Goal: Task Accomplishment & Management: Complete application form

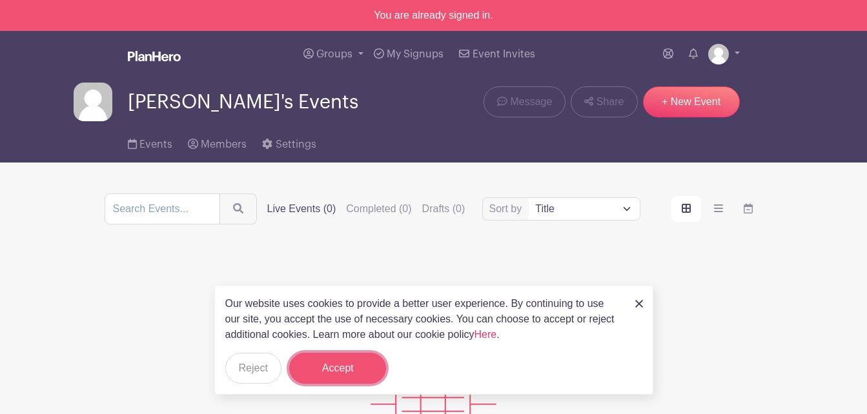
click at [310, 370] on button "Accept" at bounding box center [337, 368] width 97 height 31
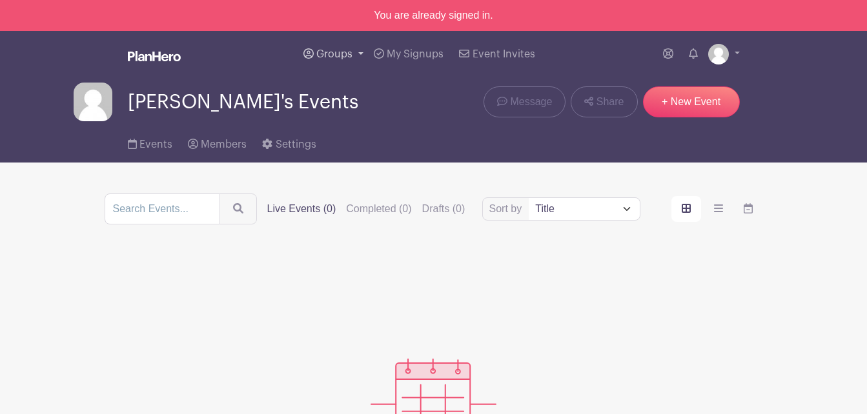
click at [351, 52] on span "Groups" at bounding box center [334, 54] width 36 height 10
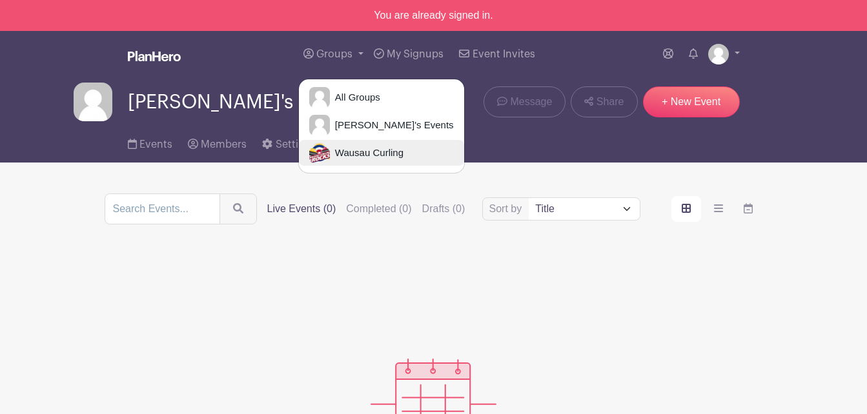
click at [360, 156] on span "Wausau Curling" at bounding box center [367, 153] width 74 height 15
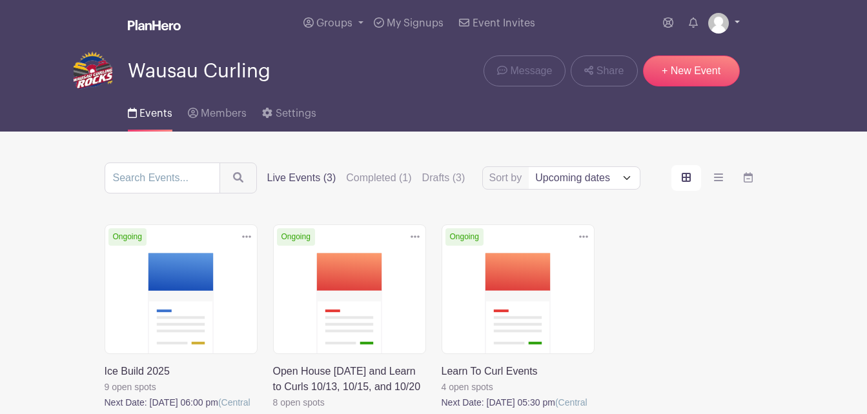
click at [737, 23] on link at bounding box center [724, 23] width 32 height 21
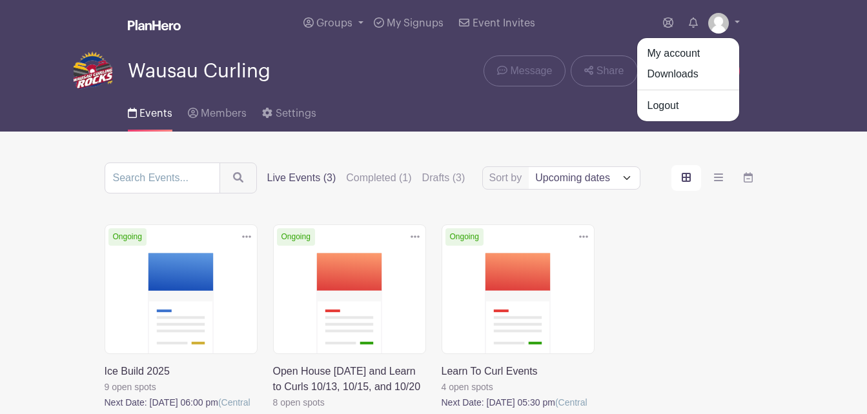
click at [817, 122] on nav "Groups All Groups [PERSON_NAME]'s Events Wausau Curling My Signups Event Invite…" at bounding box center [433, 66] width 867 height 132
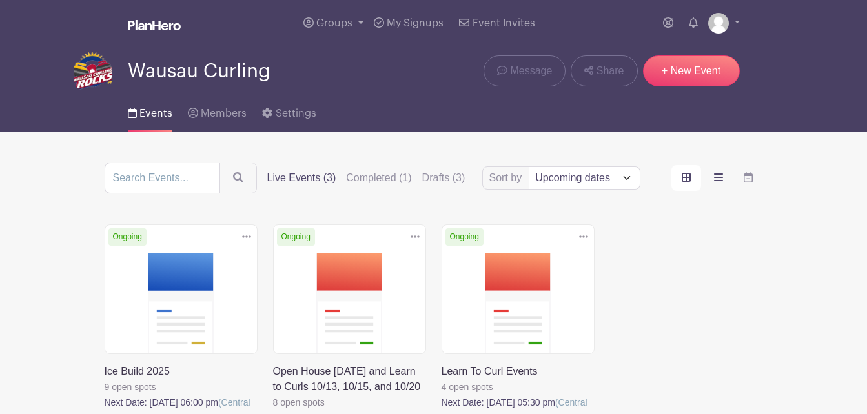
click at [725, 181] on label "order and view" at bounding box center [718, 178] width 30 height 26
click at [0, 0] on input "order and view" at bounding box center [0, 0] width 0 height 0
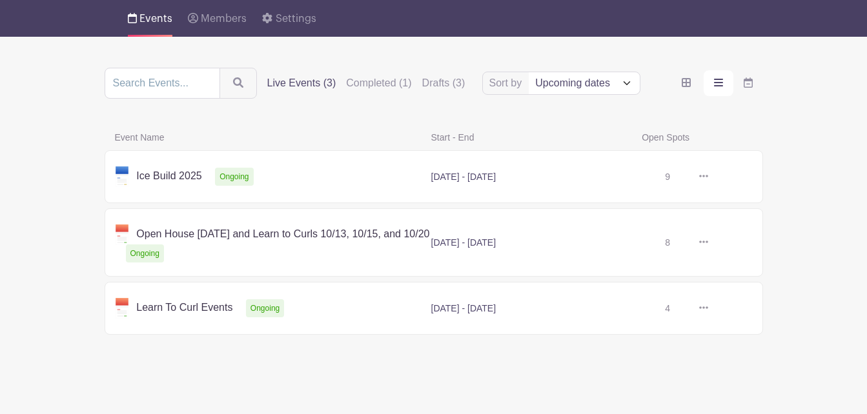
scroll to position [101, 0]
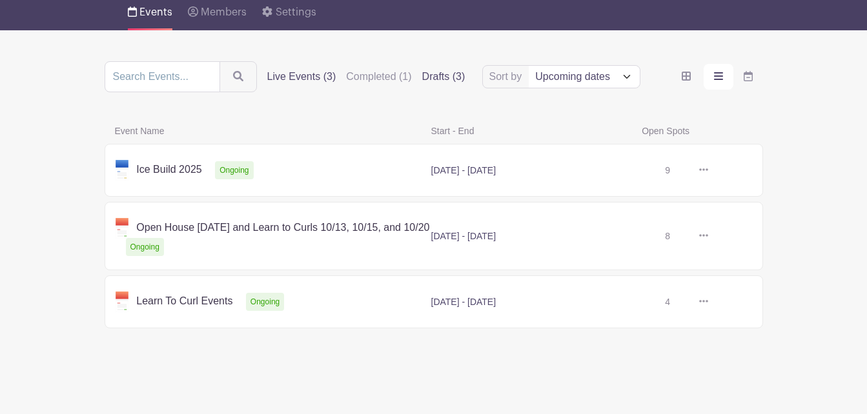
click at [451, 77] on label "Drafts (3)" at bounding box center [443, 76] width 43 height 15
click at [0, 0] on input "Drafts (3)" at bounding box center [0, 0] width 0 height 0
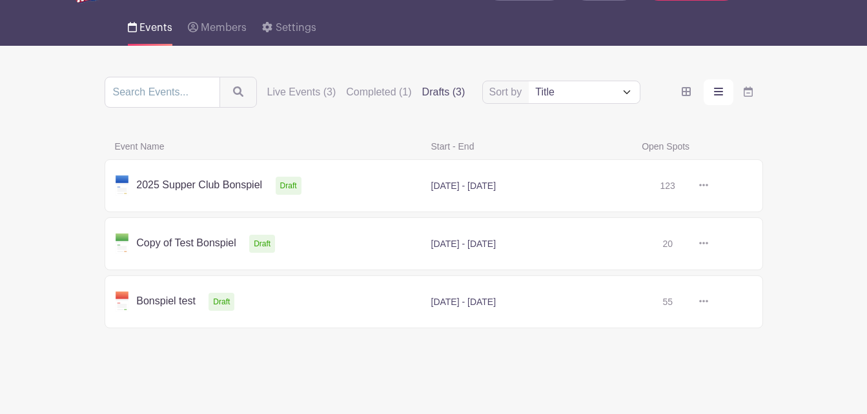
scroll to position [86, 0]
click at [685, 91] on icon "order and view" at bounding box center [685, 91] width 9 height 9
click at [0, 0] on input "order and view" at bounding box center [0, 0] width 0 height 0
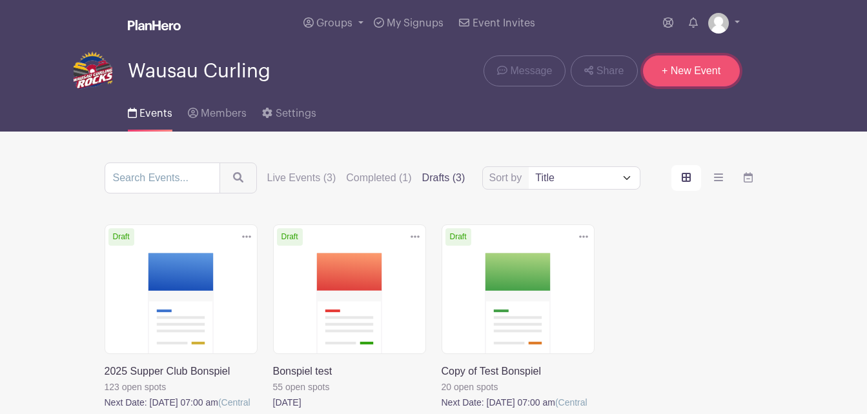
click at [682, 69] on link "+ New Event" at bounding box center [691, 70] width 97 height 31
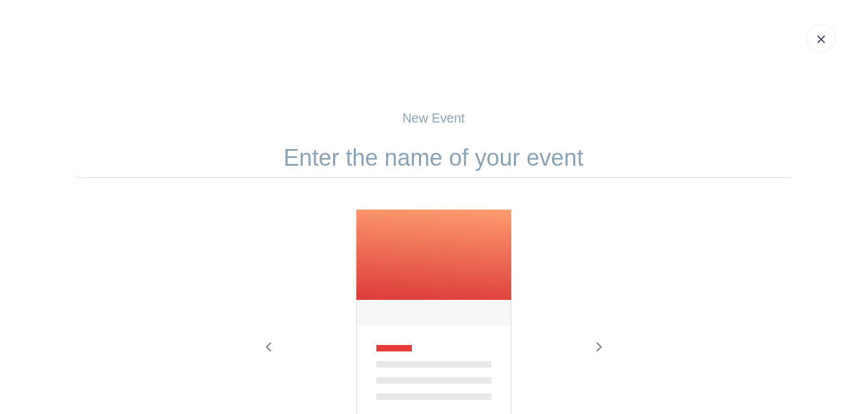
click at [585, 165] on input "text" at bounding box center [434, 158] width 720 height 40
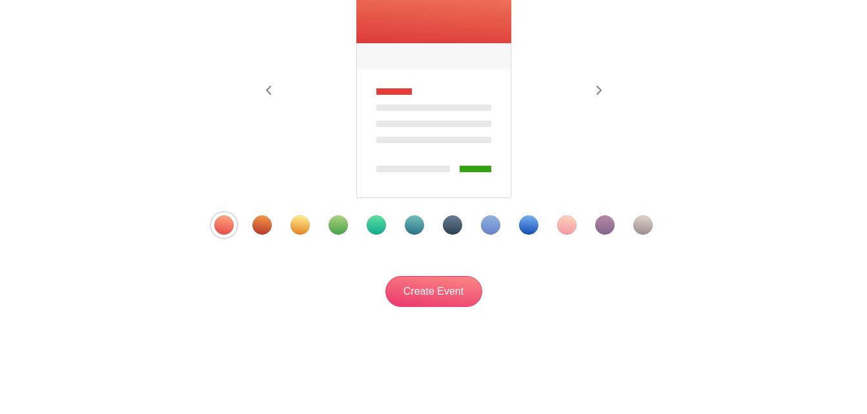
scroll to position [258, 0]
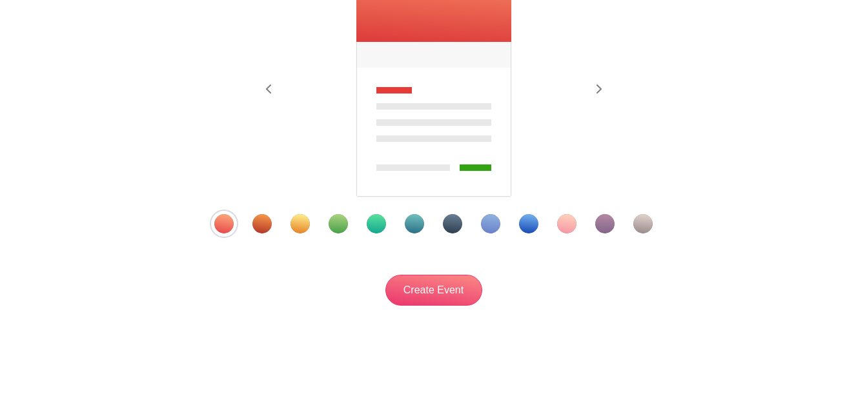
type input "Kringle Jingle Stick Bonspiel"
click at [528, 223] on div "Template 9" at bounding box center [528, 223] width 19 height 19
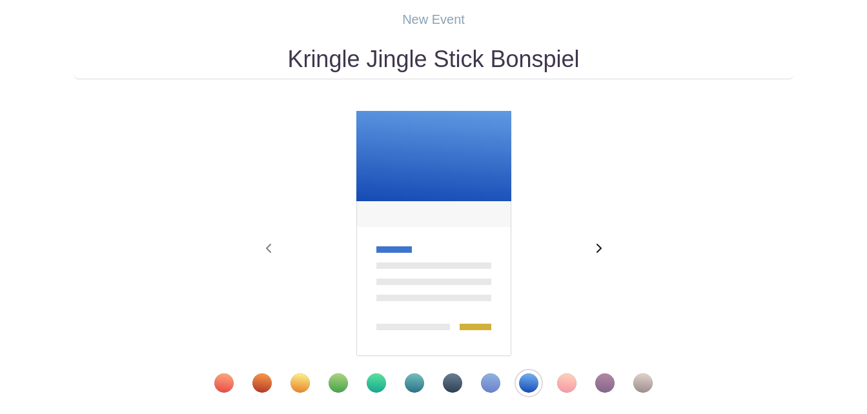
scroll to position [65, 0]
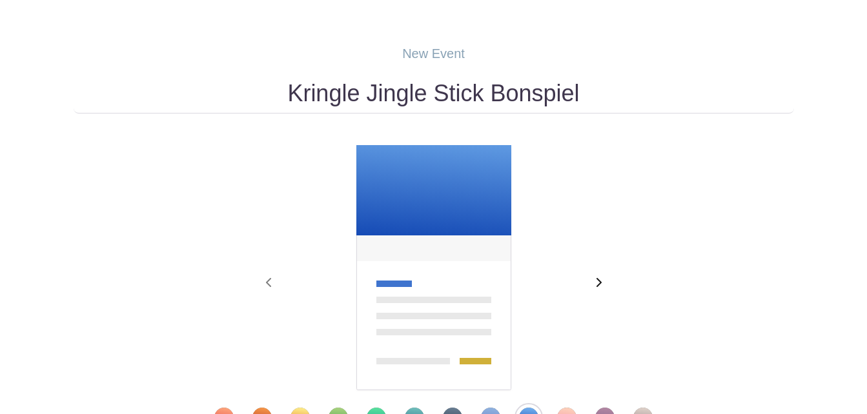
click at [599, 281] on icon "button" at bounding box center [598, 282] width 5 height 9
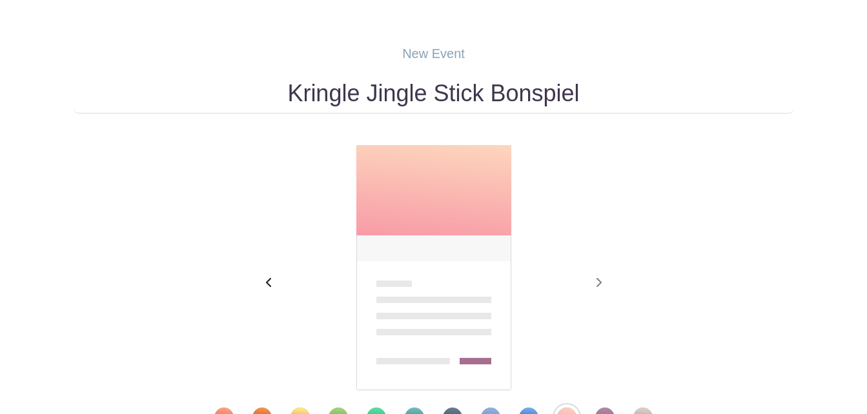
click at [266, 280] on icon "button" at bounding box center [269, 282] width 6 height 10
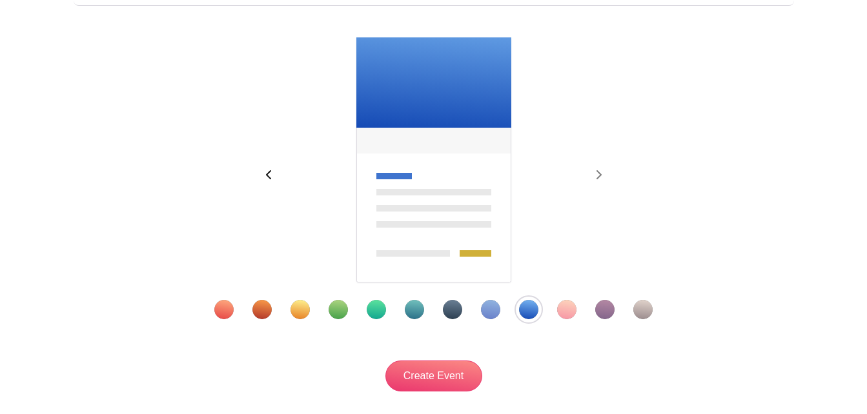
scroll to position [194, 0]
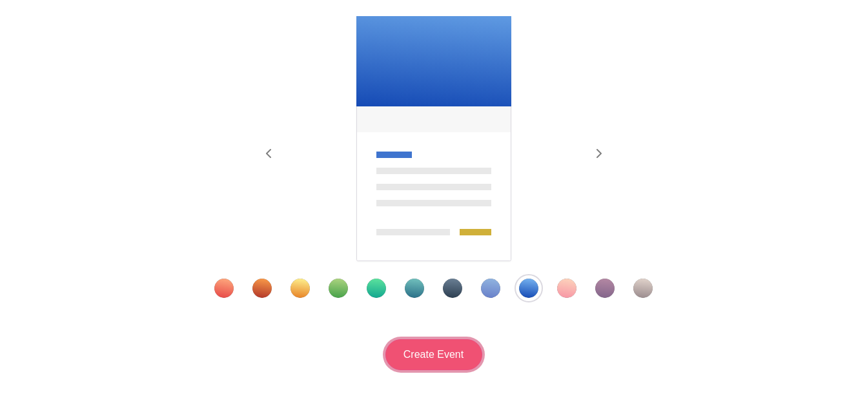
click at [422, 350] on input "Create Event" at bounding box center [433, 354] width 97 height 31
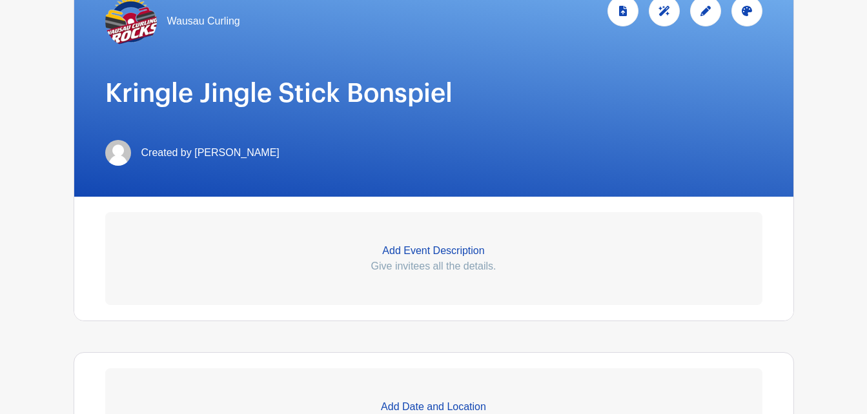
scroll to position [258, 0]
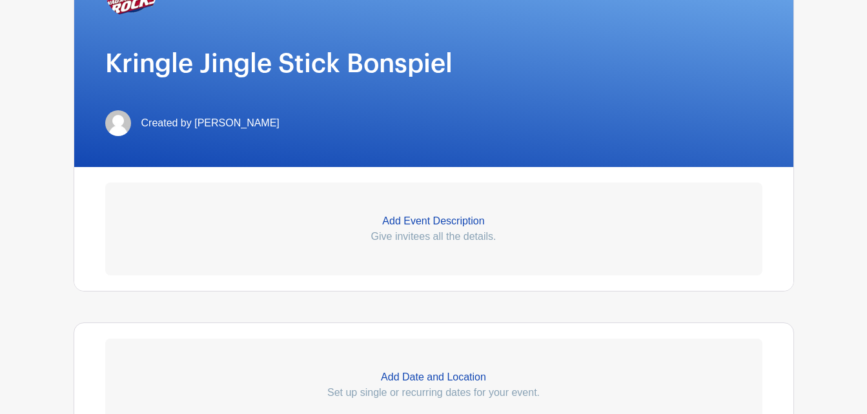
click at [460, 224] on p "Add Event Description" at bounding box center [433, 221] width 657 height 15
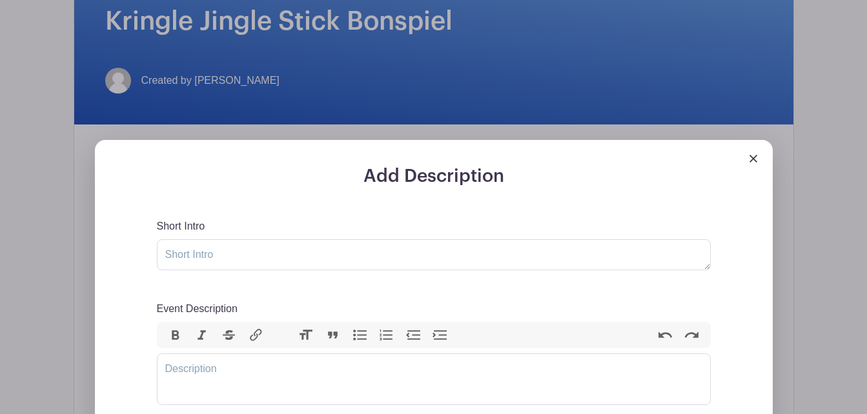
scroll to position [323, 0]
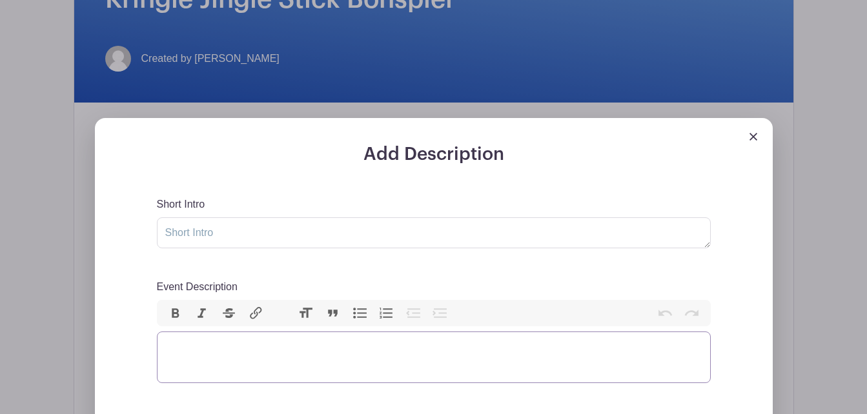
click at [345, 346] on trix-editor "Event Description" at bounding box center [434, 358] width 554 height 52
type trix-editor "<div>Volunteers are needed for this one-day bonspiel, [DATE].&nbsp;</div>"
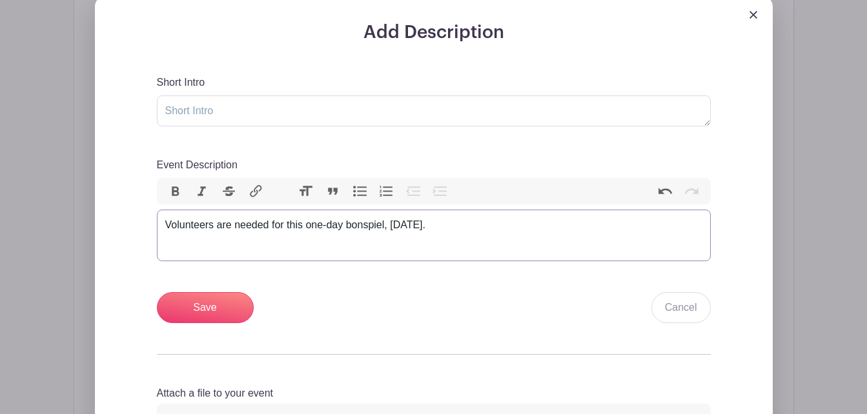
scroll to position [452, 0]
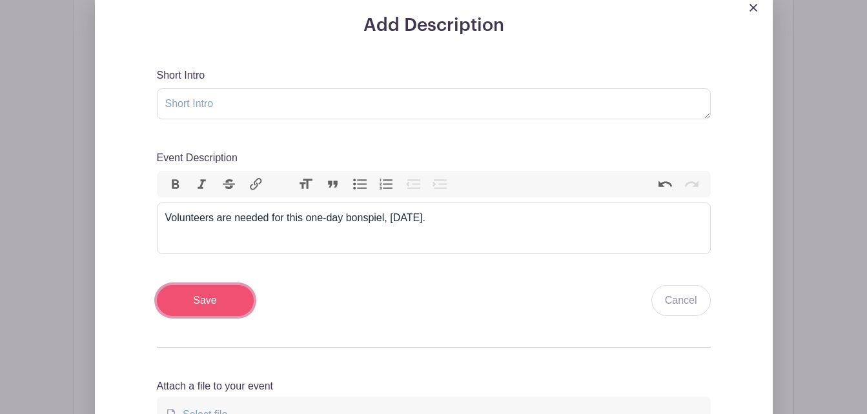
click at [205, 311] on input "Save" at bounding box center [205, 300] width 97 height 31
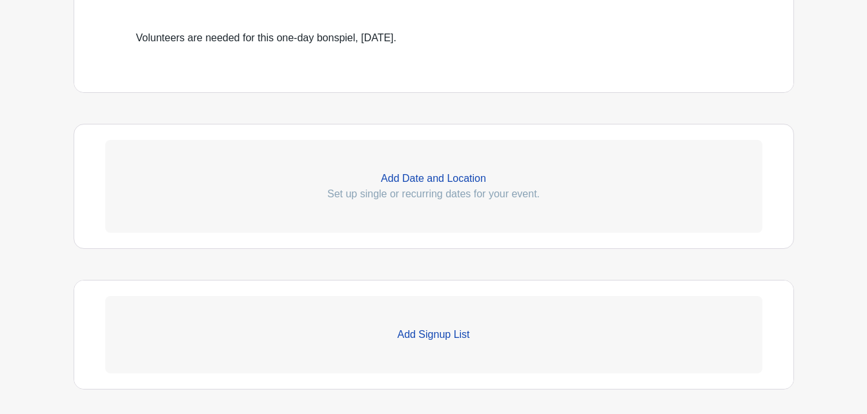
scroll to position [619, 0]
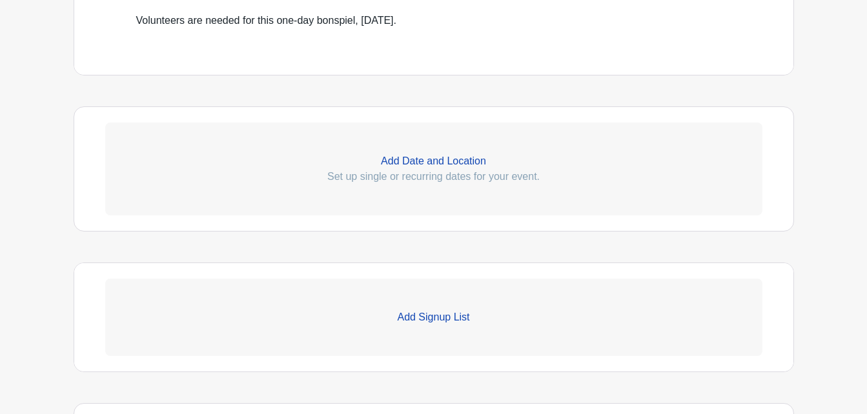
click at [425, 157] on p "Add Date and Location" at bounding box center [433, 161] width 657 height 15
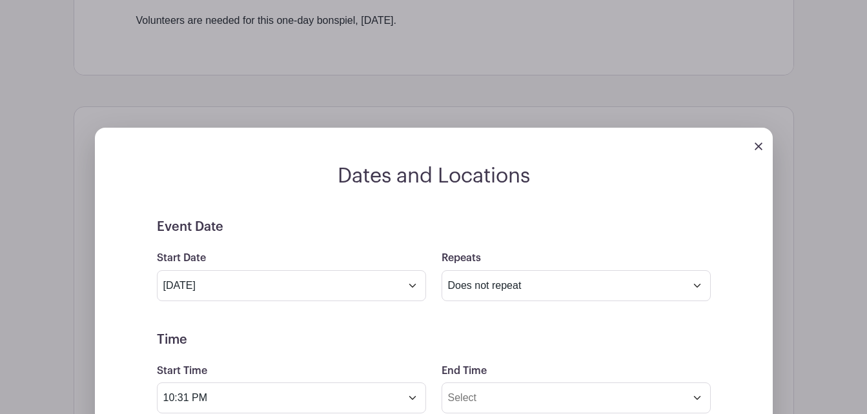
scroll to position [748, 0]
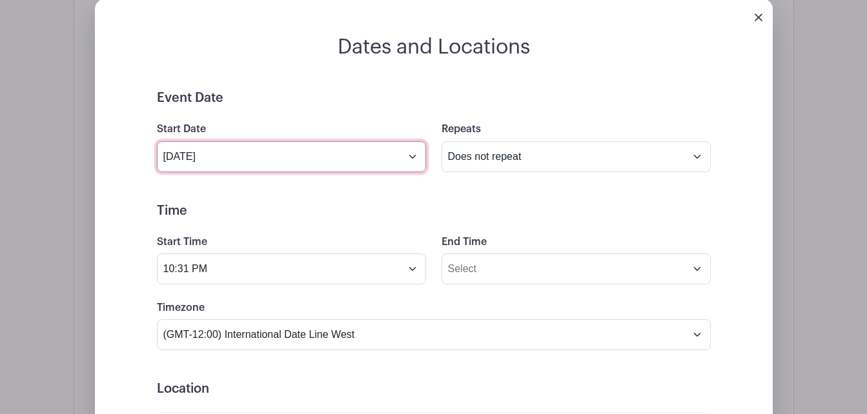
click at [412, 155] on input "[DATE]" at bounding box center [291, 156] width 269 height 31
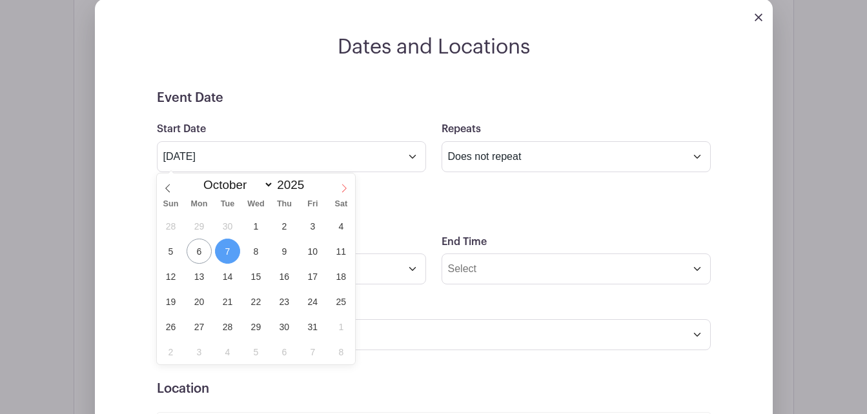
click at [339, 186] on icon at bounding box center [343, 188] width 9 height 9
select select "11"
click at [308, 229] on span "5" at bounding box center [312, 226] width 25 height 25
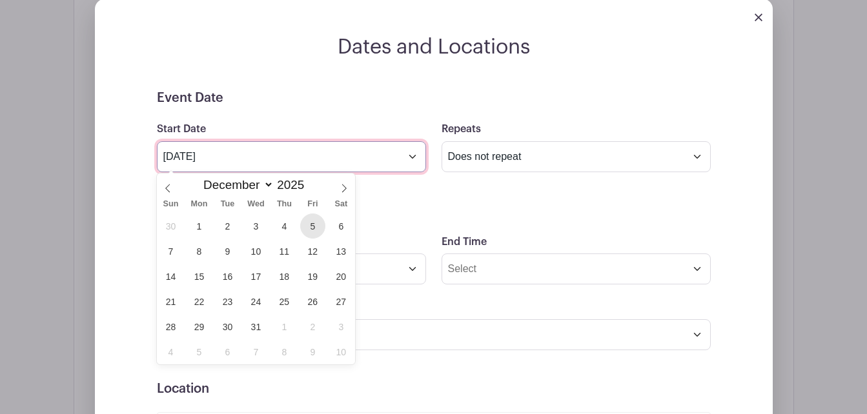
type input "[DATE]"
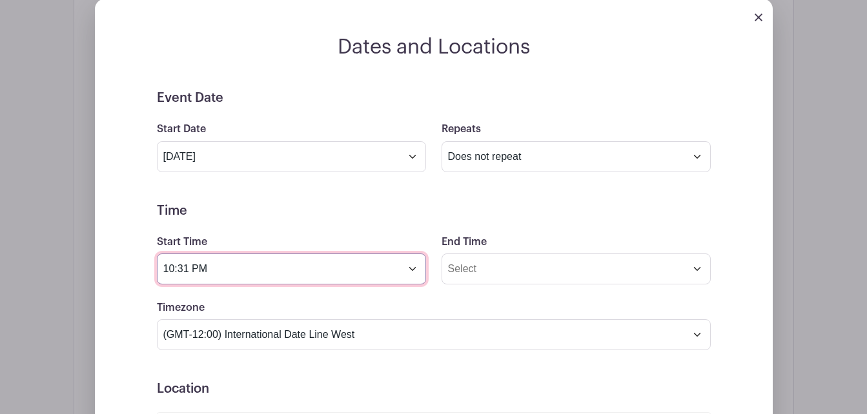
click at [413, 273] on input "10:31 PM" at bounding box center [291, 269] width 269 height 31
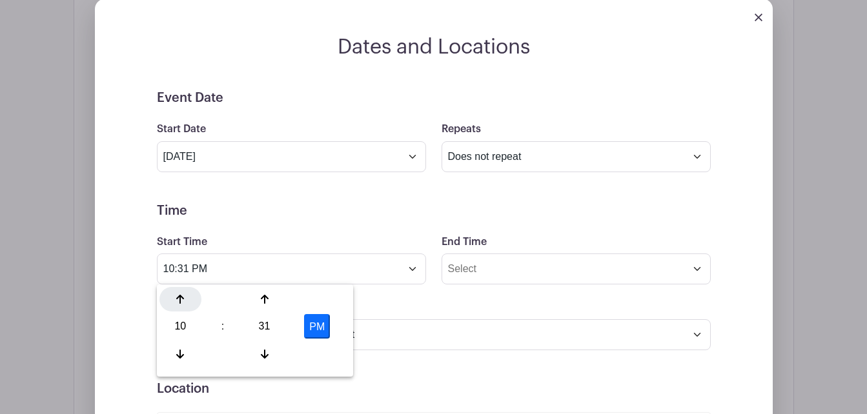
click at [185, 301] on div at bounding box center [180, 299] width 42 height 25
click at [264, 350] on icon at bounding box center [265, 354] width 8 height 9
click at [312, 332] on button "PM" at bounding box center [317, 326] width 26 height 25
type input "11:30 AM"
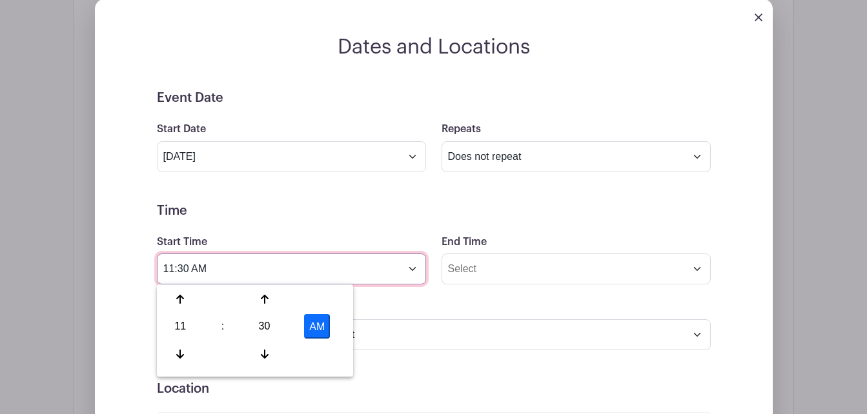
click at [412, 270] on input "11:30 AM" at bounding box center [291, 269] width 269 height 31
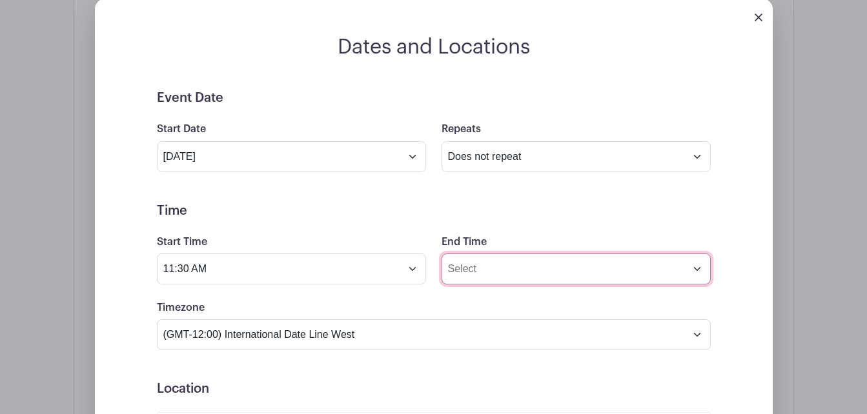
click at [486, 268] on input "End Time" at bounding box center [575, 269] width 269 height 31
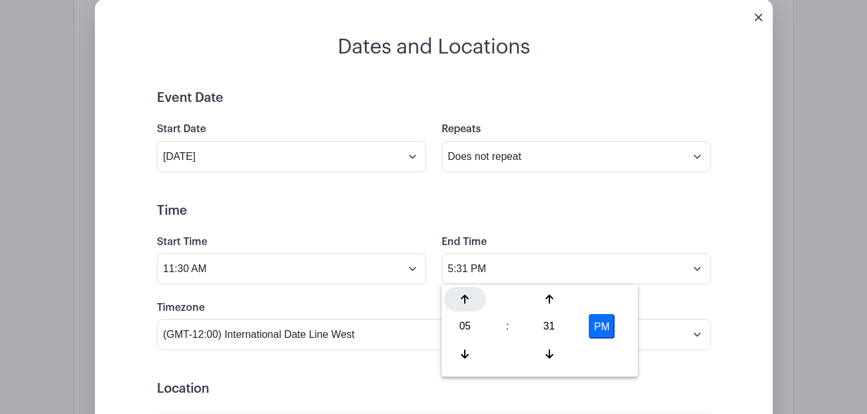
click at [468, 305] on div at bounding box center [465, 299] width 42 height 25
click at [467, 356] on icon at bounding box center [465, 354] width 8 height 9
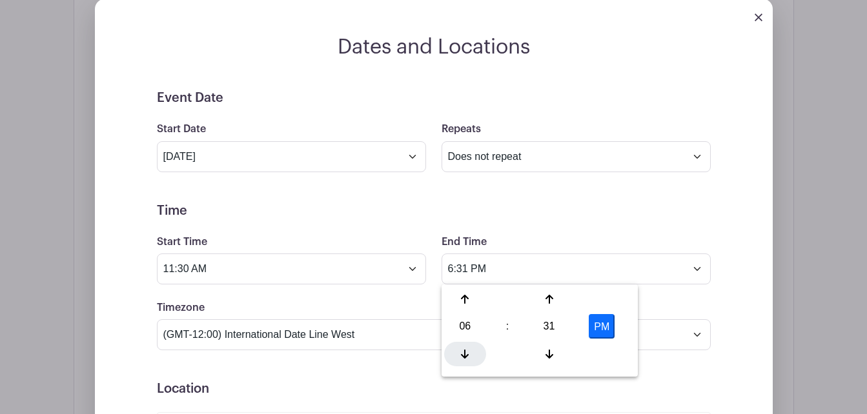
click at [467, 356] on icon at bounding box center [465, 354] width 8 height 9
click at [551, 354] on icon at bounding box center [549, 354] width 8 height 10
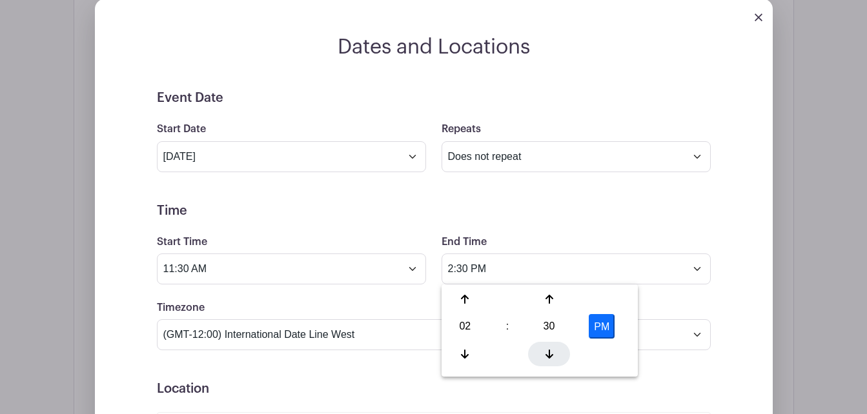
click at [551, 354] on icon at bounding box center [549, 354] width 8 height 10
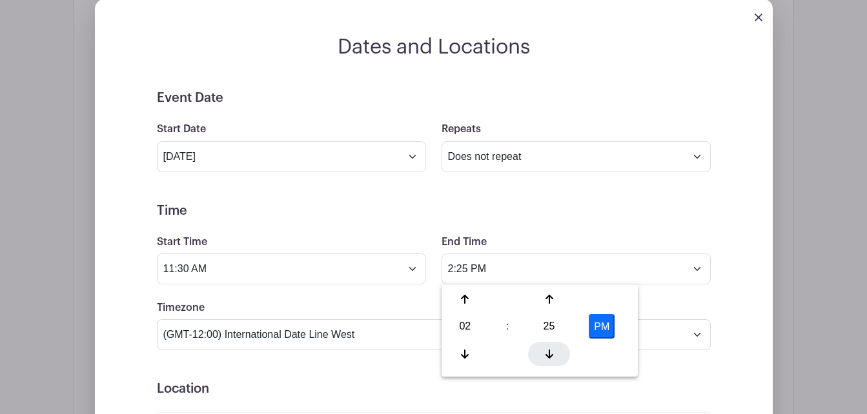
click at [551, 354] on icon at bounding box center [549, 354] width 8 height 10
click at [541, 321] on div "21" at bounding box center [549, 326] width 42 height 25
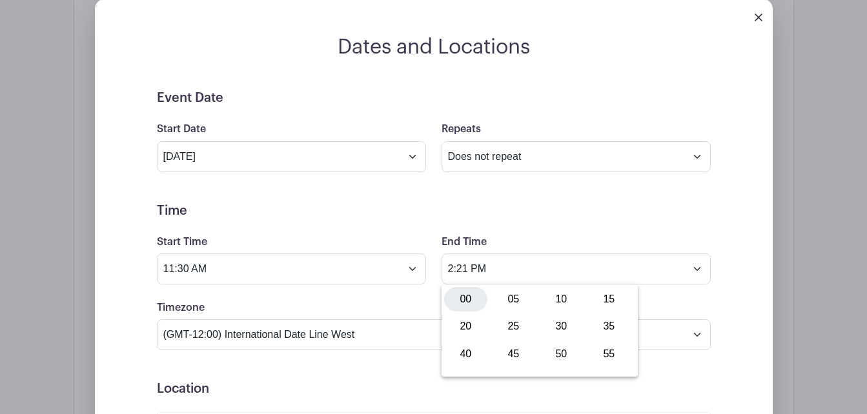
click at [459, 297] on div "00" at bounding box center [465, 299] width 43 height 25
type input "2:00 PM"
click at [520, 212] on h5 "Time" at bounding box center [434, 210] width 554 height 15
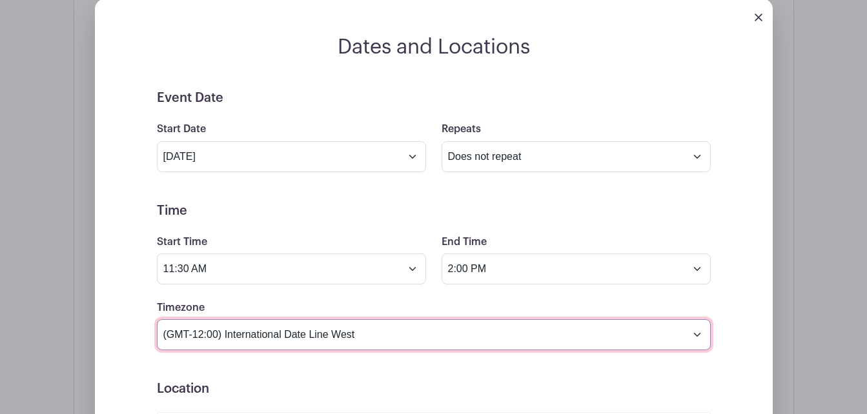
click at [701, 336] on select "(GMT-12:00) International Date Line West (GMT-11:00) [US_STATE] (GMT-11:00) [GE…" at bounding box center [434, 334] width 554 height 31
select select "Central Time ([GEOGRAPHIC_DATA] & [GEOGRAPHIC_DATA])"
click at [157, 319] on select "(GMT-12:00) International Date Line West (GMT-11:00) [US_STATE] (GMT-11:00) [GE…" at bounding box center [434, 334] width 554 height 31
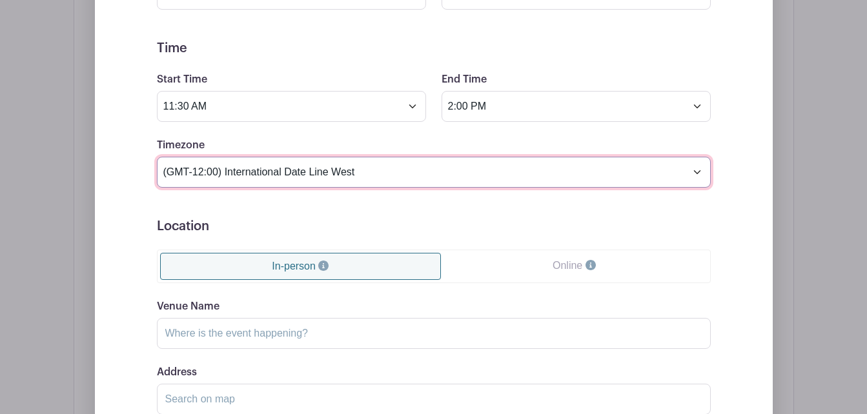
scroll to position [942, 0]
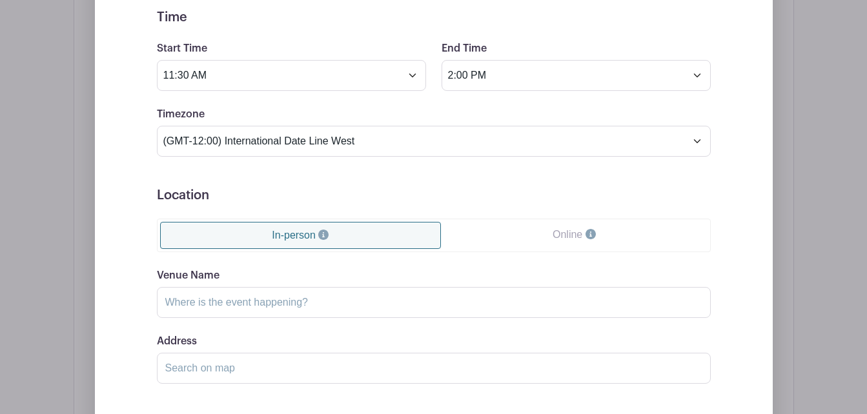
click at [386, 236] on link "In-person" at bounding box center [300, 235] width 281 height 27
click at [330, 302] on input "Venue Name" at bounding box center [434, 302] width 554 height 31
type input "Wausau Curling Center"
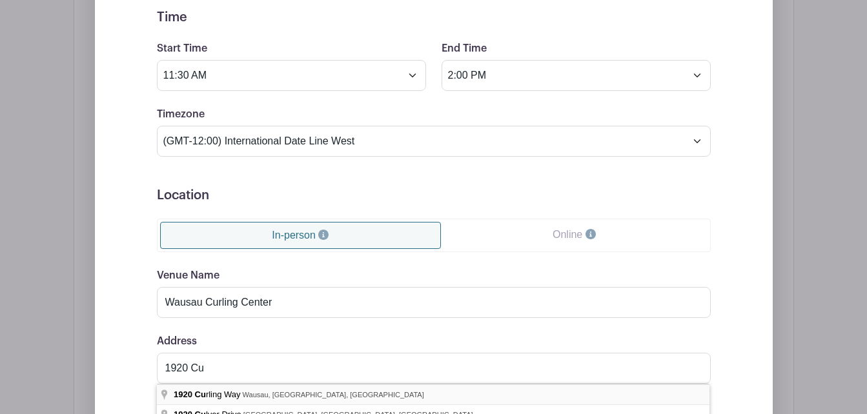
type input "[STREET_ADDRESS]"
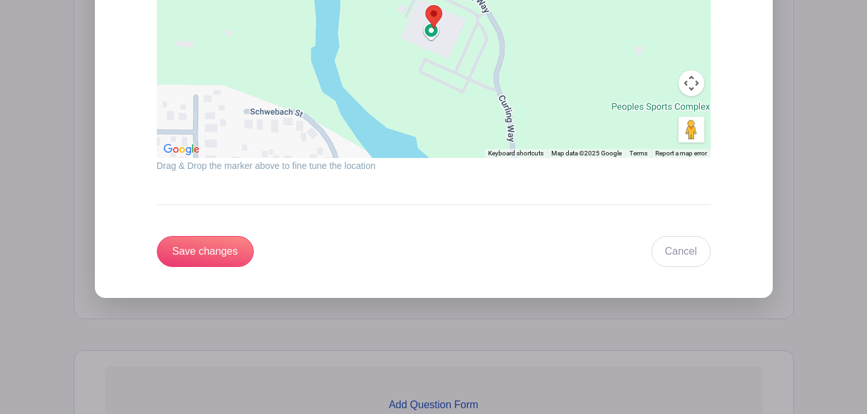
scroll to position [1458, 0]
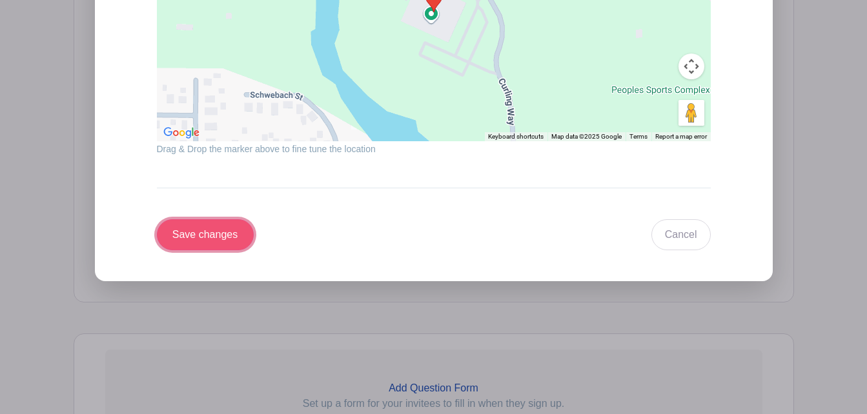
click at [185, 236] on input "Save changes" at bounding box center [205, 234] width 97 height 31
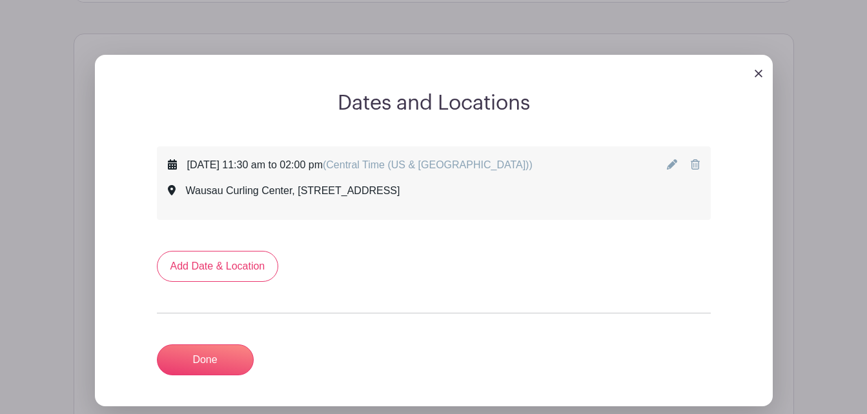
scroll to position [581, 0]
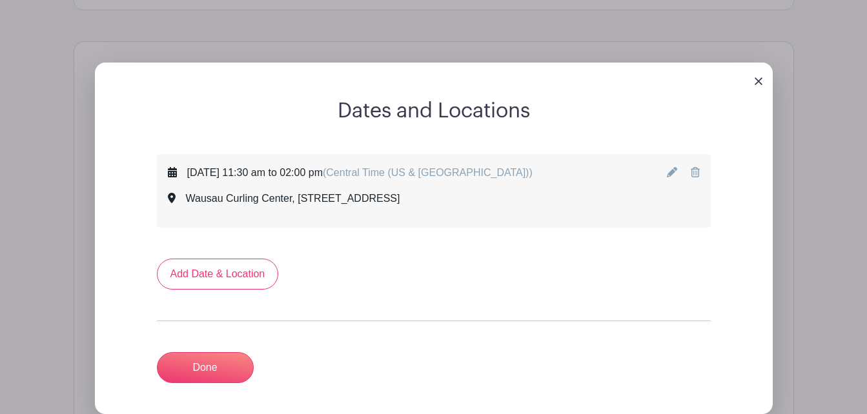
click at [669, 172] on icon at bounding box center [672, 172] width 10 height 10
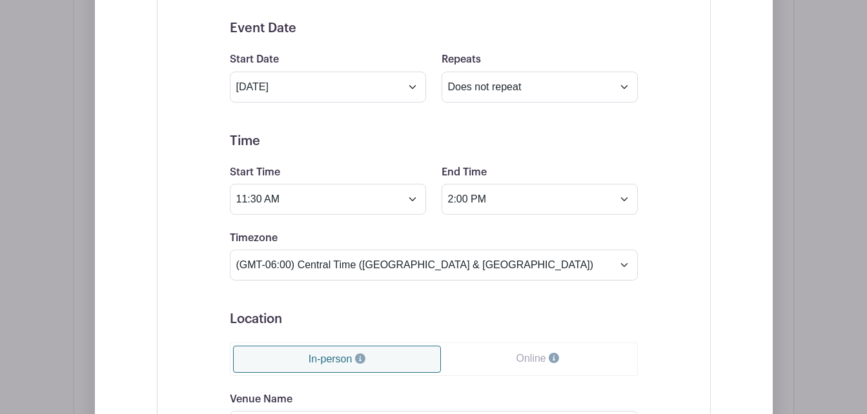
scroll to position [710, 0]
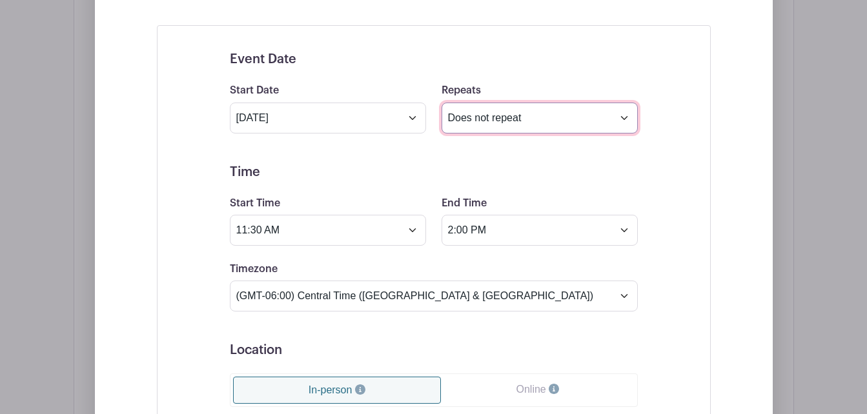
click at [627, 121] on select "Does not repeat Daily Weekly Monthly on day 5 Monthly on the first [DATE] Other…" at bounding box center [539, 118] width 196 height 31
select select "daily"
click at [441, 103] on select "Does not repeat Daily Weekly Monthly on day 5 Monthly on the first [DATE] Other…" at bounding box center [539, 118] width 196 height 31
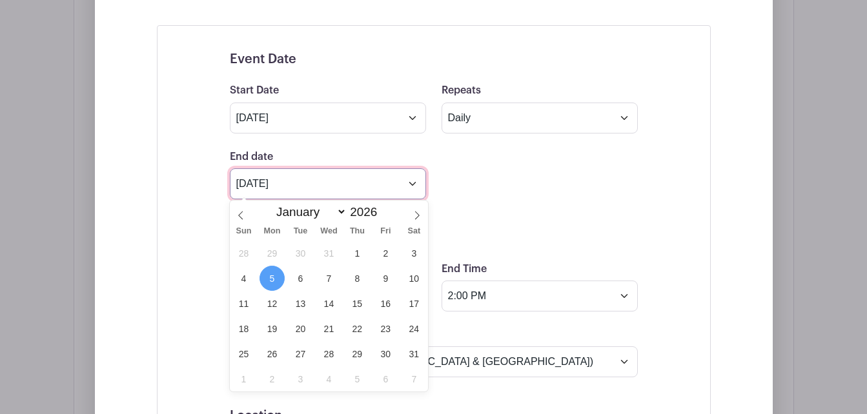
click at [412, 183] on input "[DATE]" at bounding box center [328, 183] width 196 height 31
click at [239, 214] on icon at bounding box center [240, 215] width 9 height 9
type input "2025"
select select "11"
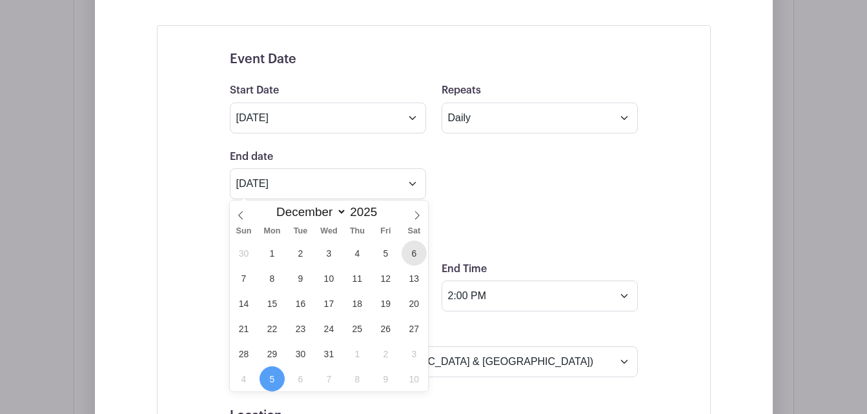
click at [417, 251] on span "6" at bounding box center [413, 253] width 25 height 25
type input "[DATE]"
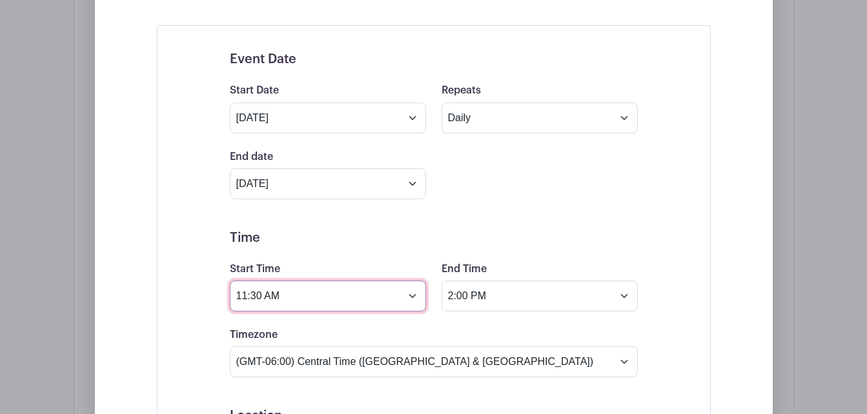
click at [412, 296] on input "11:30 AM" at bounding box center [328, 296] width 196 height 31
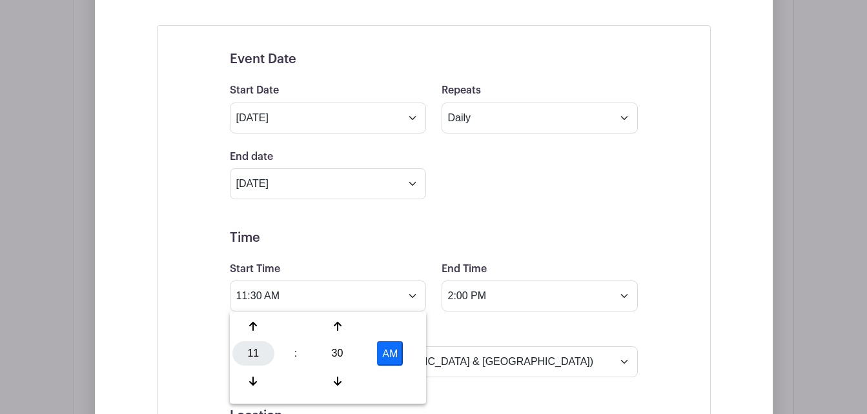
click at [255, 348] on div "11" at bounding box center [253, 353] width 42 height 25
click at [392, 346] on div "07" at bounding box center [397, 353] width 43 height 25
click at [334, 350] on div "30" at bounding box center [337, 353] width 42 height 25
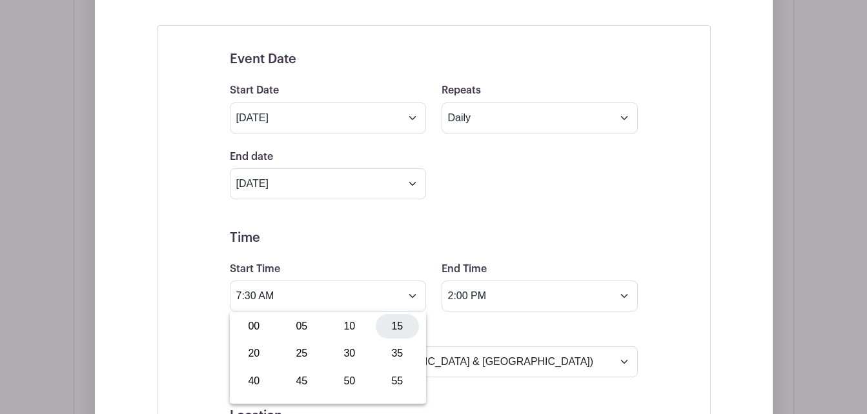
click at [396, 324] on div "15" at bounding box center [397, 326] width 43 height 25
type input "7:15 AM"
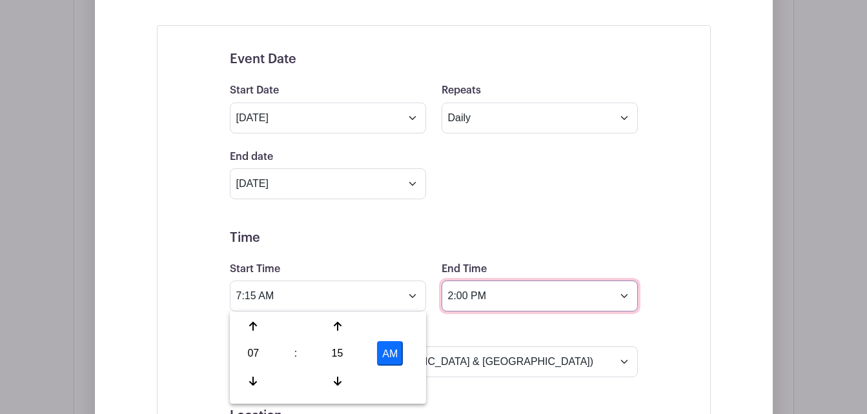
click at [497, 299] on input "2:00 PM" at bounding box center [539, 296] width 196 height 31
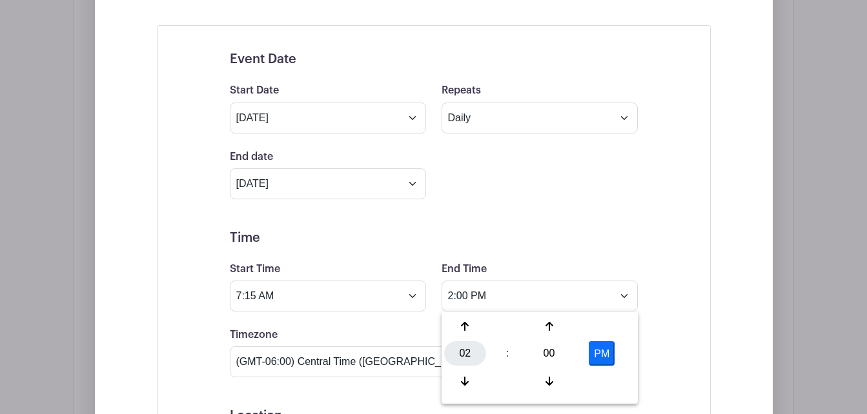
click at [466, 352] on div "02" at bounding box center [465, 353] width 42 height 25
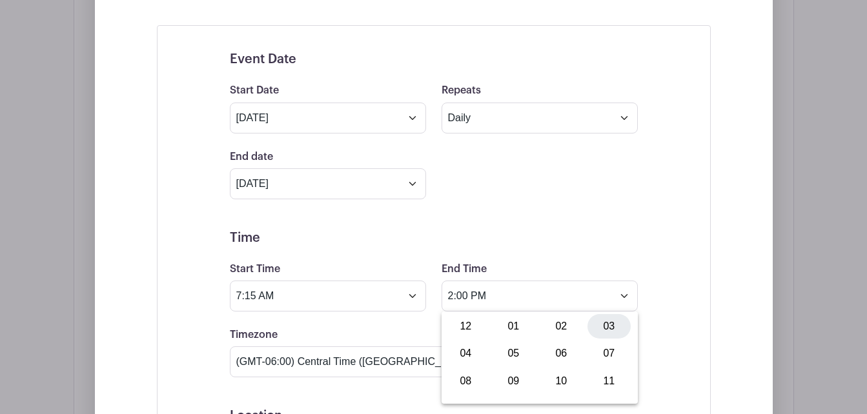
click at [606, 320] on div "03" at bounding box center [608, 326] width 43 height 25
click at [596, 348] on button "PM" at bounding box center [601, 353] width 26 height 25
click at [596, 348] on button "AM" at bounding box center [601, 353] width 26 height 25
type input "3:00 PM"
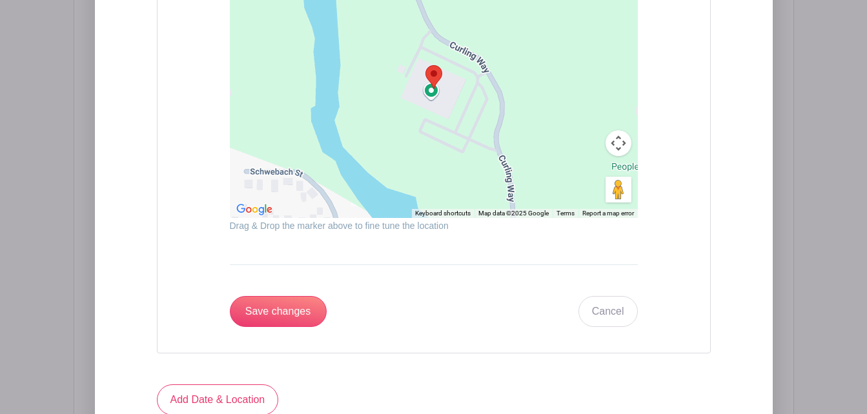
scroll to position [1420, 0]
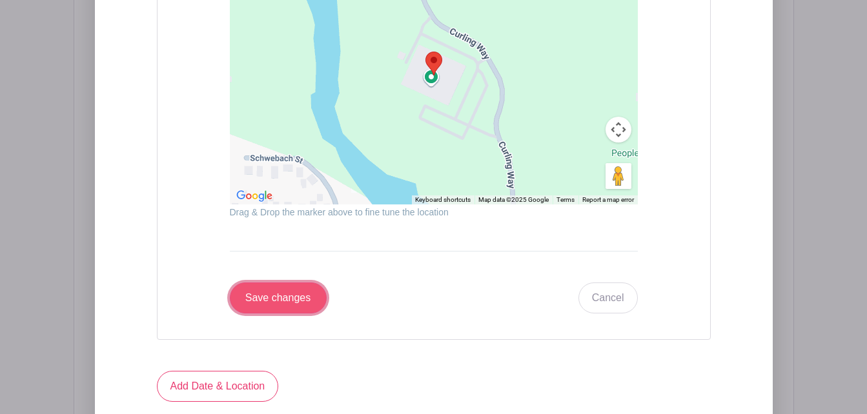
click at [270, 306] on input "Save changes" at bounding box center [278, 298] width 97 height 31
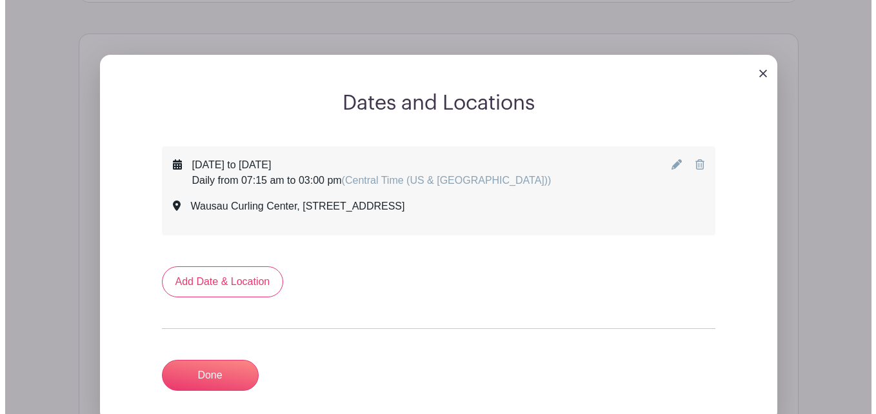
scroll to position [597, 0]
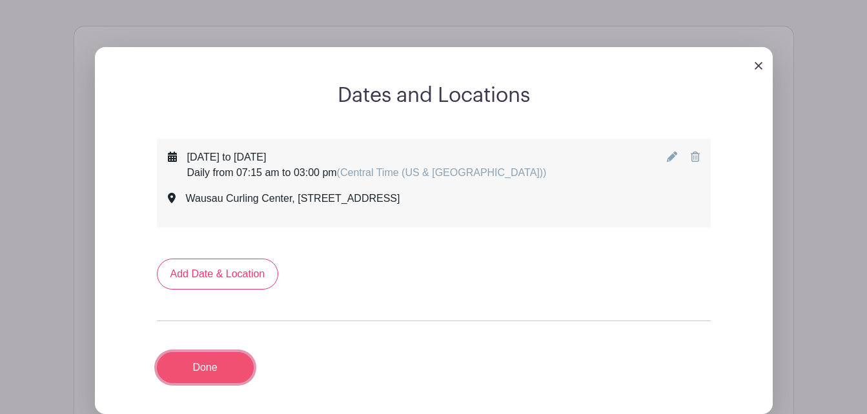
click at [217, 362] on link "Done" at bounding box center [205, 367] width 97 height 31
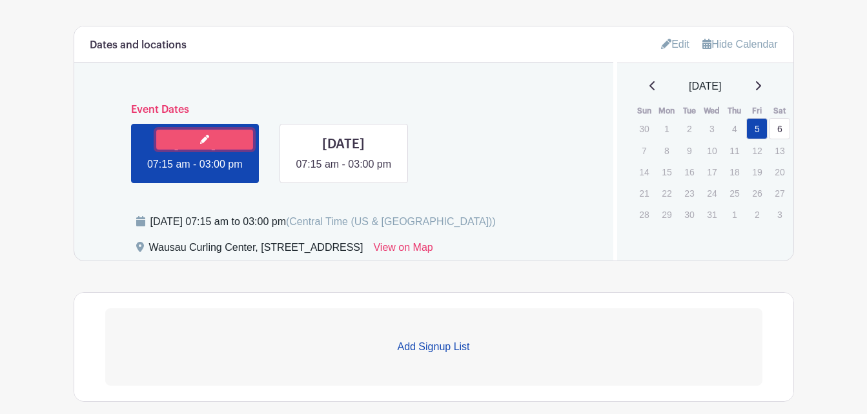
click at [212, 140] on link at bounding box center [204, 140] width 97 height 20
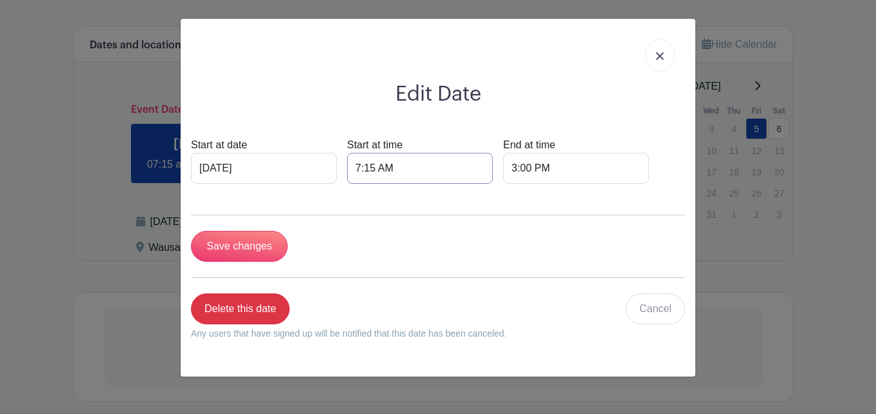
click at [383, 167] on input "7:15 AM" at bounding box center [420, 168] width 146 height 31
click at [370, 229] on div "07" at bounding box center [367, 226] width 42 height 25
click at [517, 254] on div "11" at bounding box center [511, 253] width 43 height 25
click at [453, 223] on div "15" at bounding box center [451, 226] width 42 height 25
click at [456, 223] on div "30" at bounding box center [463, 226] width 43 height 25
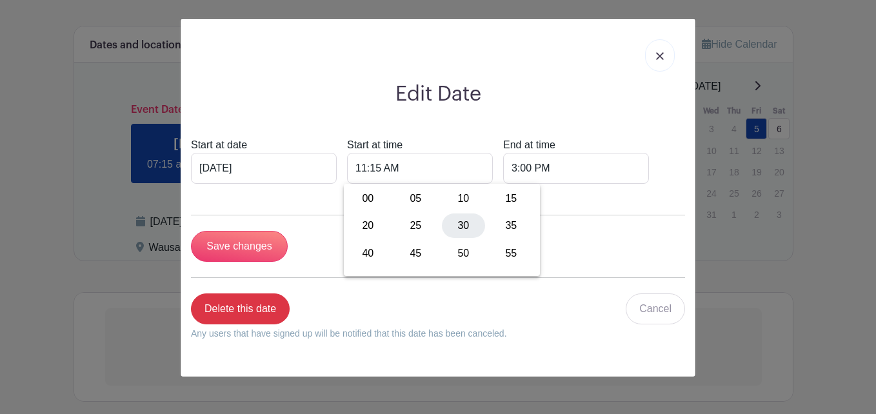
type input "11:30 AM"
click at [520, 172] on input "3:00 PM" at bounding box center [576, 168] width 146 height 31
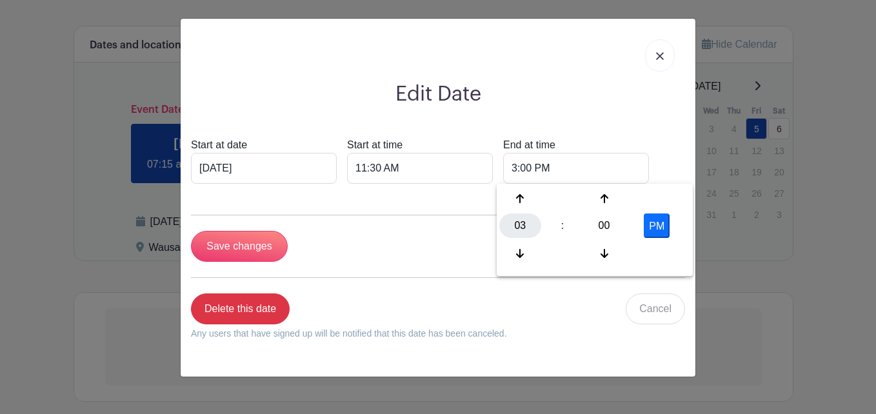
click at [514, 232] on div "03" at bounding box center [520, 226] width 42 height 25
click at [605, 201] on div "02" at bounding box center [616, 198] width 43 height 25
type input "2:00 PM"
click at [660, 144] on div "Start at date [DATE] Start at time 11:30 AM End at time 2:00 PM" at bounding box center [438, 160] width 494 height 46
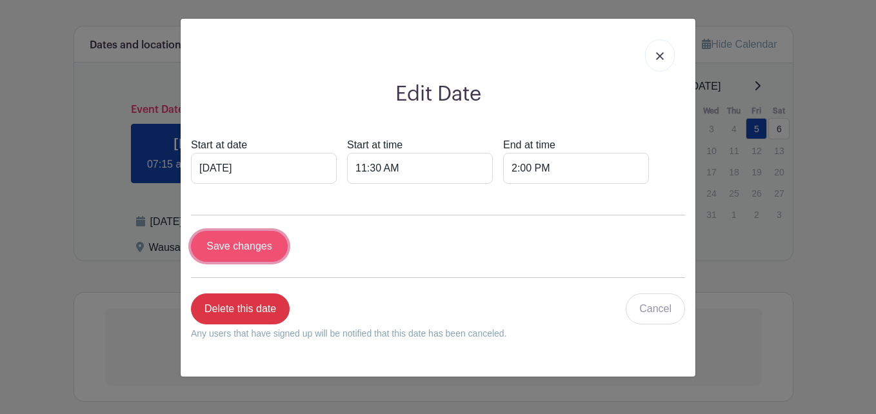
click at [256, 245] on input "Save changes" at bounding box center [239, 246] width 97 height 31
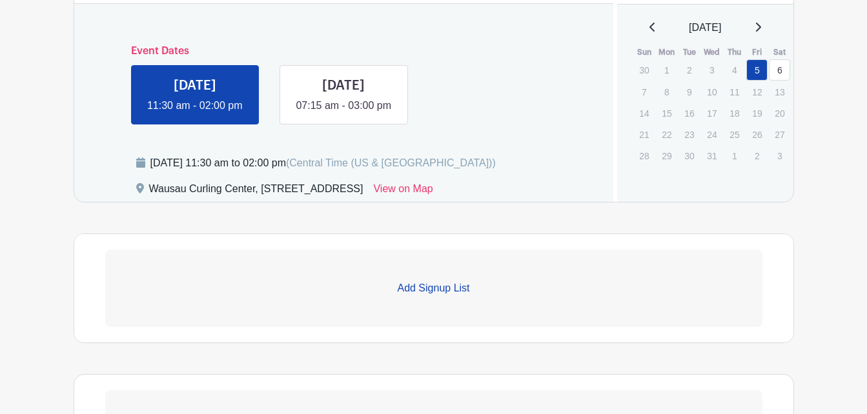
scroll to position [829, 0]
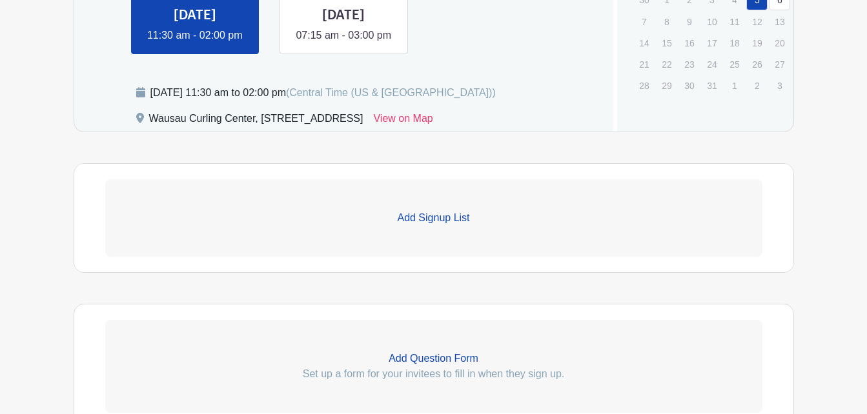
click at [418, 226] on p "Add Signup List" at bounding box center [433, 217] width 657 height 15
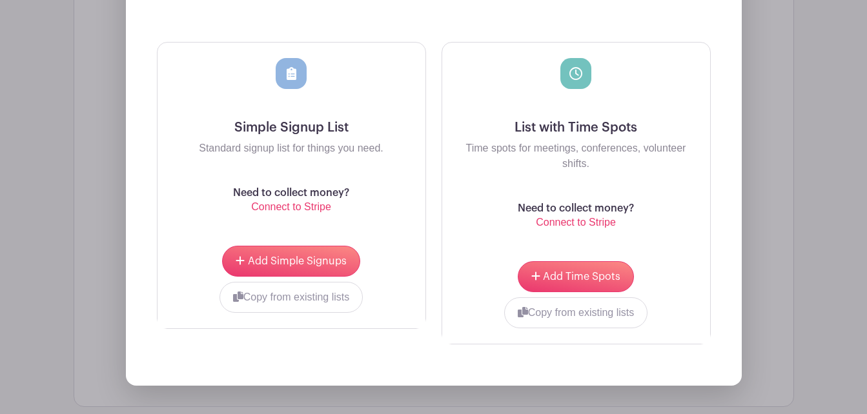
scroll to position [1152, 0]
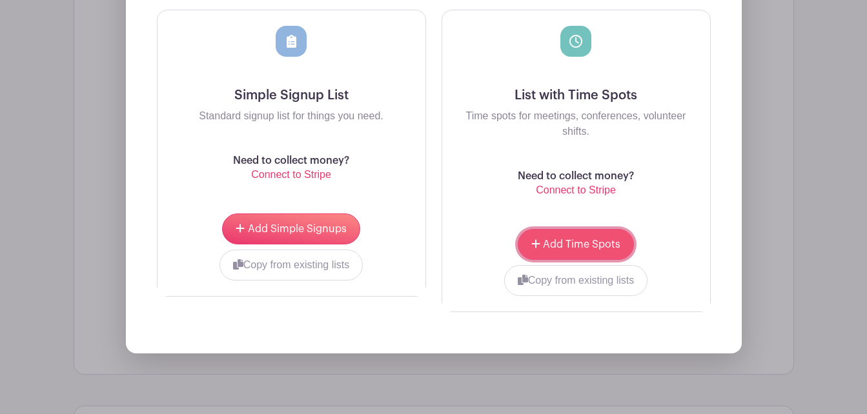
click at [601, 250] on span "Add Time Spots" at bounding box center [581, 244] width 77 height 10
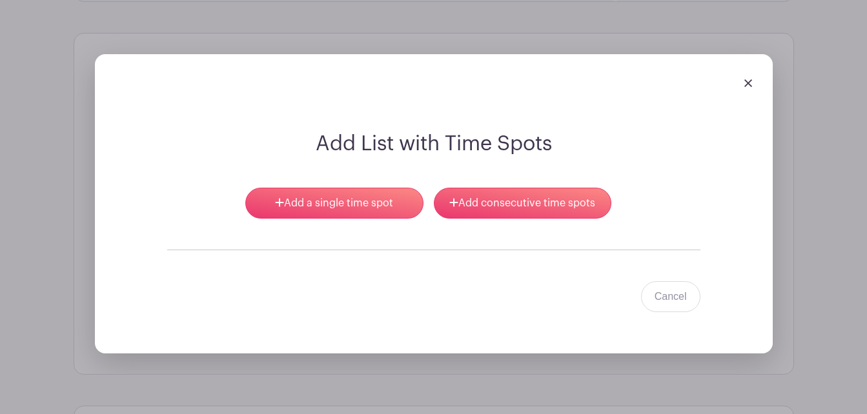
scroll to position [958, 0]
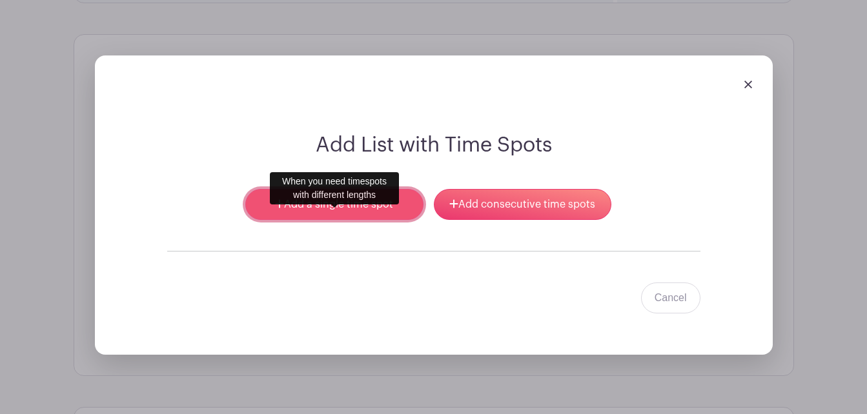
click at [368, 220] on link "Add a single time spot" at bounding box center [333, 204] width 177 height 31
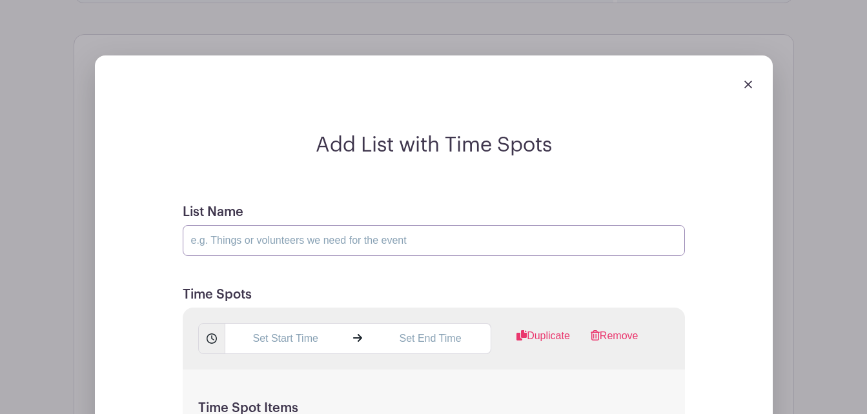
click at [371, 256] on input "List Name" at bounding box center [434, 240] width 502 height 31
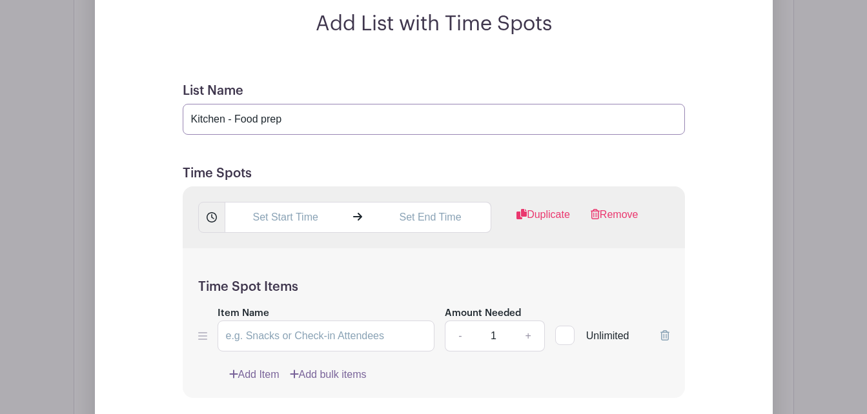
scroll to position [1087, 0]
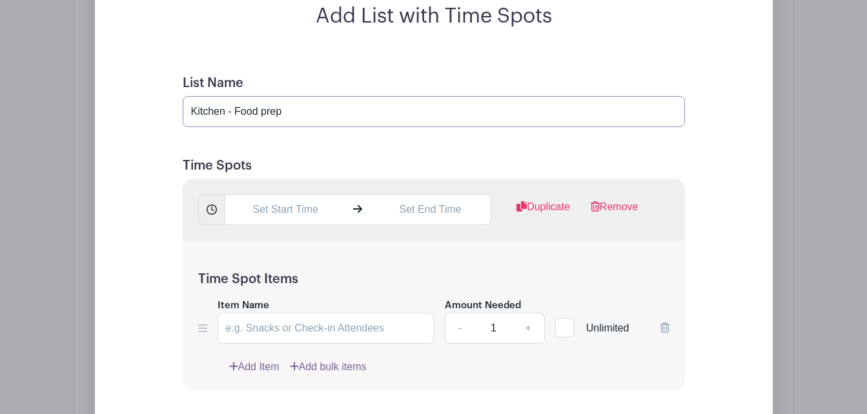
type input "Kitchen - Food prep"
click at [274, 225] on input "text" at bounding box center [285, 209] width 121 height 31
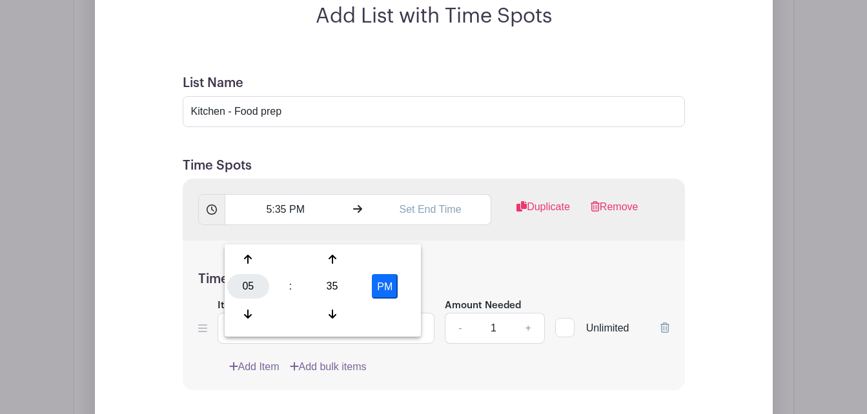
click at [243, 281] on div "05" at bounding box center [248, 286] width 42 height 25
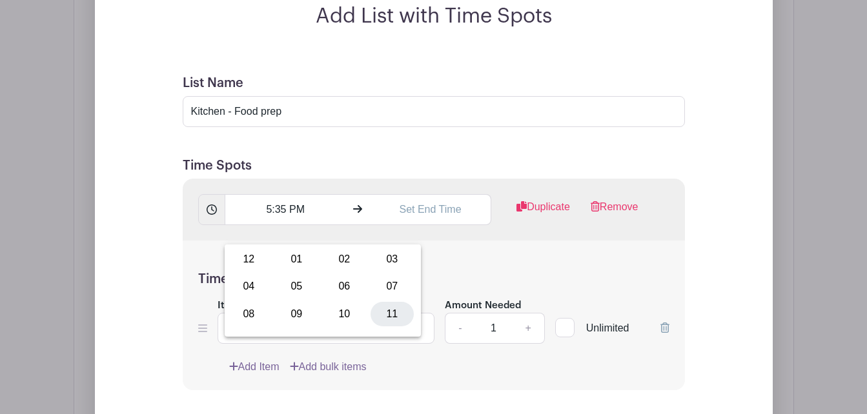
click at [394, 319] on div "11" at bounding box center [391, 314] width 43 height 25
click at [330, 283] on div "35" at bounding box center [332, 286] width 42 height 25
click at [330, 283] on div "30" at bounding box center [344, 286] width 43 height 25
click at [394, 281] on button "PM" at bounding box center [385, 286] width 26 height 25
type input "11:30 AM"
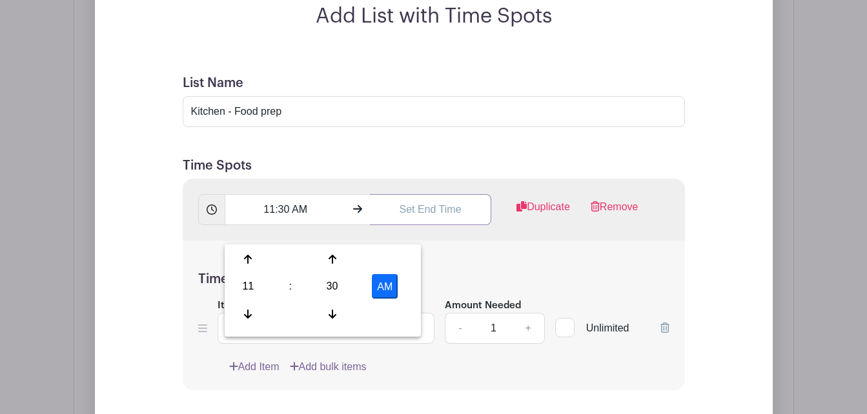
click at [420, 225] on input "text" at bounding box center [430, 209] width 121 height 31
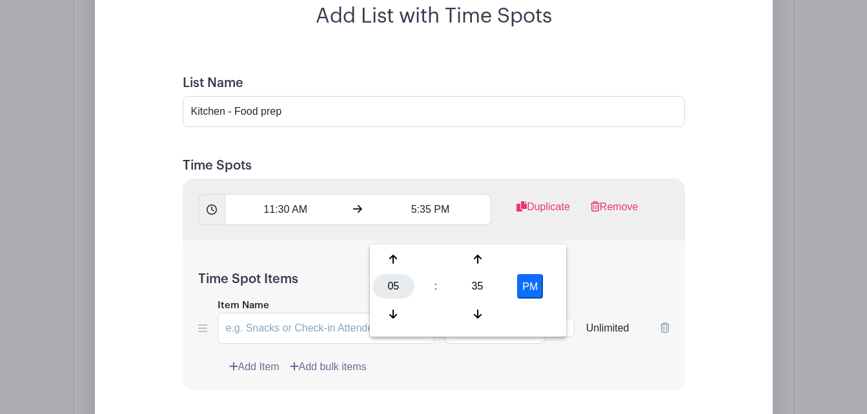
click at [392, 285] on div "05" at bounding box center [393, 286] width 42 height 25
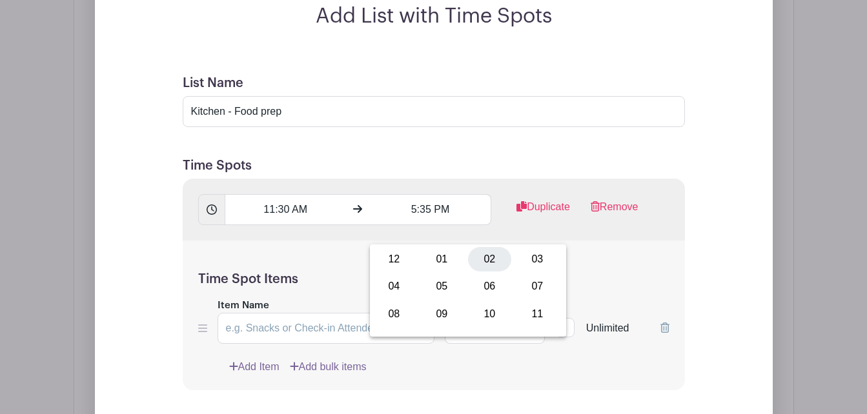
click at [490, 254] on div "02" at bounding box center [489, 259] width 43 height 25
click at [474, 280] on div "35" at bounding box center [477, 286] width 42 height 25
click at [400, 256] on div "00" at bounding box center [393, 259] width 43 height 25
type input "2:00 PM"
click at [623, 263] on div "Time Spot Items Item Name Amount Needed - 1 + Unlimited Add Item Add bulk items" at bounding box center [434, 316] width 502 height 150
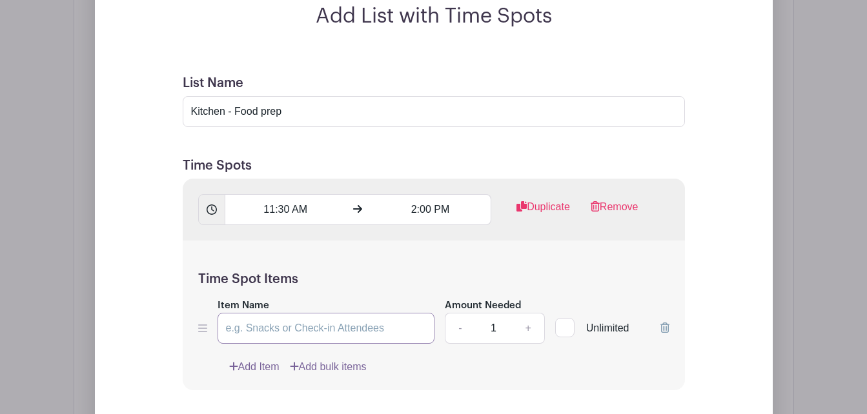
click at [334, 344] on input "Item Name" at bounding box center [325, 328] width 217 height 31
type input "Food prep, bake brownies, do chalkboard sign"
click at [528, 344] on link "+" at bounding box center [528, 328] width 32 height 31
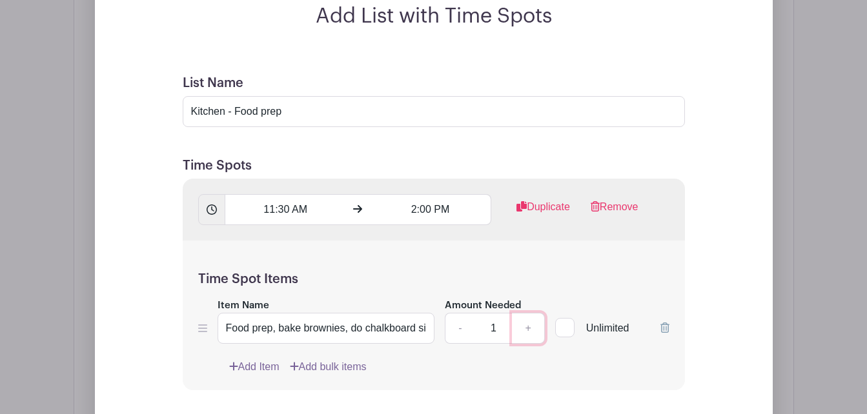
type input "2"
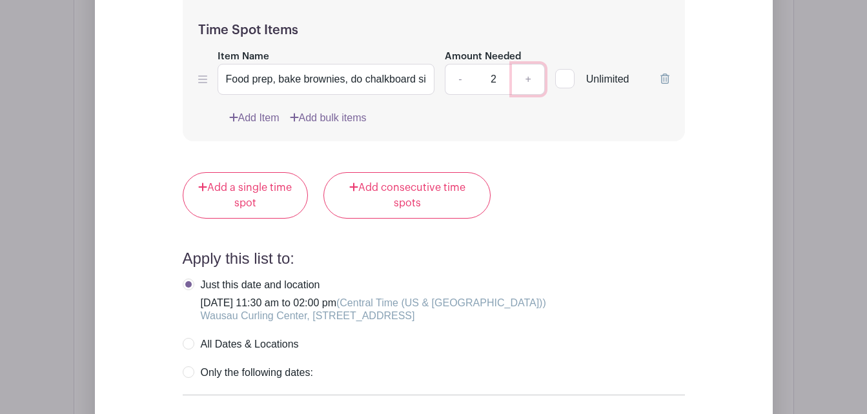
scroll to position [1345, 0]
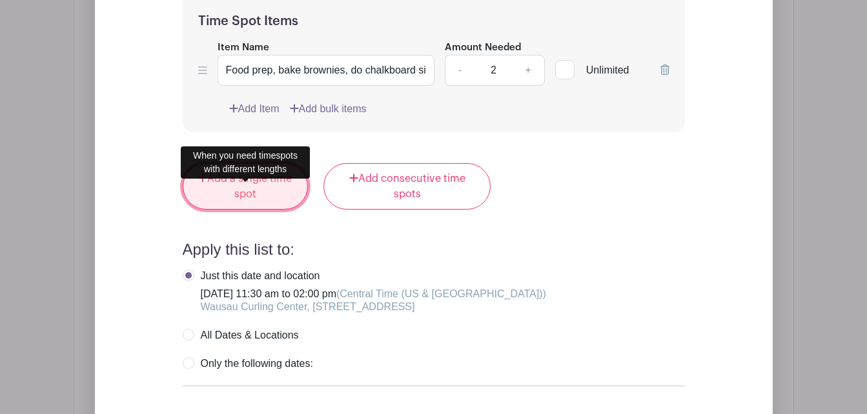
click at [250, 199] on link "Add a single time spot" at bounding box center [246, 186] width 126 height 46
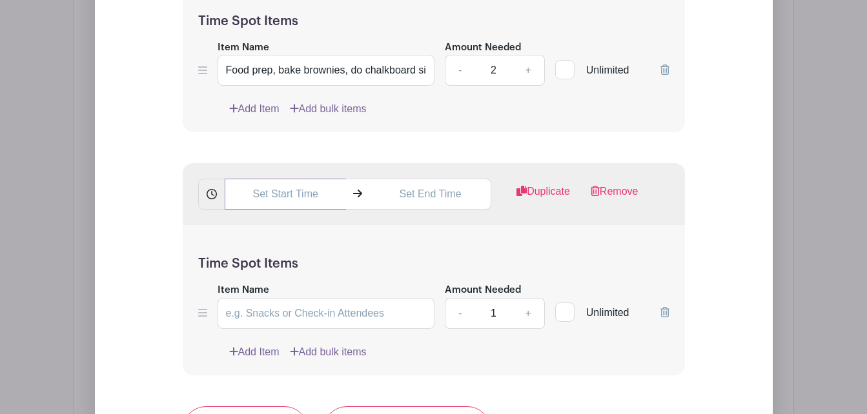
click at [250, 210] on input "text" at bounding box center [285, 194] width 121 height 31
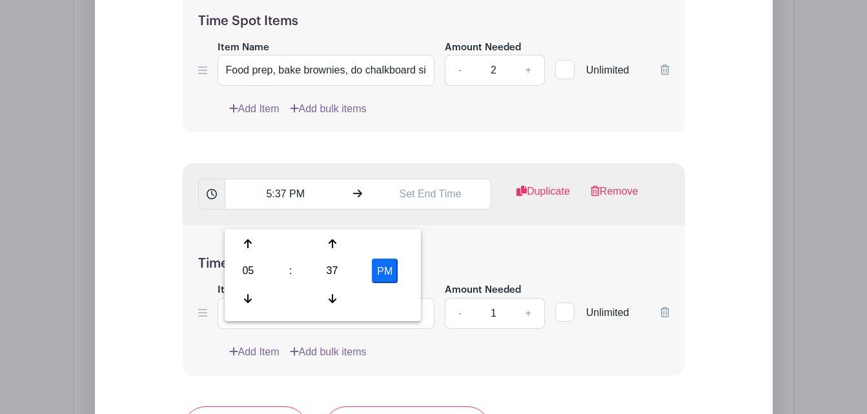
click at [163, 195] on div "Add List with Time Spots List Name Kitchen - Food prep Time Spots 11:30 AM 2:00…" at bounding box center [433, 283] width 595 height 1075
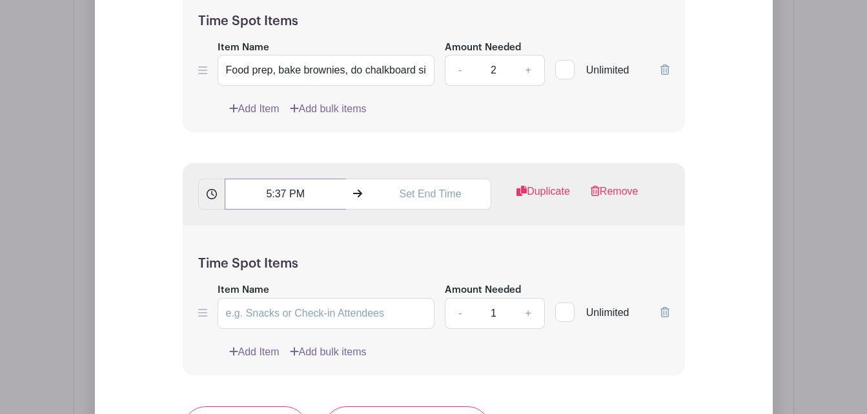
click at [288, 210] on input "5:37 PM" at bounding box center [285, 194] width 121 height 31
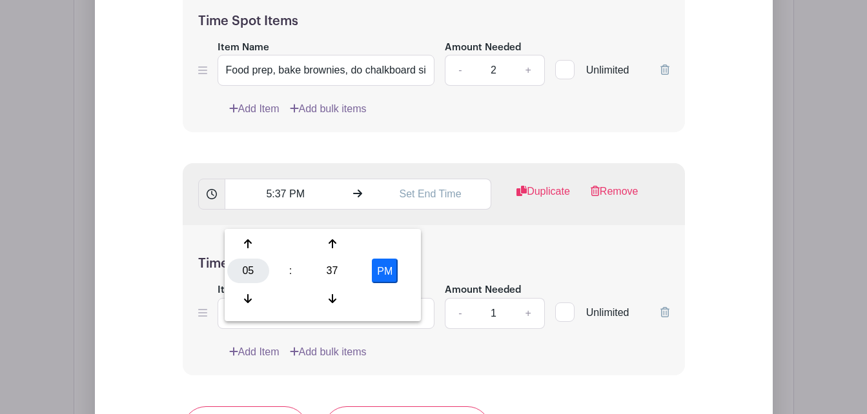
click at [256, 274] on div "05" at bounding box center [248, 271] width 42 height 25
click at [395, 270] on div "07" at bounding box center [391, 271] width 43 height 25
click at [330, 272] on div "37" at bounding box center [332, 271] width 42 height 25
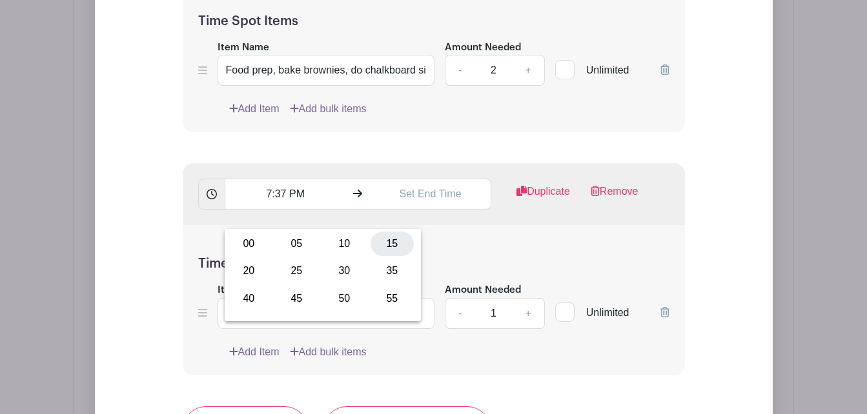
click at [396, 245] on div "15" at bounding box center [391, 244] width 43 height 25
click at [388, 266] on button "PM" at bounding box center [385, 271] width 26 height 25
type input "7:15 AM"
click at [420, 210] on input "text" at bounding box center [430, 194] width 121 height 31
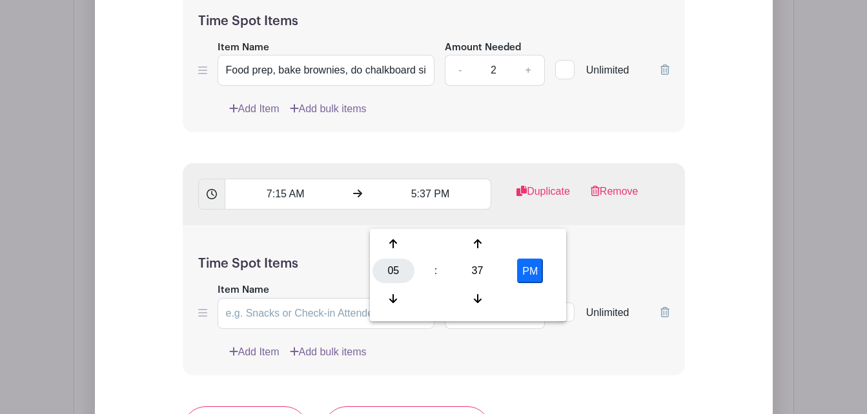
click at [392, 270] on div "05" at bounding box center [393, 271] width 42 height 25
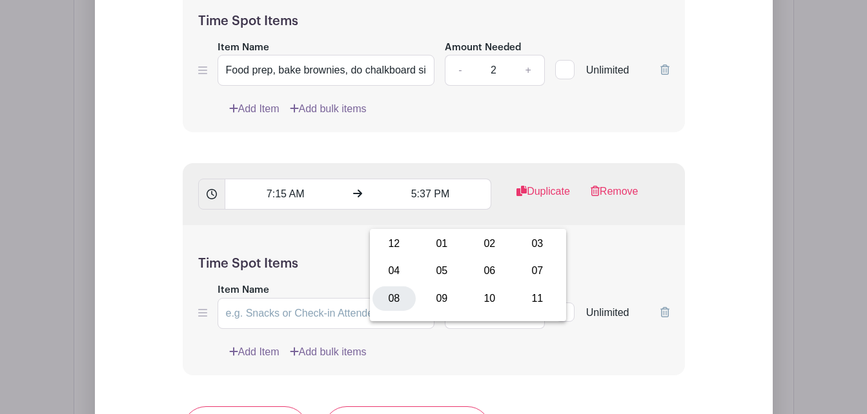
click at [397, 300] on div "08" at bounding box center [393, 298] width 43 height 25
click at [481, 270] on div "37" at bounding box center [477, 271] width 42 height 25
click at [533, 244] on div "15" at bounding box center [537, 244] width 43 height 25
click at [530, 273] on button "PM" at bounding box center [530, 271] width 26 height 25
type input "8:15 AM"
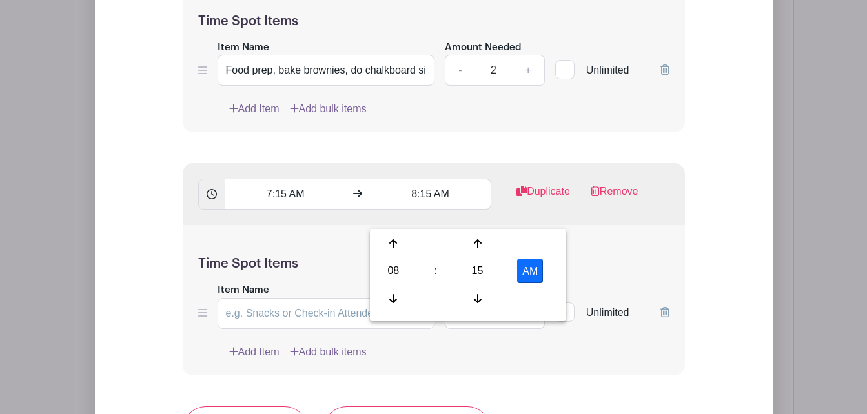
click at [597, 272] on div "Time Spot Items Item Name Amount Needed - 1 + Unlimited Add Item Add bulk items" at bounding box center [434, 300] width 502 height 150
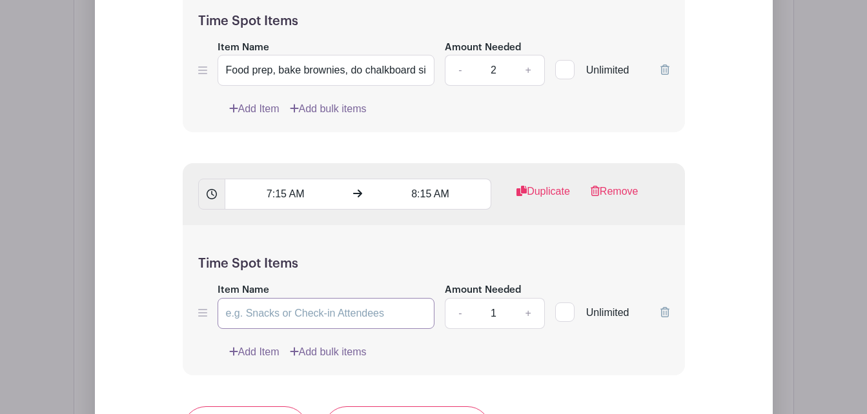
click at [363, 329] on input "Item Name" at bounding box center [325, 313] width 217 height 31
type input "Ice prep"
click at [528, 329] on link "+" at bounding box center [528, 313] width 32 height 31
type input "3"
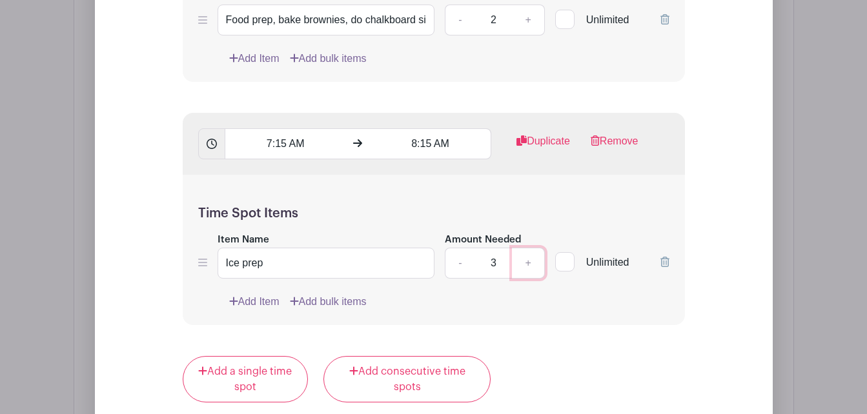
scroll to position [1307, 0]
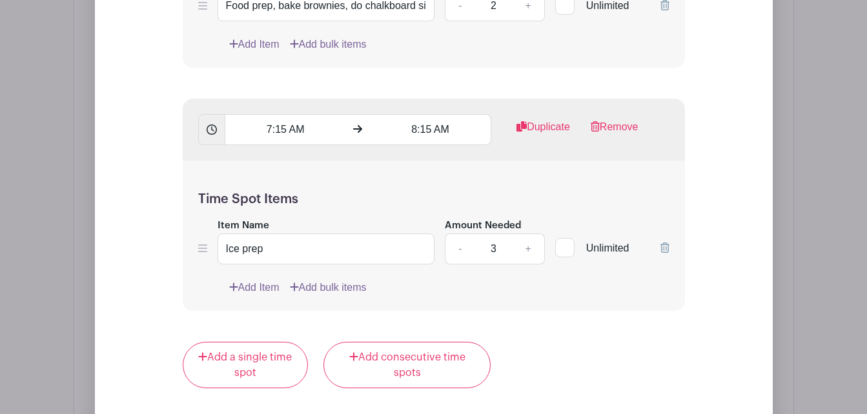
click at [257, 296] on link "Add Item" at bounding box center [254, 287] width 50 height 15
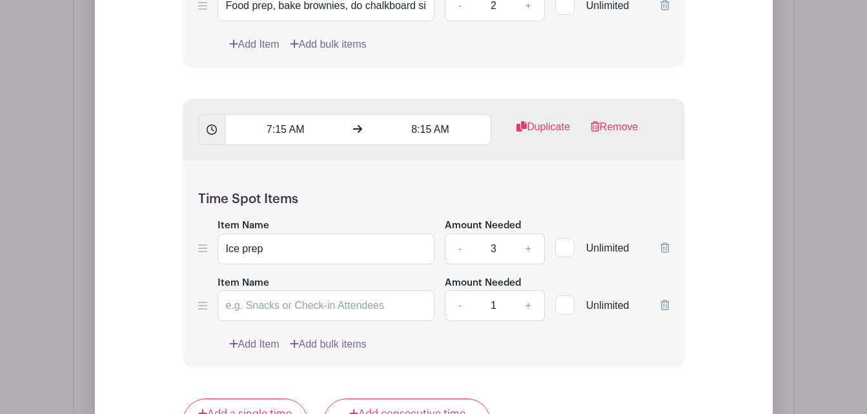
click at [666, 310] on icon at bounding box center [664, 305] width 9 height 10
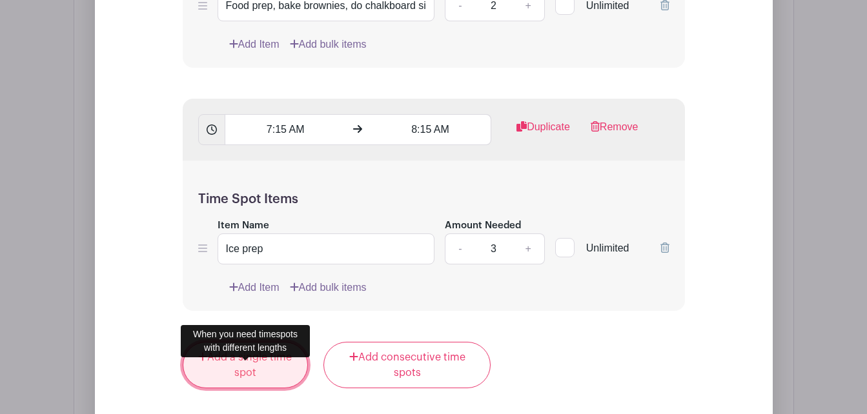
click at [223, 386] on link "Add a single time spot" at bounding box center [246, 365] width 126 height 46
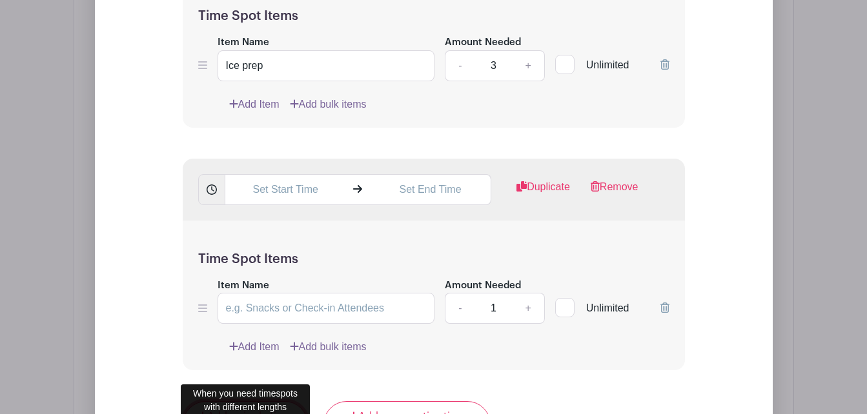
scroll to position [1500, 0]
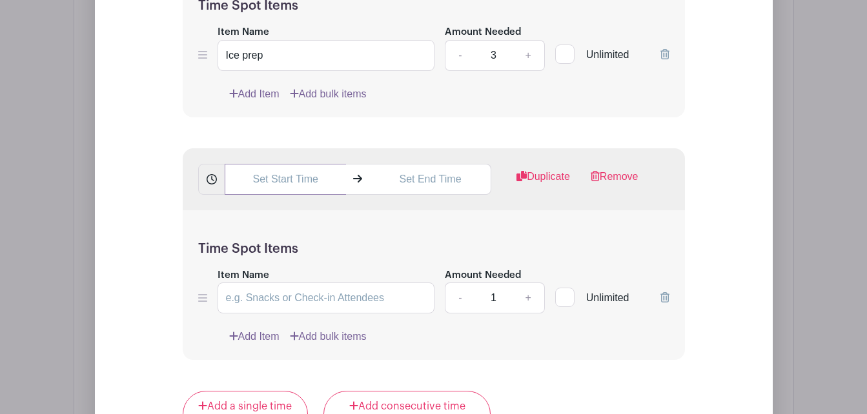
click at [292, 195] on input "text" at bounding box center [285, 179] width 121 height 31
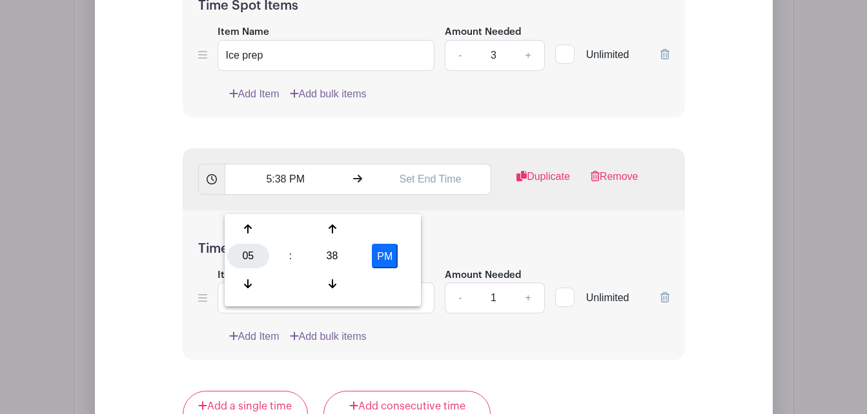
click at [248, 259] on div "05" at bounding box center [248, 256] width 42 height 25
click at [390, 258] on div "07" at bounding box center [391, 256] width 43 height 25
click at [330, 254] on div "38" at bounding box center [332, 256] width 42 height 25
click at [334, 254] on div "30" at bounding box center [344, 256] width 43 height 25
click at [378, 254] on button "PM" at bounding box center [385, 256] width 26 height 25
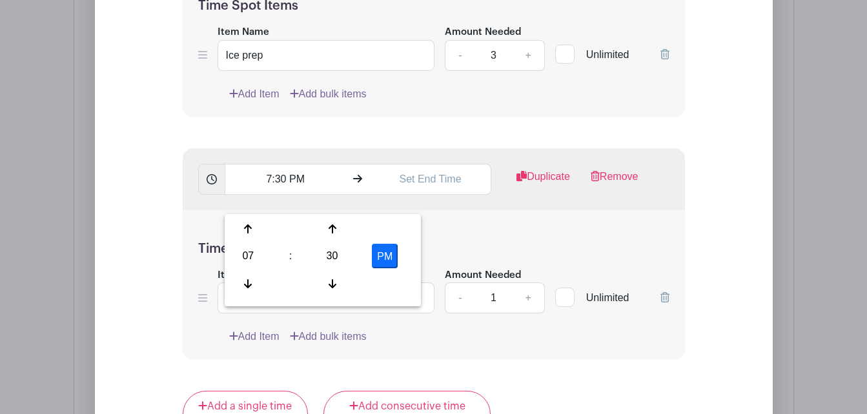
type input "7:30 AM"
click at [424, 195] on input "text" at bounding box center [430, 179] width 121 height 31
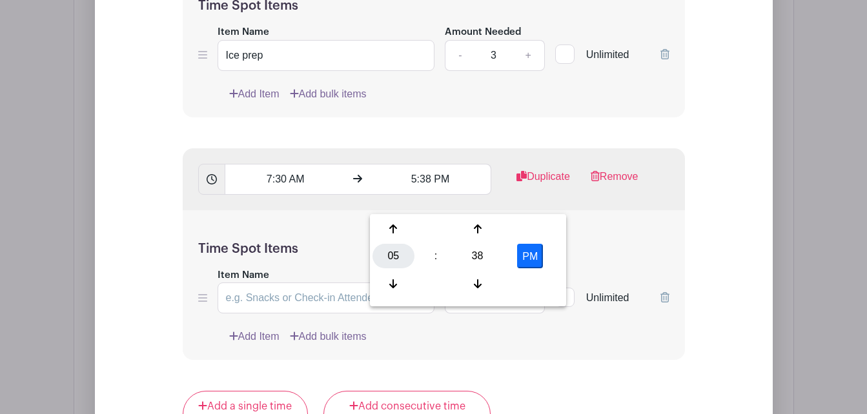
click at [397, 259] on div "05" at bounding box center [393, 256] width 42 height 25
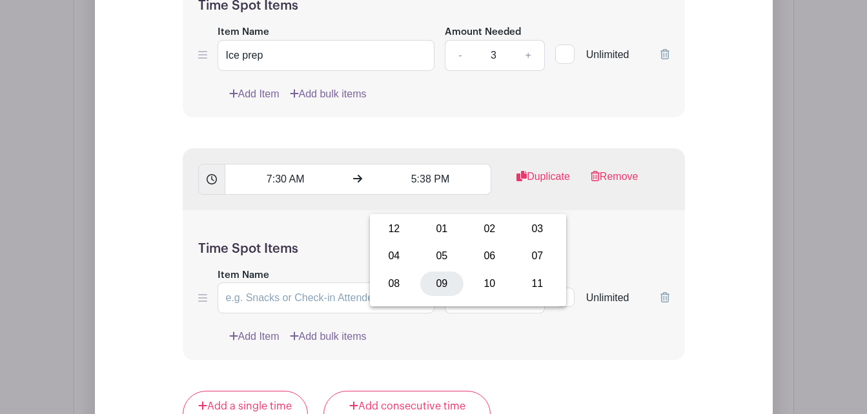
click at [434, 279] on div "09" at bounding box center [441, 284] width 43 height 25
click at [480, 259] on div "38" at bounding box center [477, 256] width 42 height 25
click at [479, 259] on div "30" at bounding box center [489, 256] width 43 height 25
click at [517, 259] on button "PM" at bounding box center [530, 256] width 26 height 25
type input "9:30 AM"
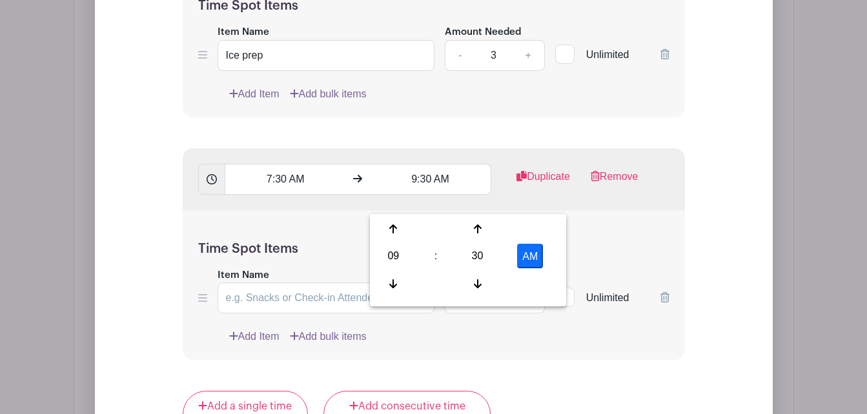
click at [603, 277] on div "Time Spot Items Item Name Amount Needed - 1 + Unlimited Add Item Add bulk items" at bounding box center [434, 285] width 502 height 150
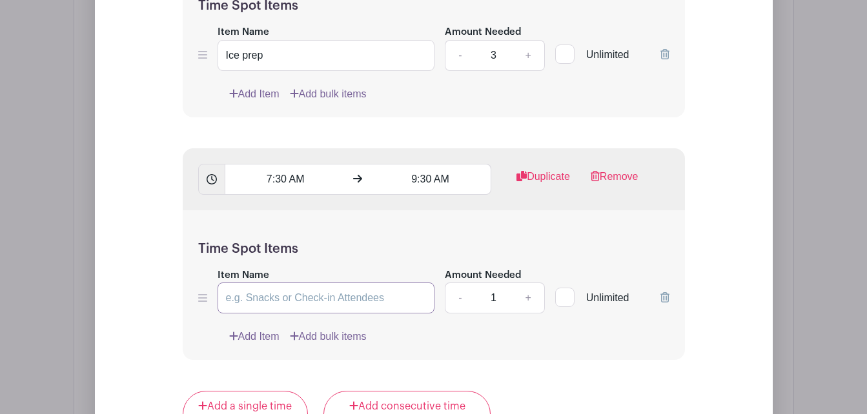
click at [319, 314] on input "Item Name" at bounding box center [325, 298] width 217 height 31
type input "Greeters - welcome teams, collect signed waivers"
click at [526, 314] on link "+" at bounding box center [528, 298] width 32 height 31
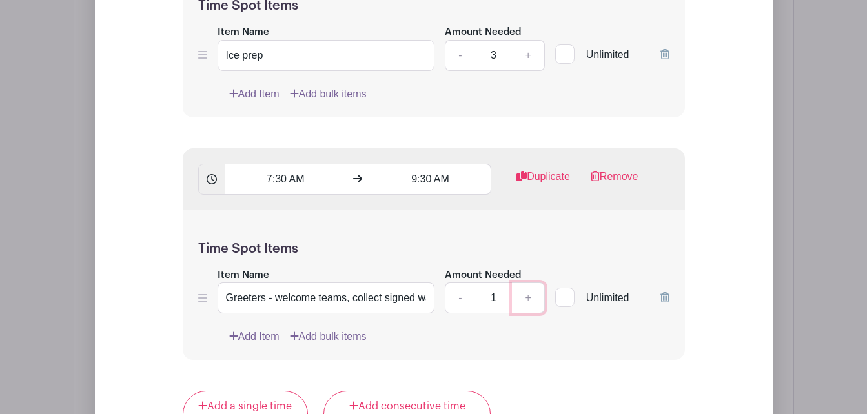
type input "2"
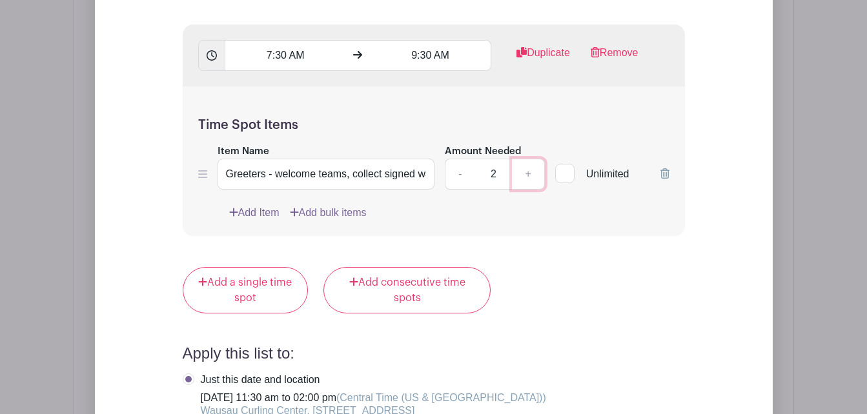
scroll to position [1629, 0]
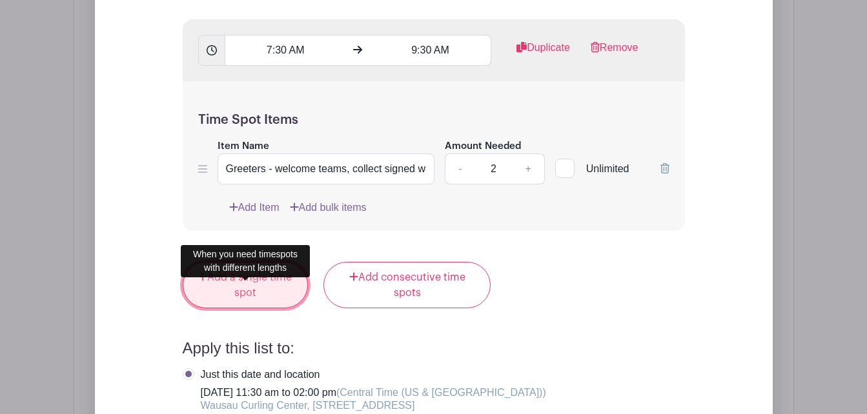
click at [243, 308] on link "Add a single time spot" at bounding box center [246, 285] width 126 height 46
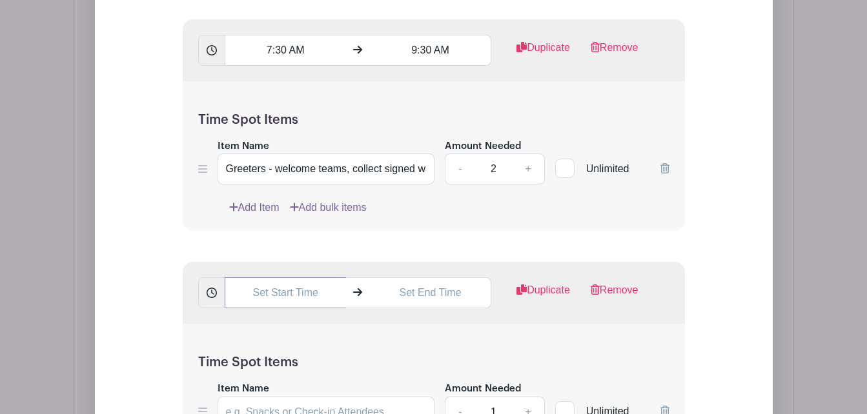
click at [264, 308] on input "text" at bounding box center [285, 292] width 121 height 31
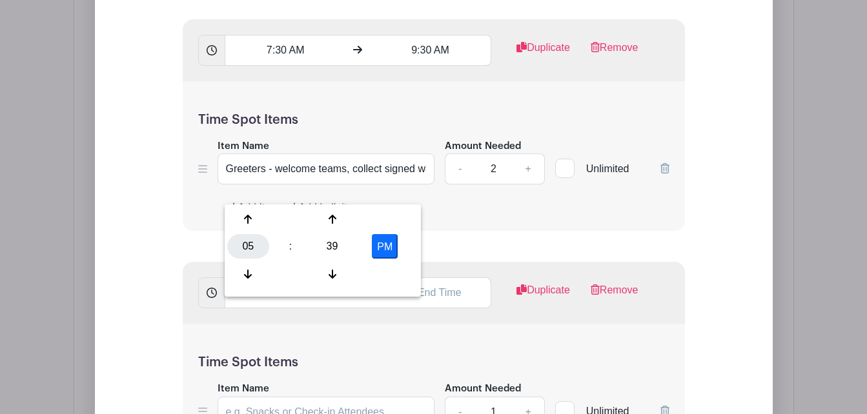
click at [258, 245] on div "05" at bounding box center [248, 246] width 42 height 25
click at [395, 245] on div "07" at bounding box center [391, 246] width 43 height 25
click at [337, 244] on div "39" at bounding box center [332, 246] width 42 height 25
click at [335, 243] on div "30" at bounding box center [344, 246] width 43 height 25
click at [381, 239] on button "PM" at bounding box center [385, 246] width 26 height 25
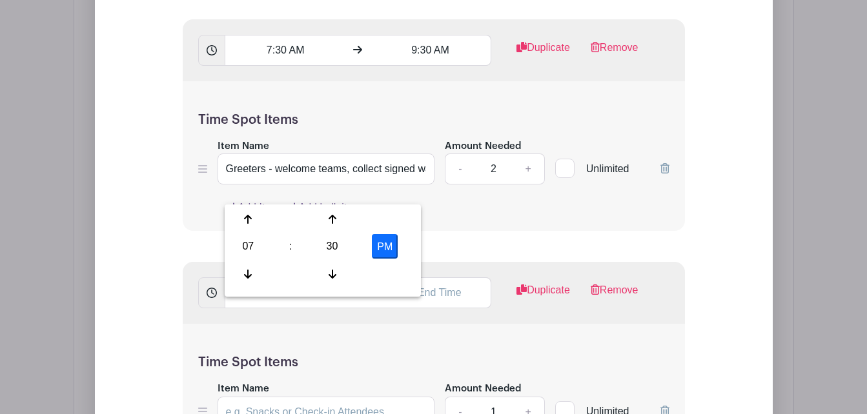
type input "7:30 AM"
click at [448, 308] on input "text" at bounding box center [430, 292] width 121 height 31
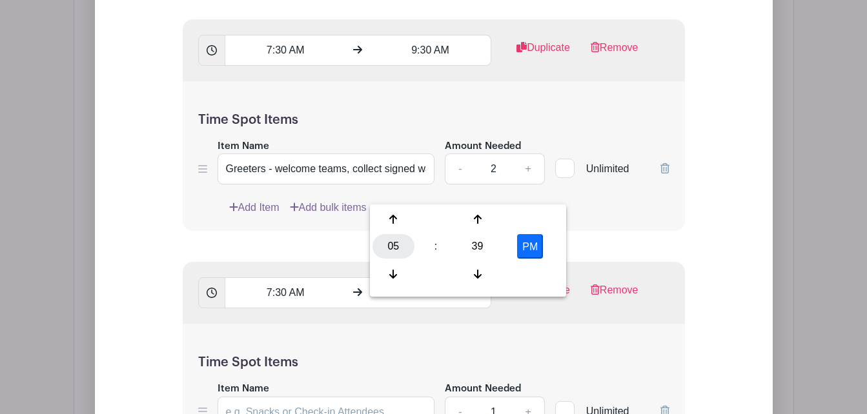
click at [393, 247] on div "05" at bounding box center [393, 246] width 42 height 25
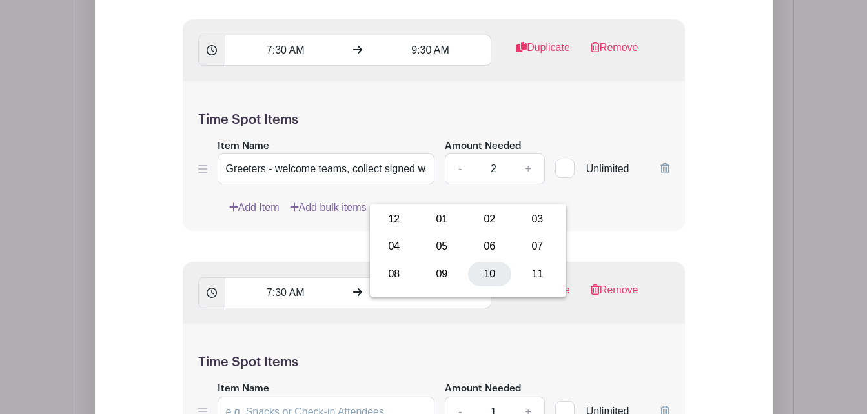
click at [487, 273] on div "10" at bounding box center [489, 274] width 43 height 25
click at [474, 247] on div "39" at bounding box center [477, 246] width 42 height 25
click at [397, 220] on div "00" at bounding box center [393, 219] width 43 height 25
click at [539, 241] on button "PM" at bounding box center [530, 246] width 26 height 25
type input "10:00 AM"
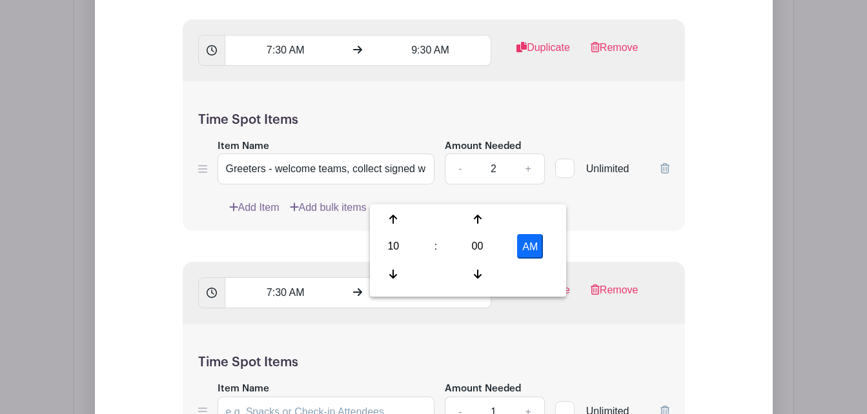
click at [492, 324] on div "7:30 AM 10:00 AM Duplicate Remove" at bounding box center [434, 293] width 502 height 62
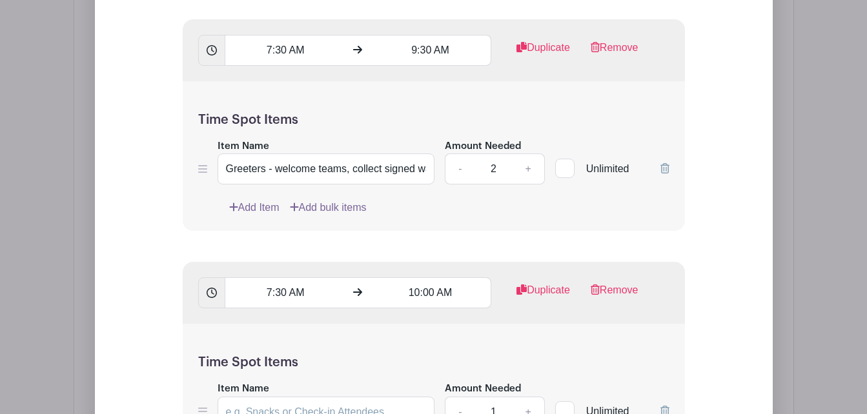
scroll to position [1758, 0]
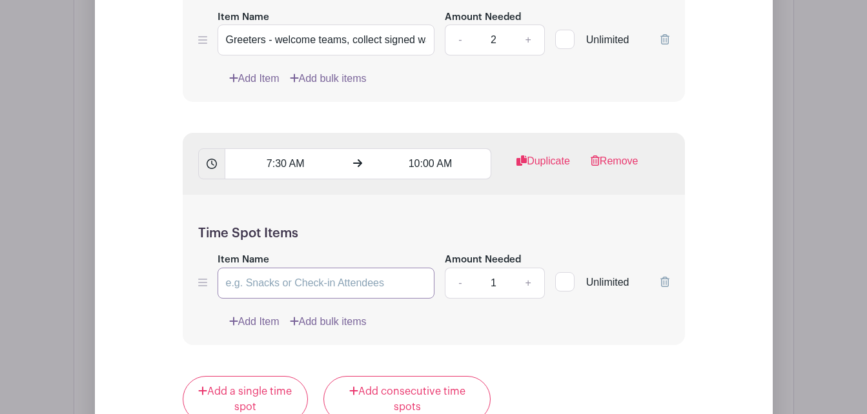
click at [246, 299] on input "Item Name" at bounding box center [325, 283] width 217 height 31
type input "Kitchen - serve continental breakfast, prep lunch"
click at [530, 299] on link "+" at bounding box center [528, 283] width 32 height 31
type input "2"
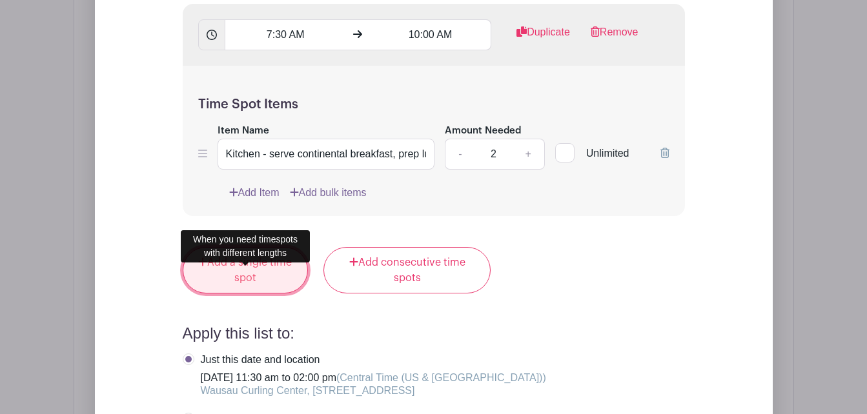
click at [214, 283] on link "Add a single time spot" at bounding box center [246, 270] width 126 height 46
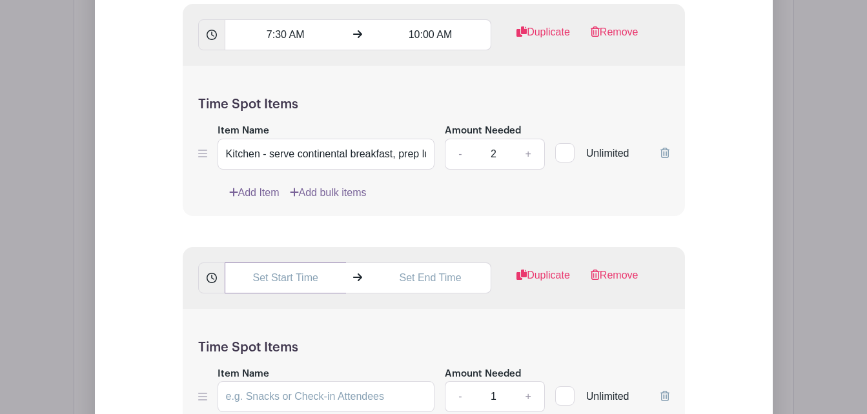
click at [267, 292] on input "text" at bounding box center [285, 278] width 121 height 31
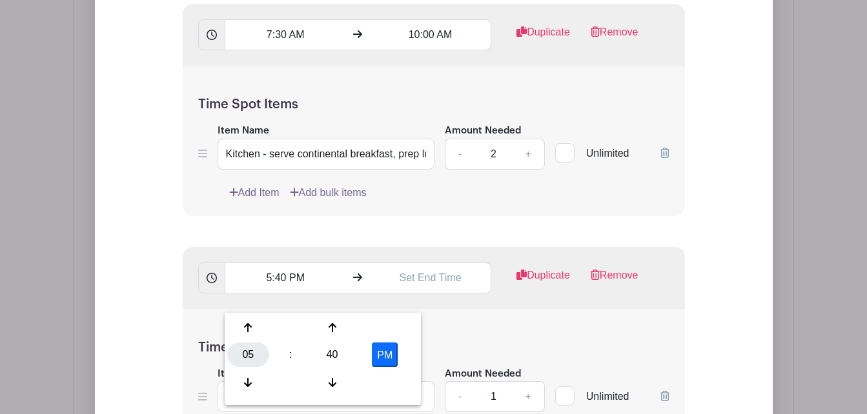
click at [254, 343] on div "05" at bounding box center [248, 355] width 42 height 25
click at [345, 383] on div "10" at bounding box center [344, 382] width 43 height 25
click at [331, 349] on div "40" at bounding box center [332, 355] width 42 height 25
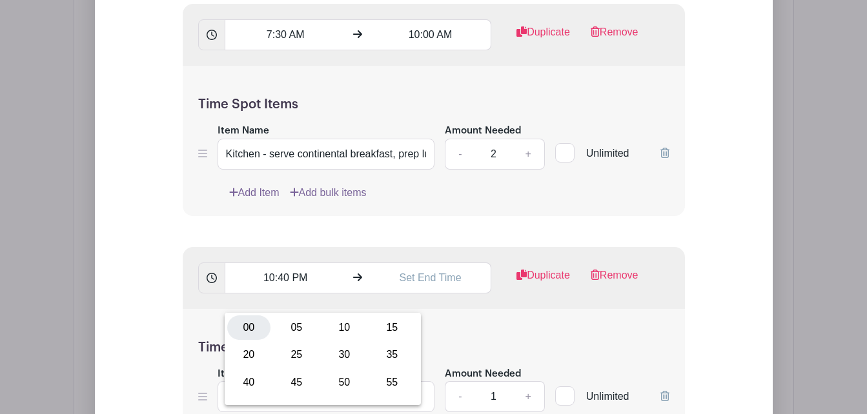
click at [246, 327] on div "00" at bounding box center [248, 328] width 43 height 25
click at [389, 357] on button "PM" at bounding box center [385, 355] width 26 height 25
type input "10:00 AM"
click at [416, 294] on input "text" at bounding box center [430, 278] width 121 height 31
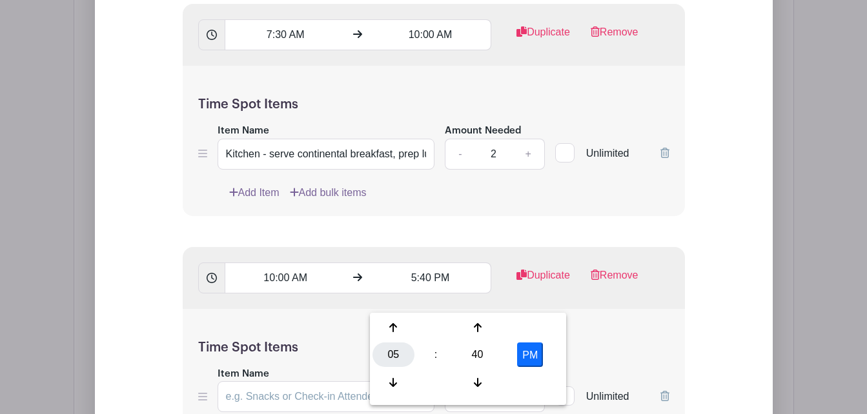
click at [386, 359] on div "05" at bounding box center [393, 355] width 42 height 25
click at [434, 328] on div "01" at bounding box center [441, 328] width 43 height 25
click at [476, 353] on div "40" at bounding box center [477, 355] width 42 height 25
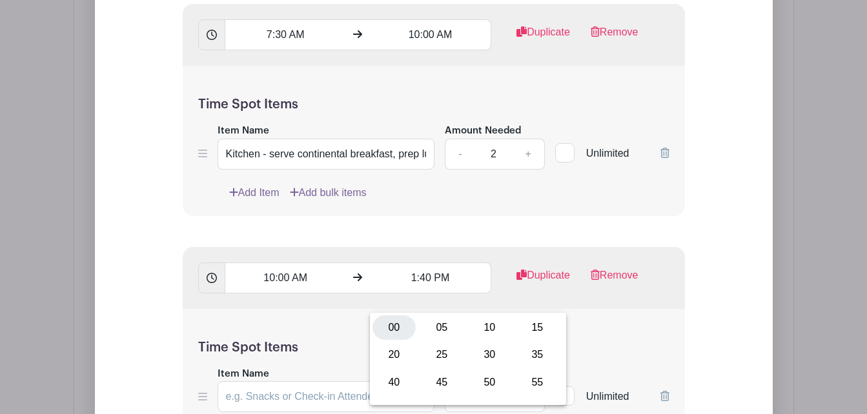
click at [397, 329] on div "00" at bounding box center [393, 328] width 43 height 25
type input "1:00 PM"
click at [601, 356] on h5 "Time Spot Items" at bounding box center [433, 347] width 471 height 15
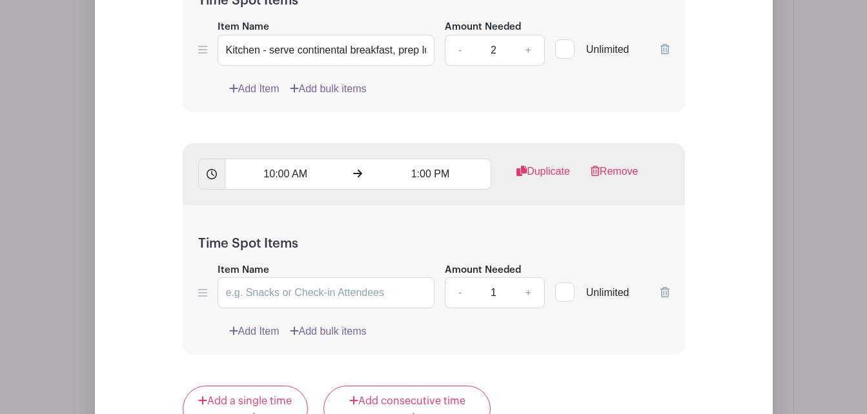
scroll to position [2016, 0]
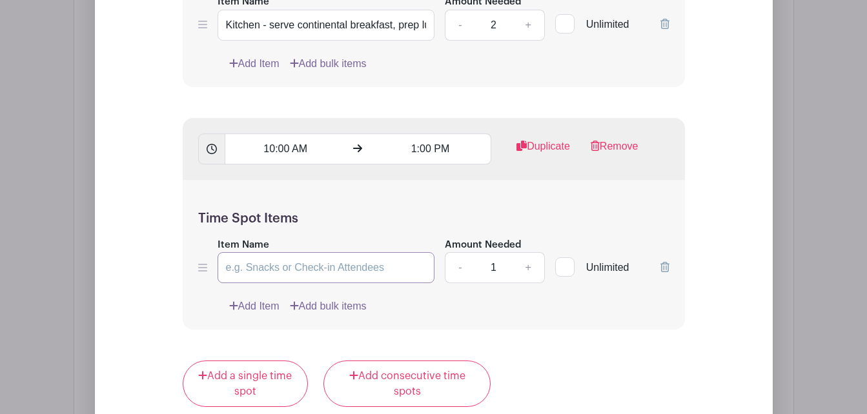
click at [293, 283] on input "Item Name" at bounding box center [325, 267] width 217 height 31
type input "Kitchen - serve lunch, clean-up afterwards"
click at [528, 283] on link "+" at bounding box center [528, 267] width 32 height 31
type input "3"
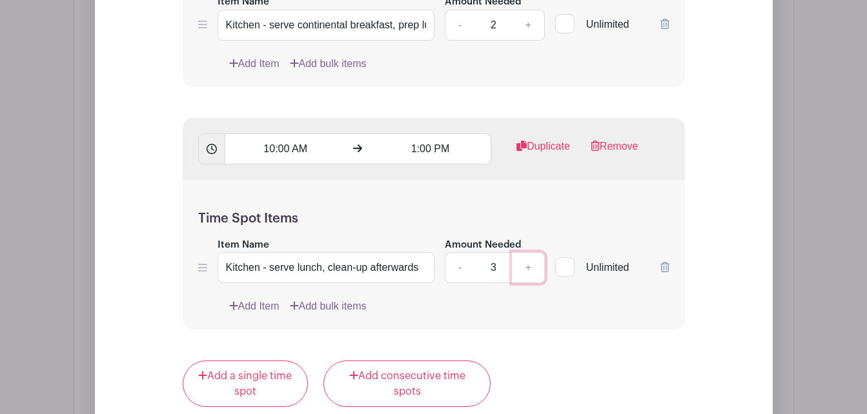
scroll to position [2081, 0]
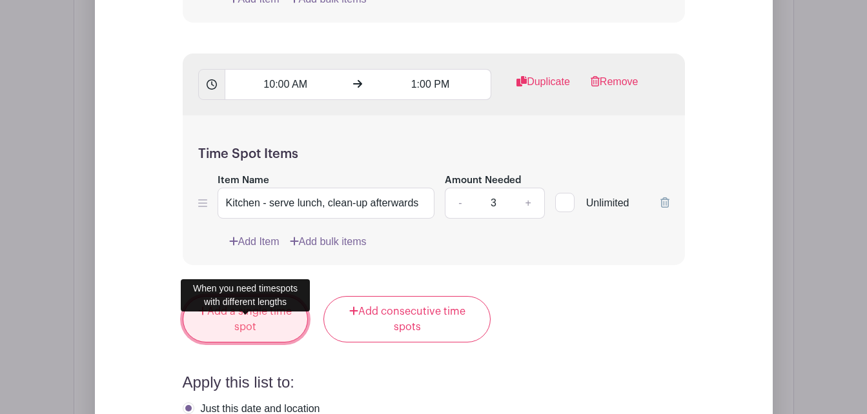
click at [222, 334] on link "Add a single time spot" at bounding box center [246, 319] width 126 height 46
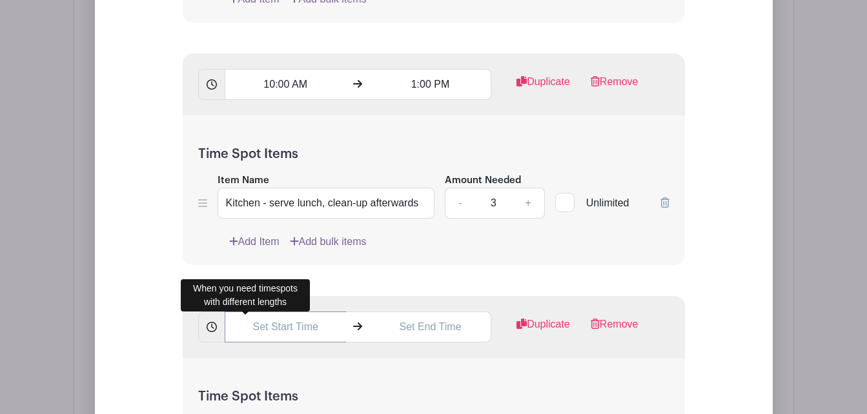
click at [266, 343] on input "text" at bounding box center [285, 327] width 121 height 31
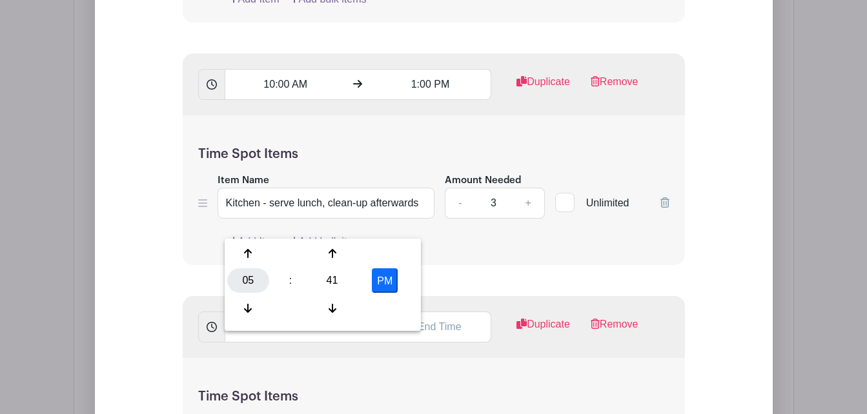
click at [240, 280] on div "05" at bounding box center [248, 280] width 42 height 25
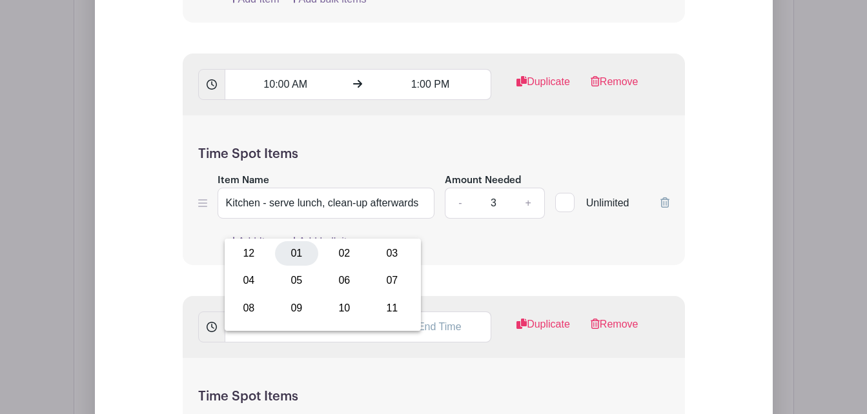
click at [306, 251] on div "01" at bounding box center [296, 253] width 43 height 25
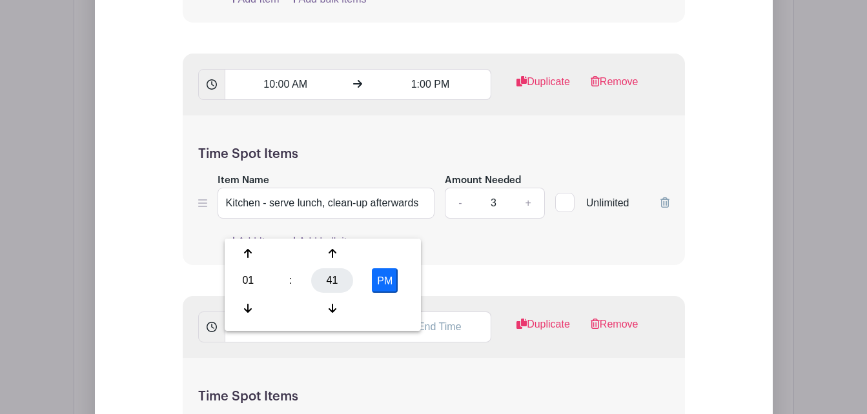
click at [336, 279] on div "41" at bounding box center [332, 280] width 42 height 25
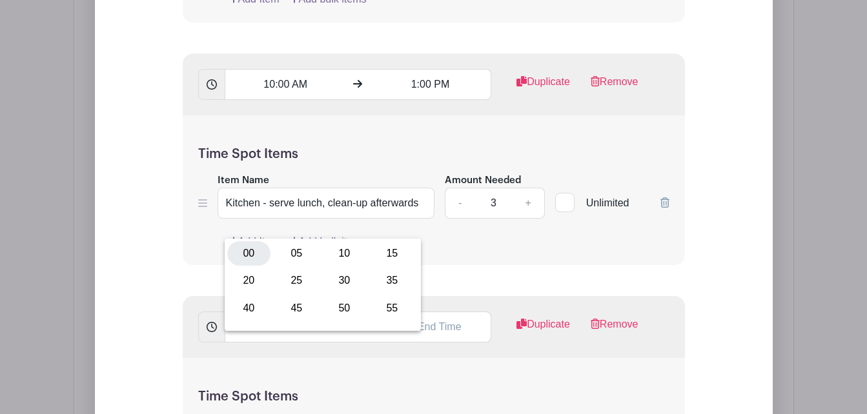
click at [250, 255] on div "00" at bounding box center [248, 253] width 43 height 25
type input "1:00 PM"
click at [413, 343] on input "text" at bounding box center [430, 327] width 121 height 31
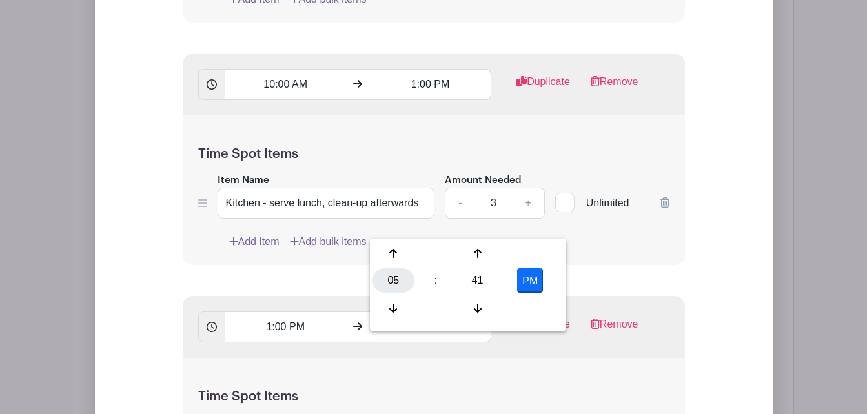
click at [387, 277] on div "05" at bounding box center [393, 280] width 42 height 25
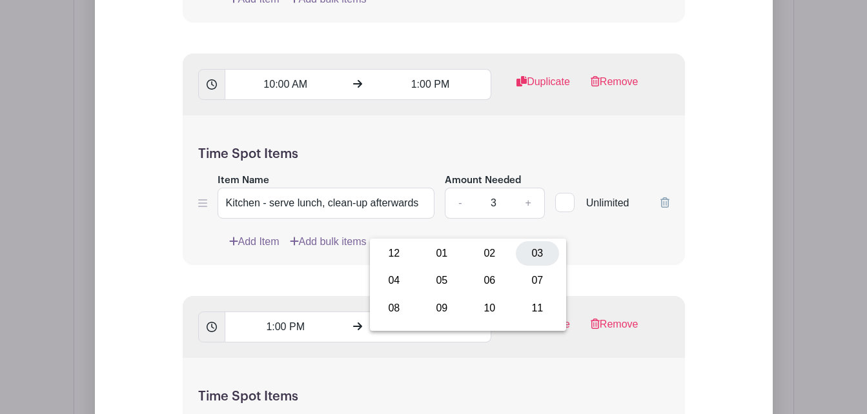
click at [531, 257] on div "03" at bounding box center [537, 253] width 43 height 25
click at [475, 286] on div "41" at bounding box center [477, 280] width 42 height 25
click at [395, 255] on div "00" at bounding box center [393, 253] width 43 height 25
type input "3:00 PM"
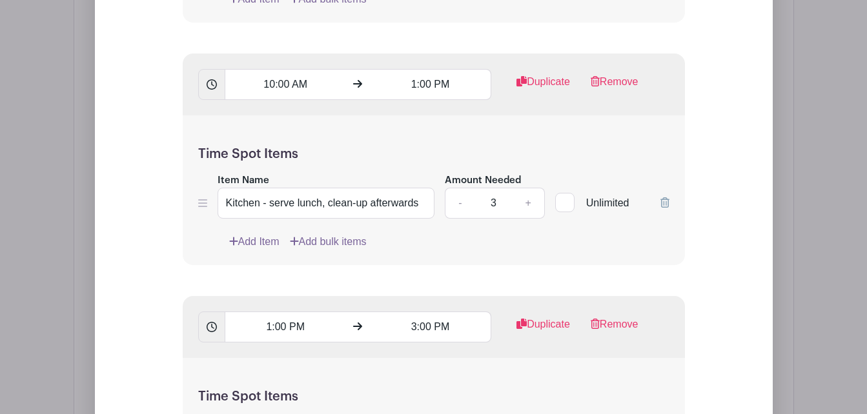
scroll to position [2274, 0]
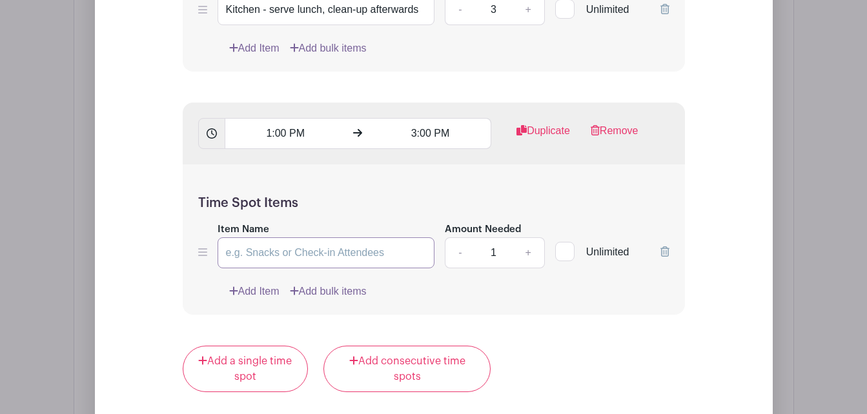
click at [334, 268] on input "Item Name" at bounding box center [325, 252] width 217 height 31
type input "Post-event clean-up in club room/kitchen/bar"
click at [527, 268] on link "+" at bounding box center [528, 252] width 32 height 31
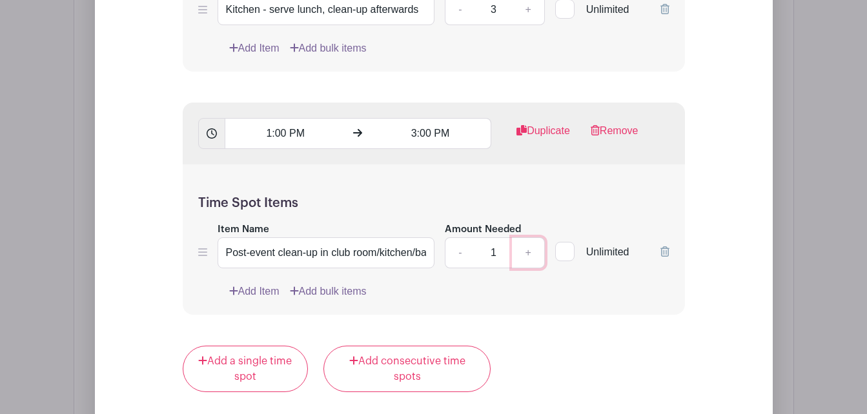
type input "2"
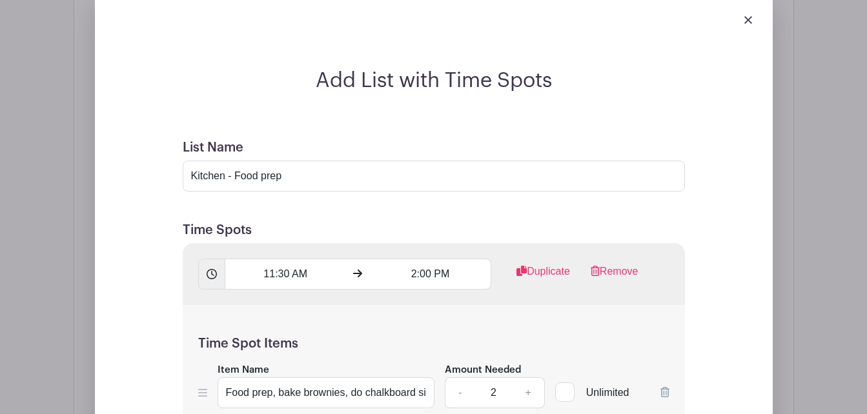
scroll to position [984, 0]
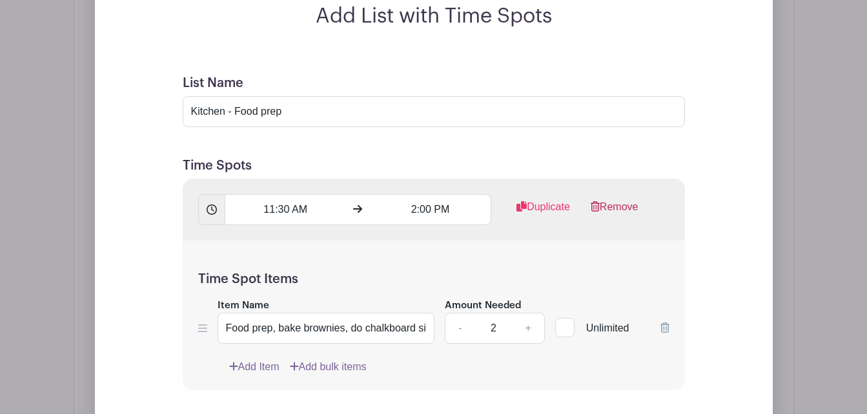
click at [637, 225] on link "Remove" at bounding box center [614, 212] width 48 height 26
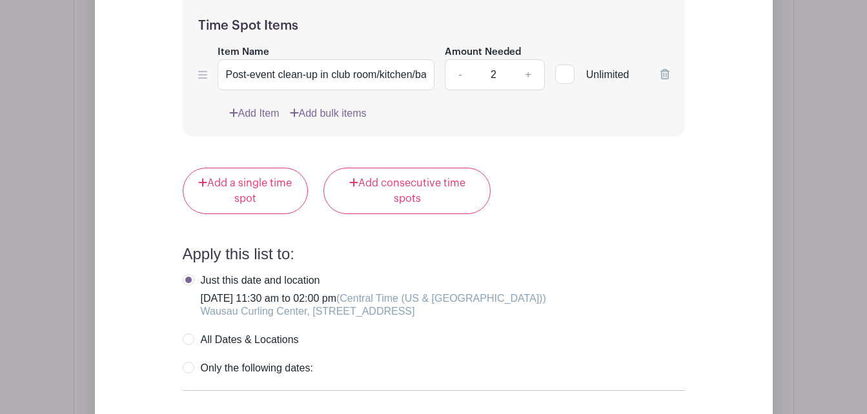
scroll to position [2210, 0]
click at [266, 374] on label "Only the following dates:" at bounding box center [248, 367] width 130 height 13
radio input "true"
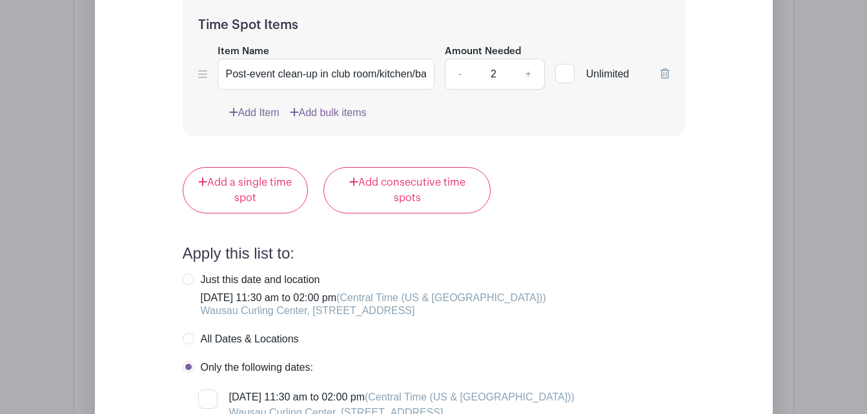
scroll to position [2339, 0]
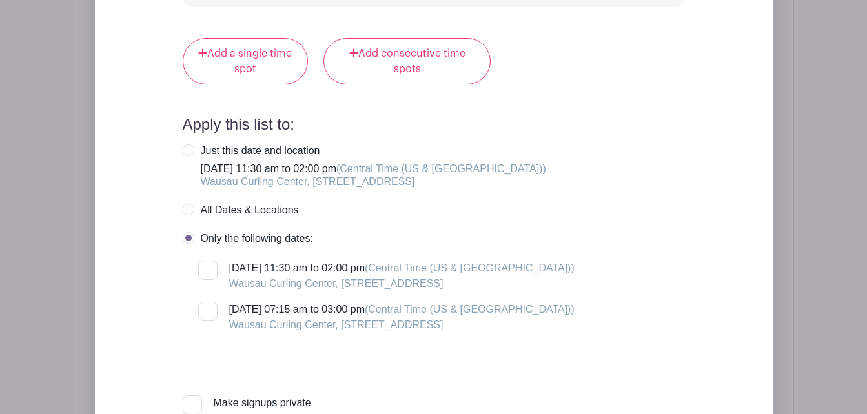
click at [212, 321] on div at bounding box center [207, 311] width 19 height 19
click at [206, 310] on input "[DATE] 07:15 am to 03:00 pm (Central Time ([GEOGRAPHIC_DATA] & [GEOGRAPHIC_DATA…" at bounding box center [202, 306] width 8 height 8
checkbox input "true"
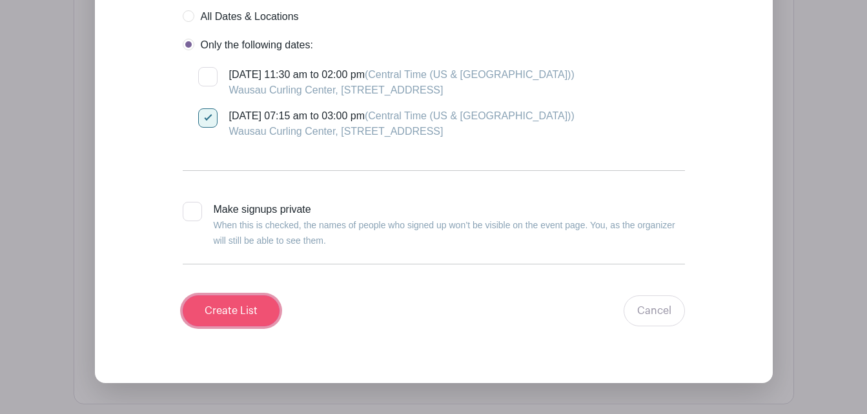
click at [239, 326] on input "Create List" at bounding box center [231, 311] width 97 height 31
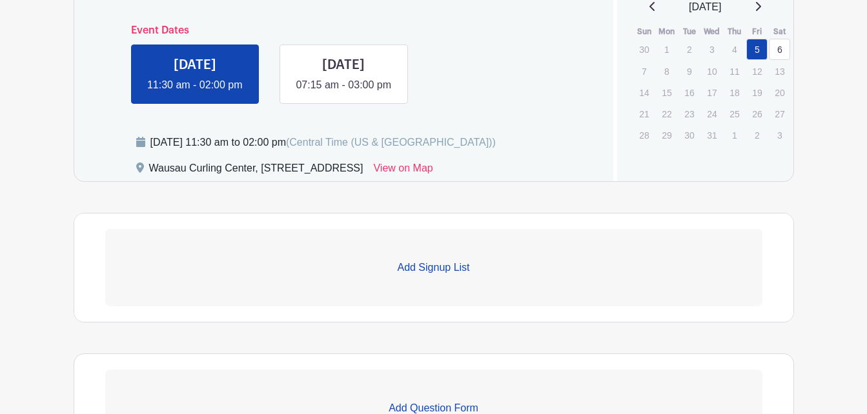
scroll to position [647, 0]
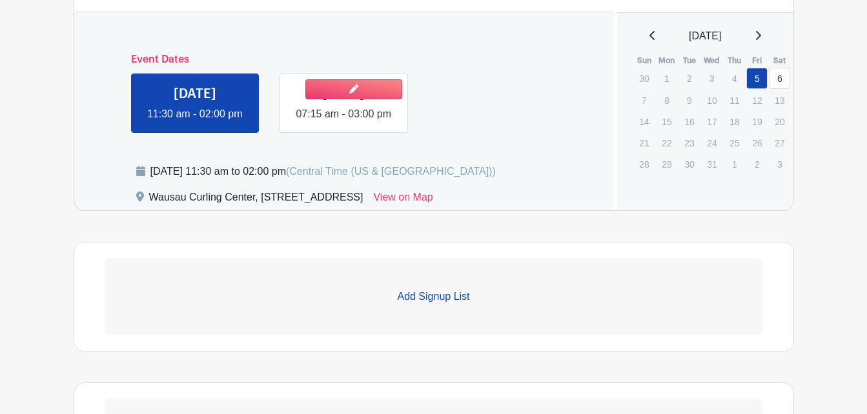
click at [343, 122] on link at bounding box center [343, 122] width 0 height 0
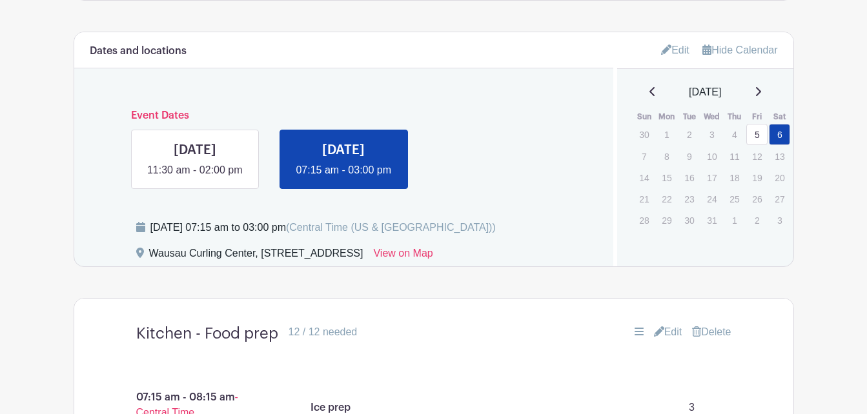
scroll to position [583, 0]
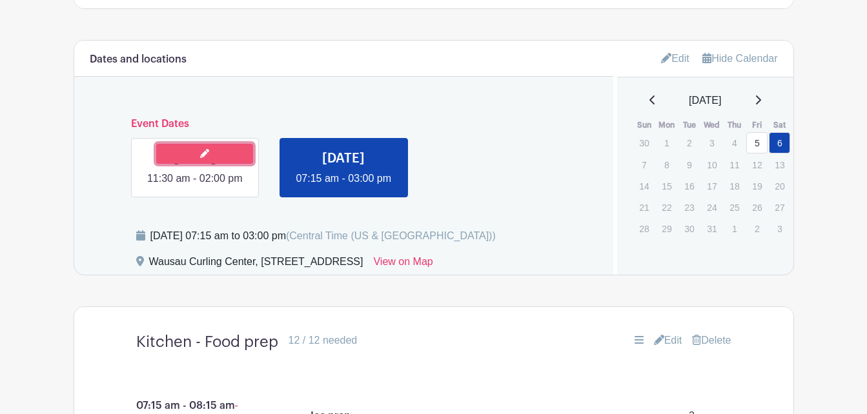
click at [196, 152] on link at bounding box center [204, 154] width 97 height 20
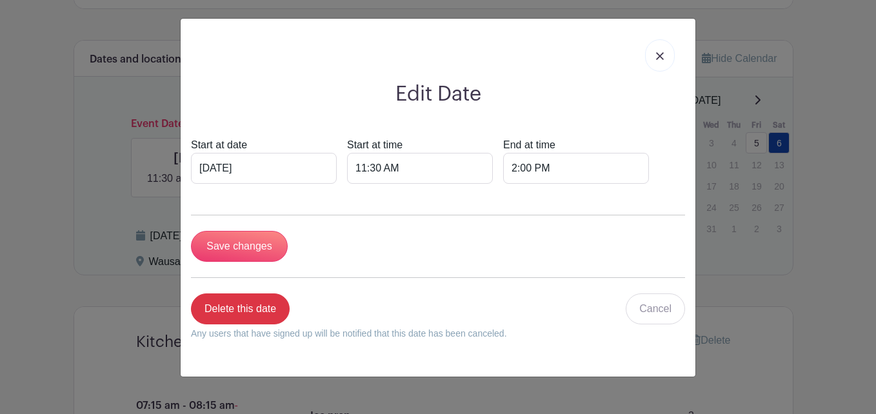
click at [664, 54] on link at bounding box center [660, 55] width 30 height 32
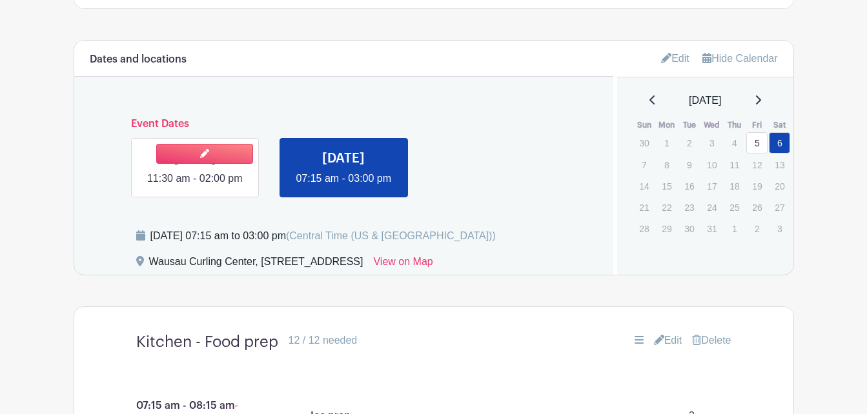
click at [195, 186] on link at bounding box center [195, 186] width 0 height 0
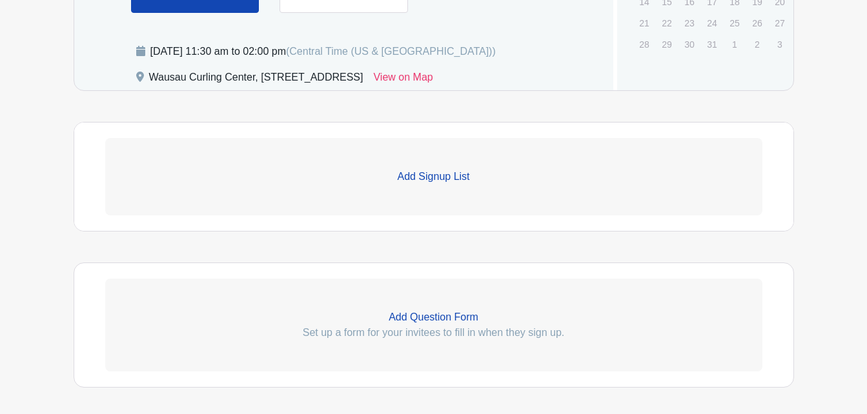
scroll to position [776, 0]
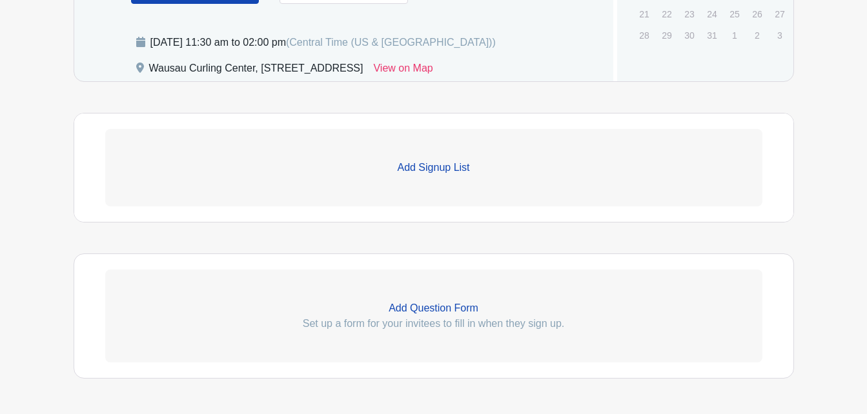
click at [416, 175] on p "Add Signup List" at bounding box center [433, 167] width 657 height 15
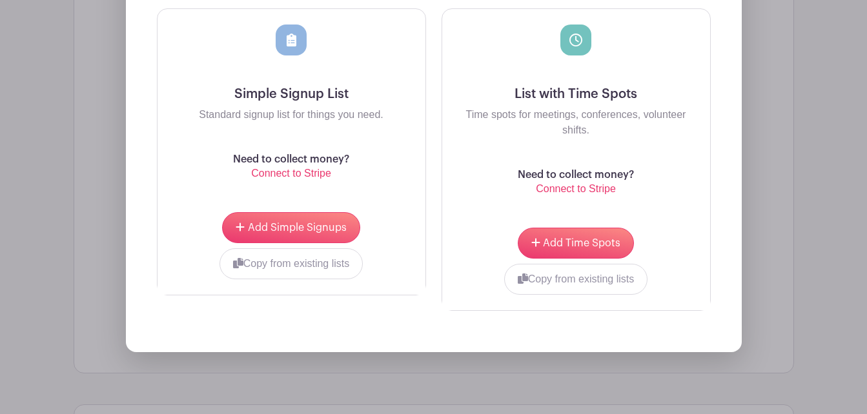
scroll to position [1099, 0]
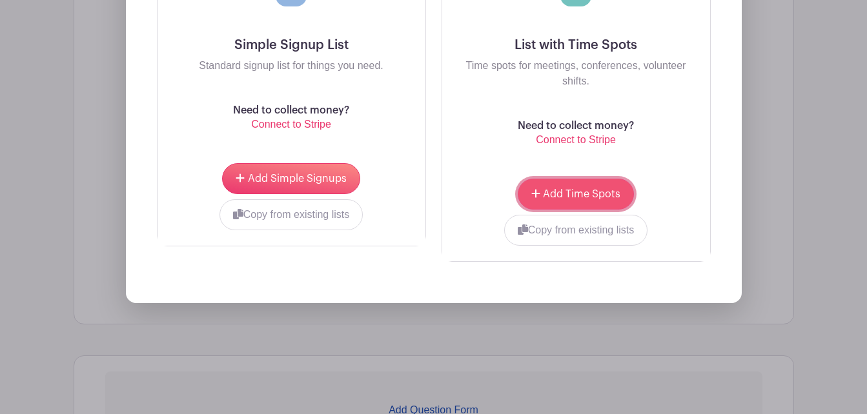
click at [591, 199] on span "Add Time Spots" at bounding box center [581, 194] width 77 height 10
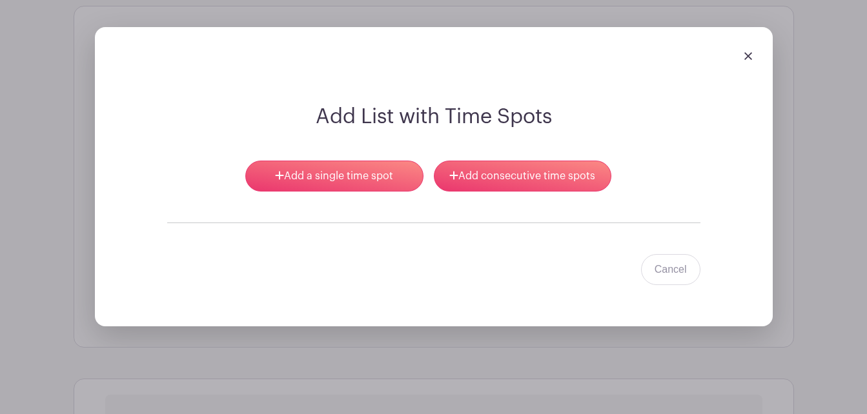
scroll to position [983, 0]
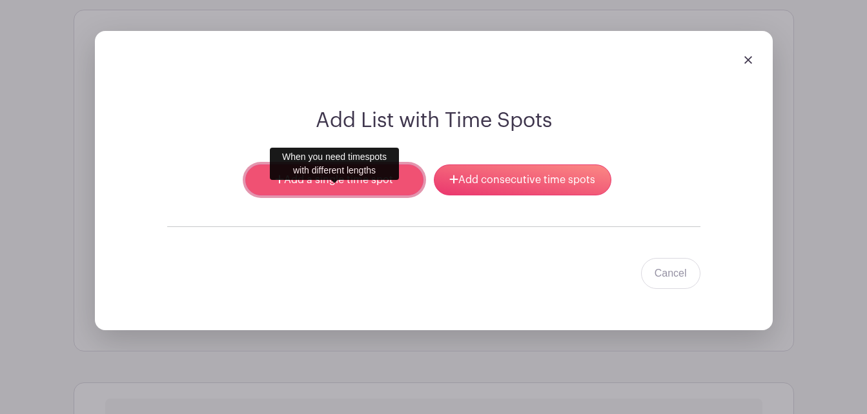
click at [370, 196] on link "Add a single time spot" at bounding box center [333, 180] width 177 height 31
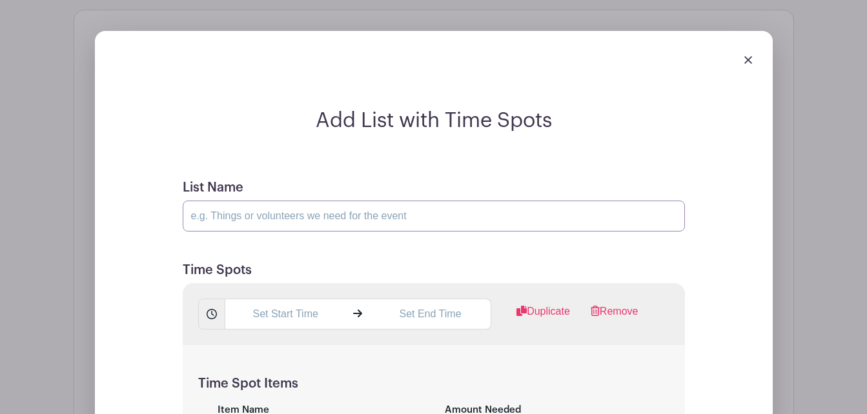
click at [394, 232] on input "List Name" at bounding box center [434, 216] width 502 height 31
type input "Kitchen - Food prep"
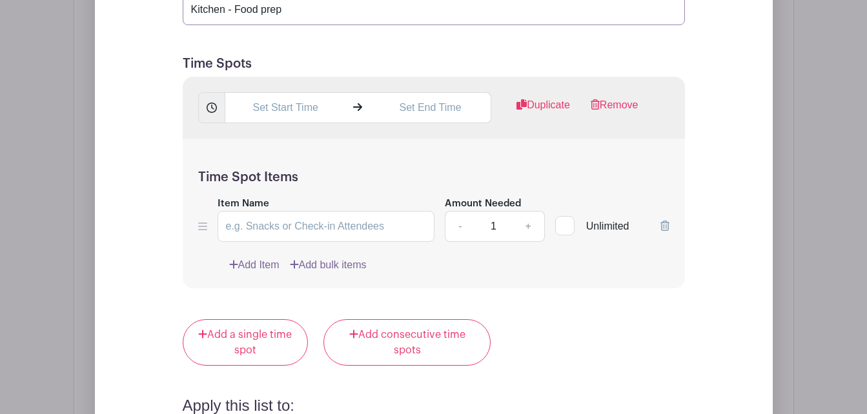
scroll to position [1241, 0]
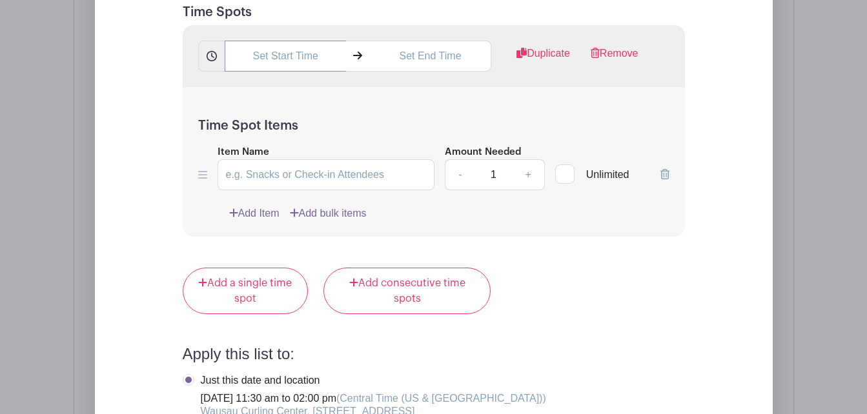
click at [314, 72] on input "text" at bounding box center [285, 56] width 121 height 31
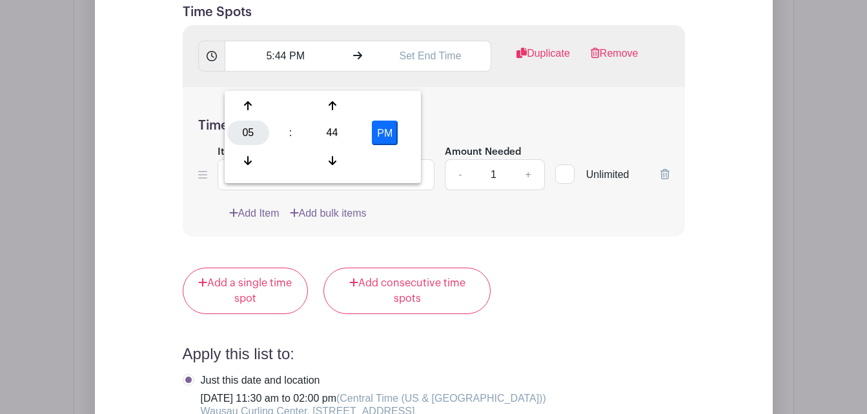
click at [256, 132] on div "05" at bounding box center [248, 133] width 42 height 25
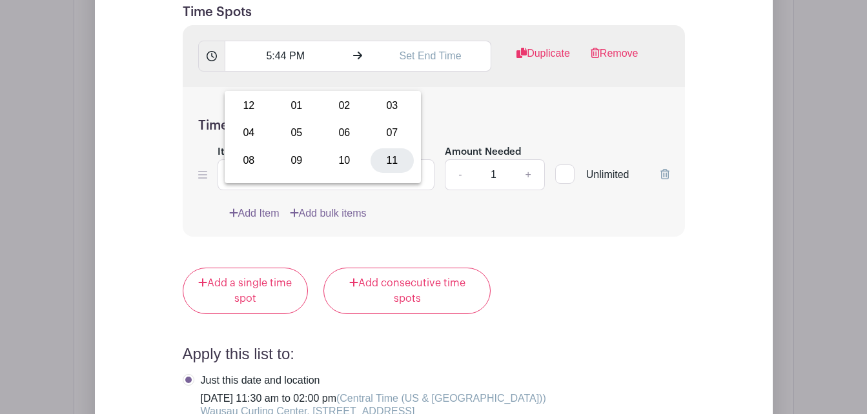
click at [382, 165] on div "11" at bounding box center [391, 160] width 43 height 25
click at [318, 126] on div "44" at bounding box center [332, 133] width 42 height 25
click at [341, 129] on div "30" at bounding box center [344, 133] width 43 height 25
click at [381, 138] on button "PM" at bounding box center [385, 133] width 26 height 25
type input "11:30 AM"
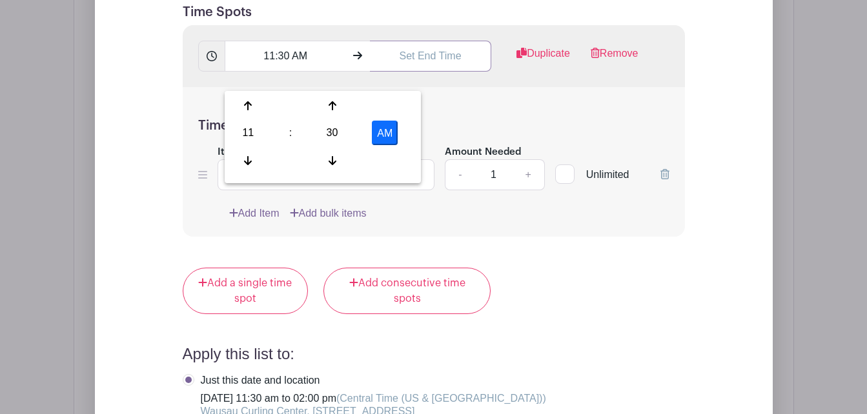
click at [441, 64] on input "text" at bounding box center [430, 56] width 121 height 31
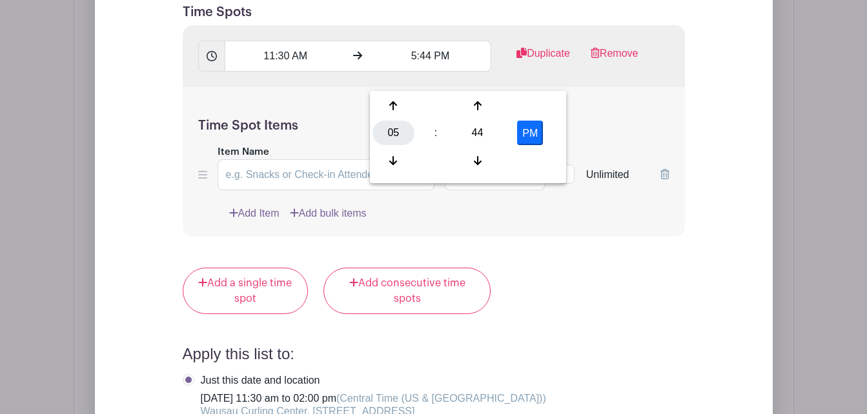
click at [394, 130] on div "05" at bounding box center [393, 133] width 42 height 25
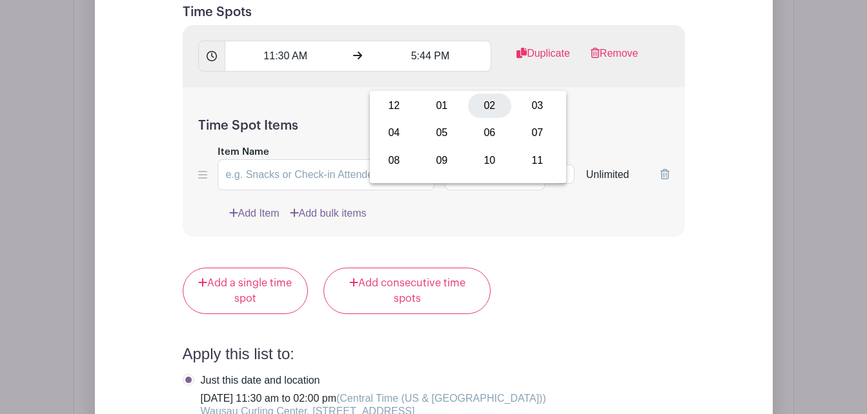
click at [482, 109] on div "02" at bounding box center [489, 106] width 43 height 25
click at [481, 131] on div "44" at bounding box center [477, 133] width 42 height 25
click at [394, 105] on div "00" at bounding box center [393, 106] width 43 height 25
type input "2:00 PM"
click at [628, 134] on h5 "Time Spot Items" at bounding box center [433, 125] width 471 height 15
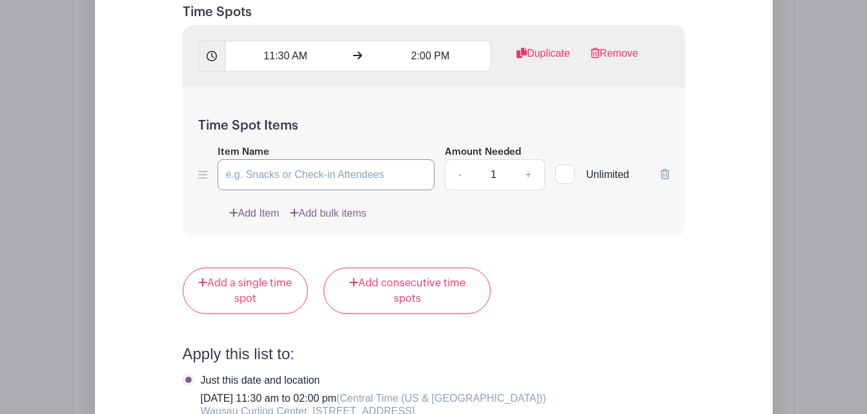
click at [311, 190] on input "Item Name" at bounding box center [325, 174] width 217 height 31
type input "Kitchen - Food prep, bake brownies, do chalkboard sign"
click at [527, 190] on link "+" at bounding box center [528, 174] width 32 height 31
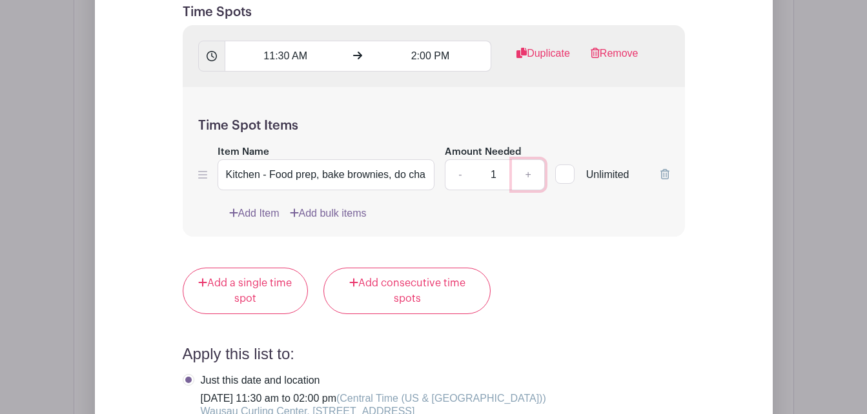
type input "2"
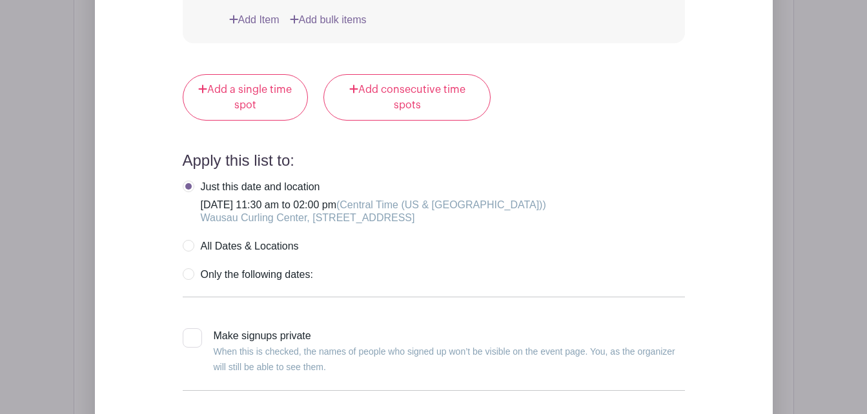
scroll to position [1563, 0]
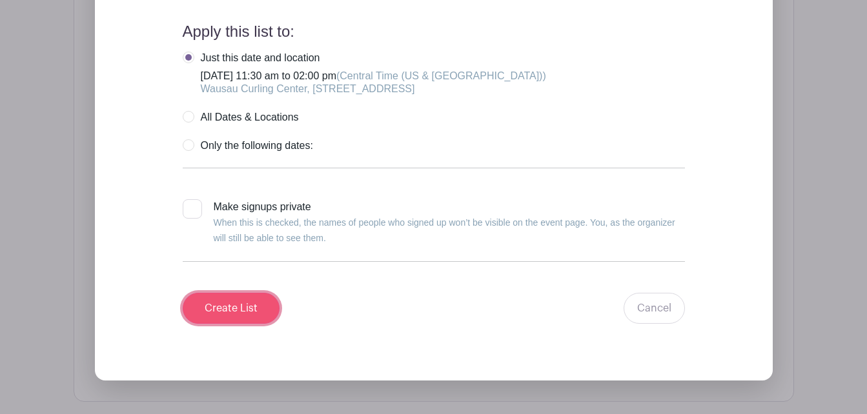
click at [272, 324] on input "Create List" at bounding box center [231, 308] width 97 height 31
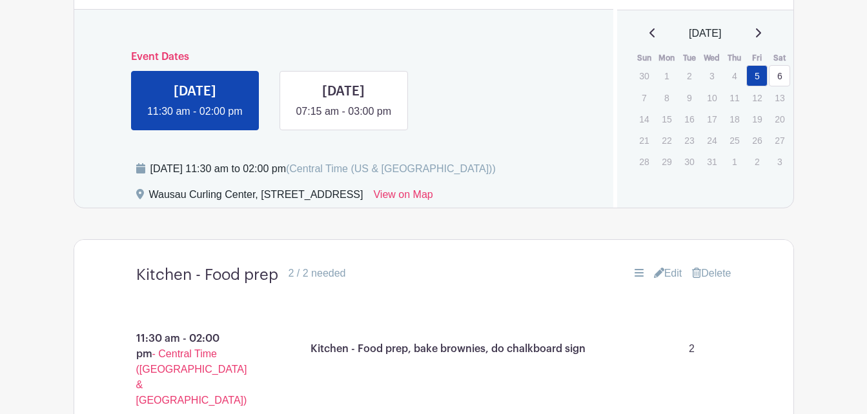
scroll to position [638, 0]
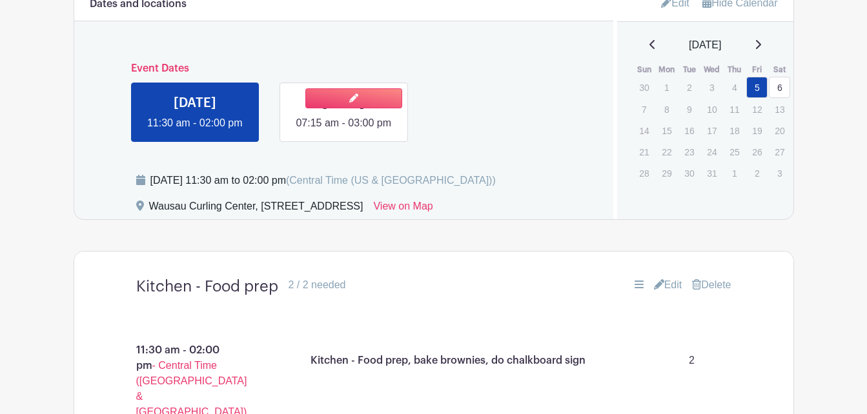
click at [343, 131] on link at bounding box center [343, 131] width 0 height 0
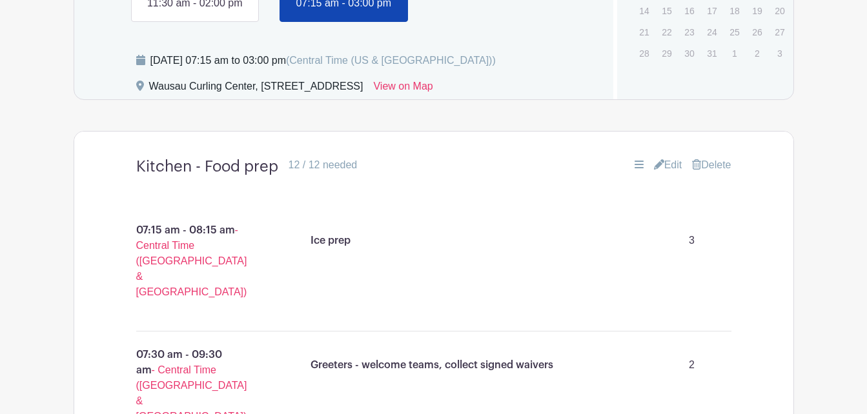
scroll to position [767, 0]
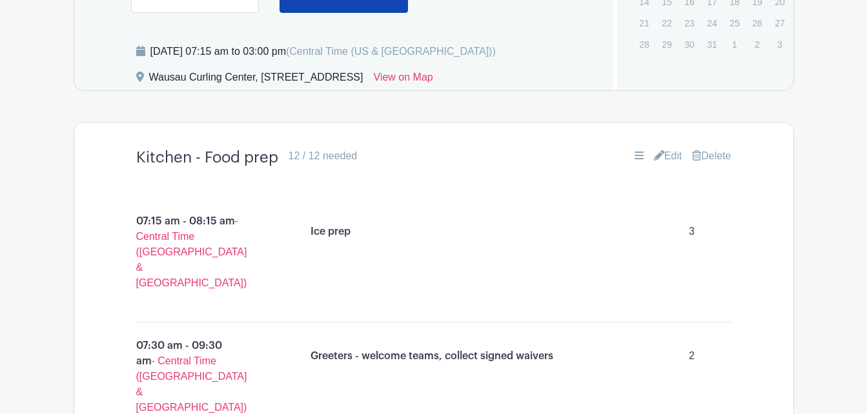
click at [668, 164] on link "Edit" at bounding box center [668, 155] width 28 height 15
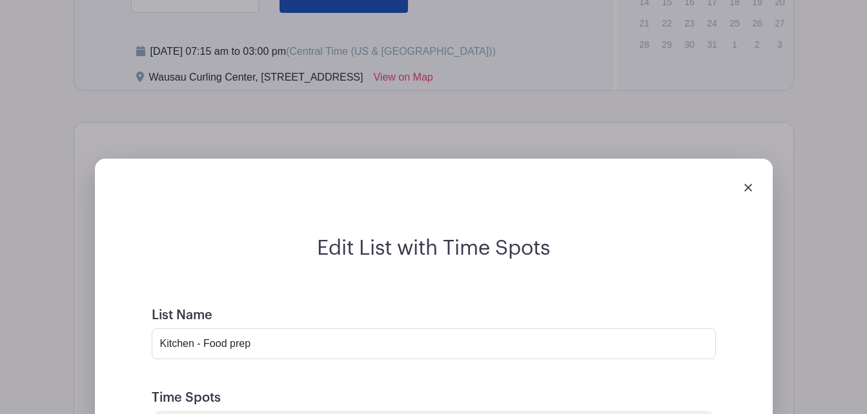
scroll to position [896, 0]
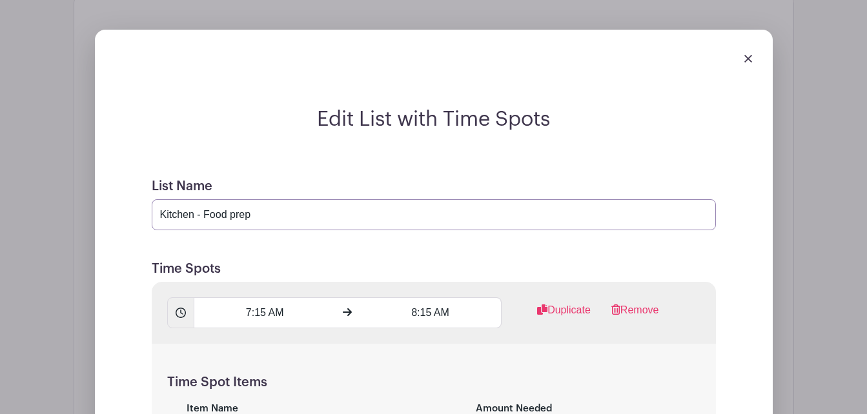
drag, startPoint x: 162, startPoint y: 233, endPoint x: 258, endPoint y: 234, distance: 96.1
click at [258, 230] on input "Kitchen - Food prep" at bounding box center [434, 214] width 564 height 31
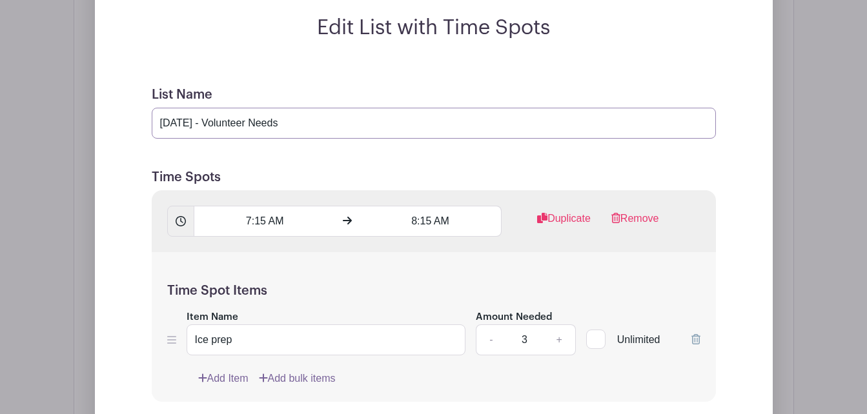
scroll to position [1090, 0]
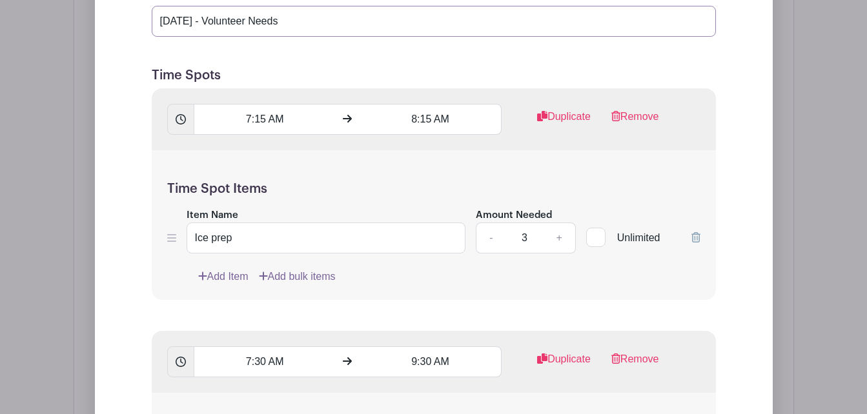
type input "[DATE] - Volunteer Needs"
click at [245, 254] on input "Ice prep" at bounding box center [325, 238] width 279 height 31
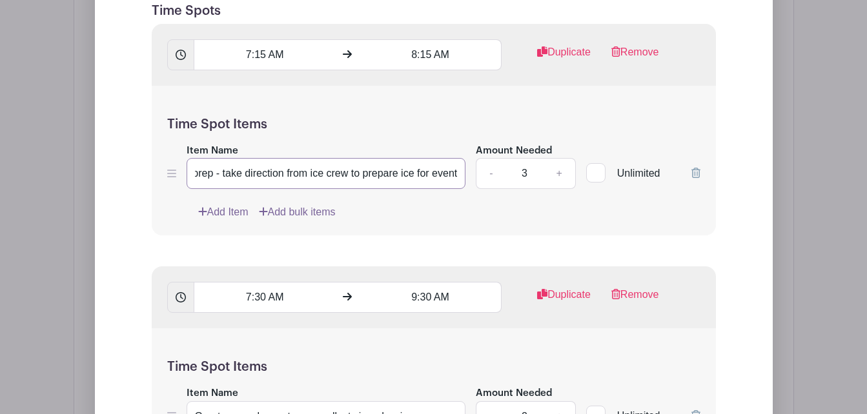
scroll to position [1283, 0]
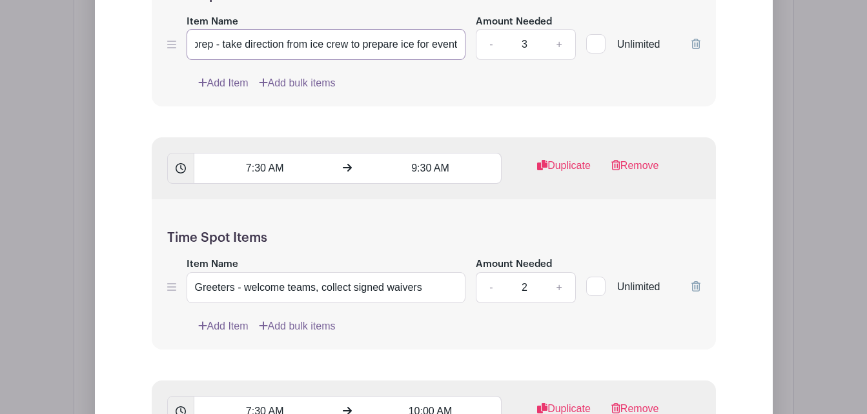
type input "Ice prep - take direction from ice crew to prepare ice for event"
click at [245, 303] on input "Greeters - welcome teams, collect signed waivers" at bounding box center [325, 287] width 279 height 31
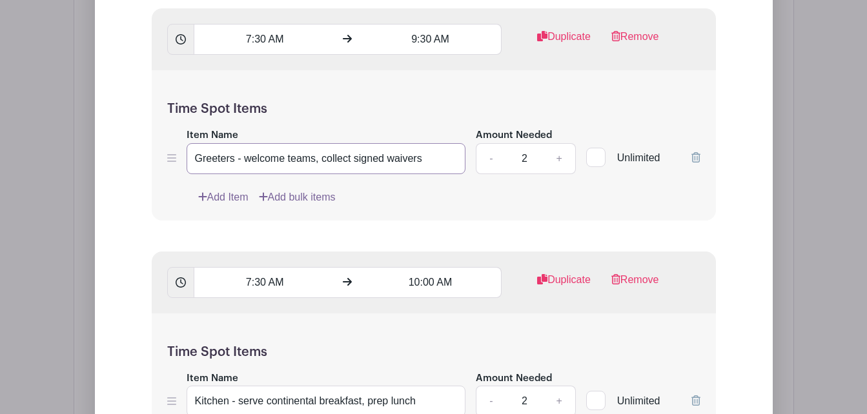
scroll to position [1541, 0]
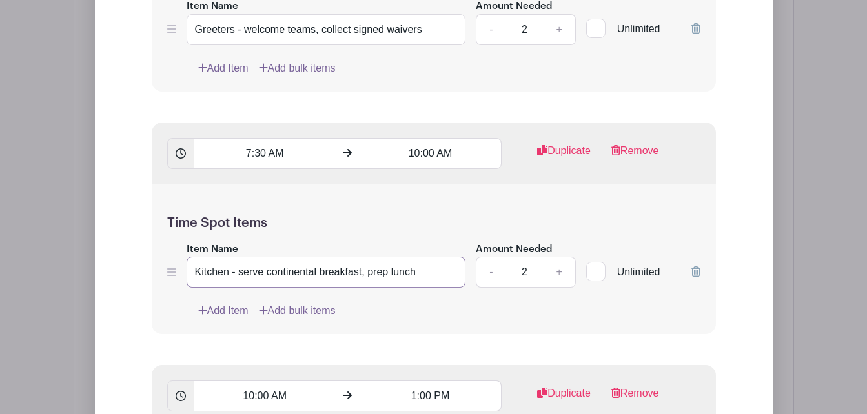
click at [230, 288] on input "Kitchen - serve continental breakfast, prep lunch" at bounding box center [325, 272] width 279 height 31
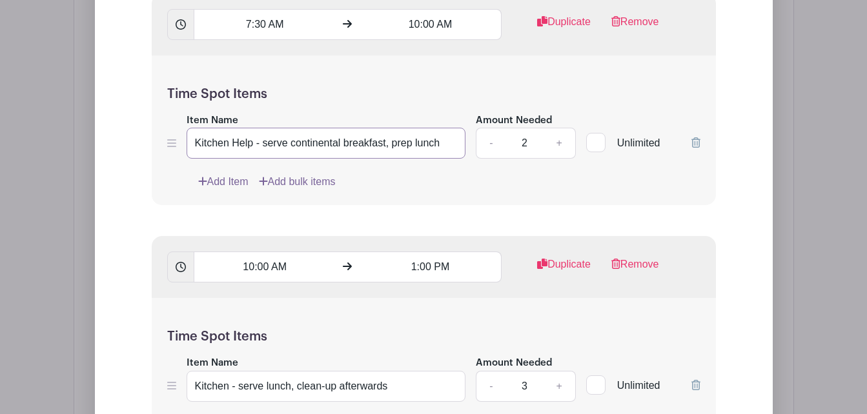
scroll to position [1800, 0]
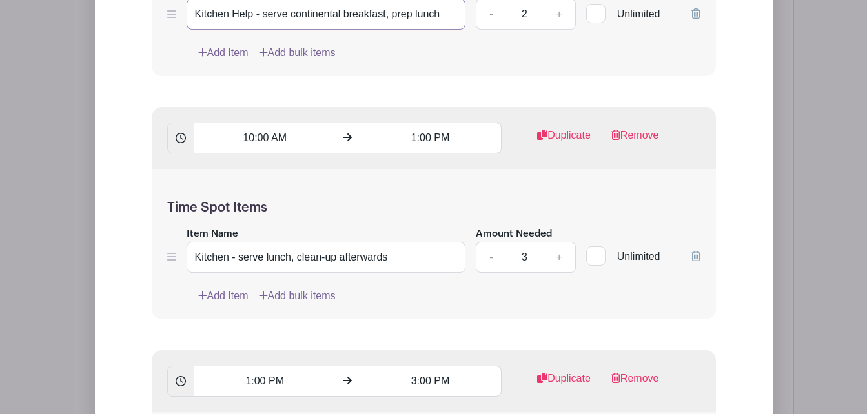
type input "Kitchen Help - serve continental breakfast, prep lunch"
click at [234, 273] on input "Kitchen - serve lunch, clean-up afterwards" at bounding box center [325, 257] width 279 height 31
click at [230, 273] on input "Kitchen - serve lunch, clean-up afterwards" at bounding box center [325, 257] width 279 height 31
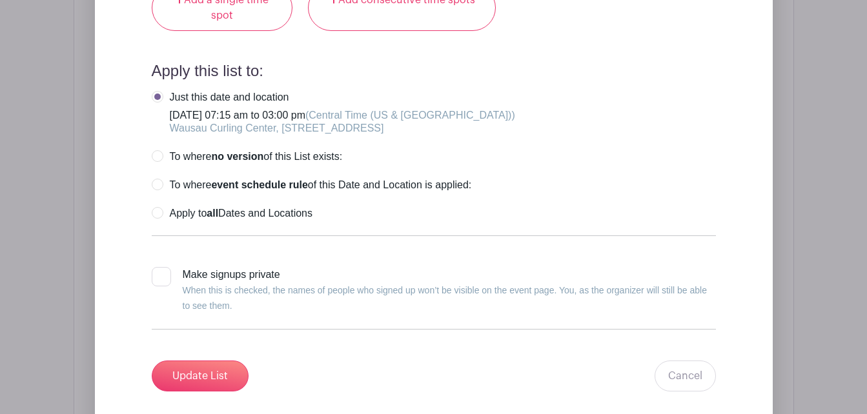
scroll to position [2445, 0]
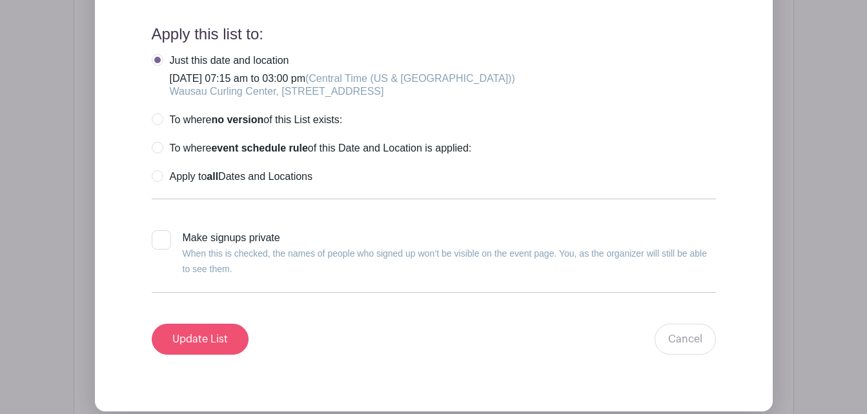
type input "Kitchen Help - serve lunch, clean-up afterwards"
click at [205, 348] on input "Update List" at bounding box center [200, 339] width 97 height 31
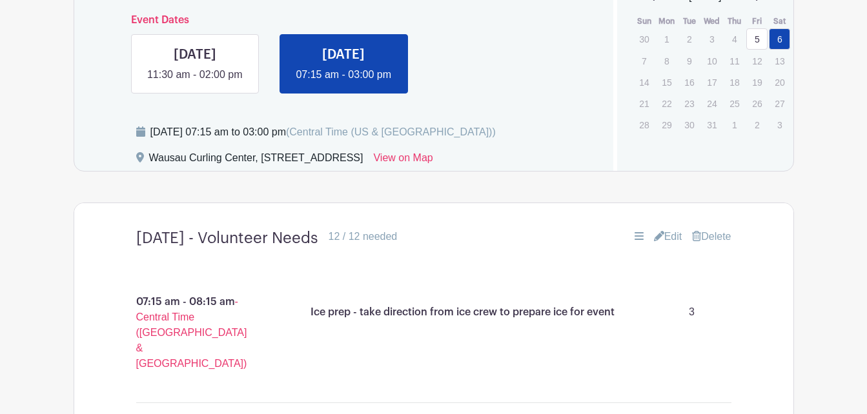
scroll to position [625, 0]
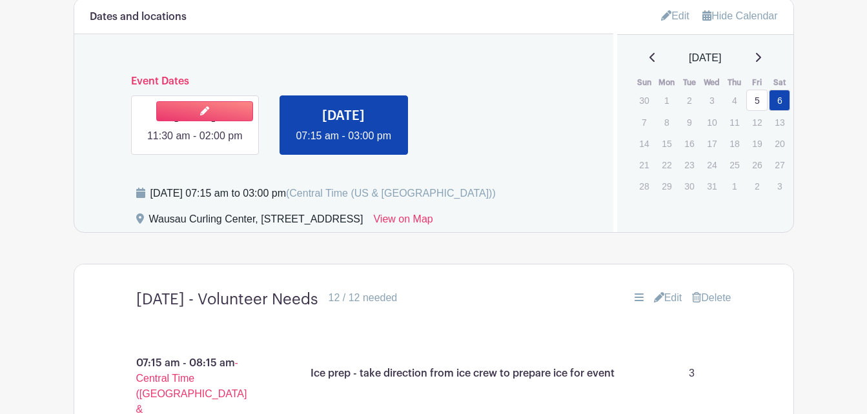
click at [195, 144] on link at bounding box center [195, 144] width 0 height 0
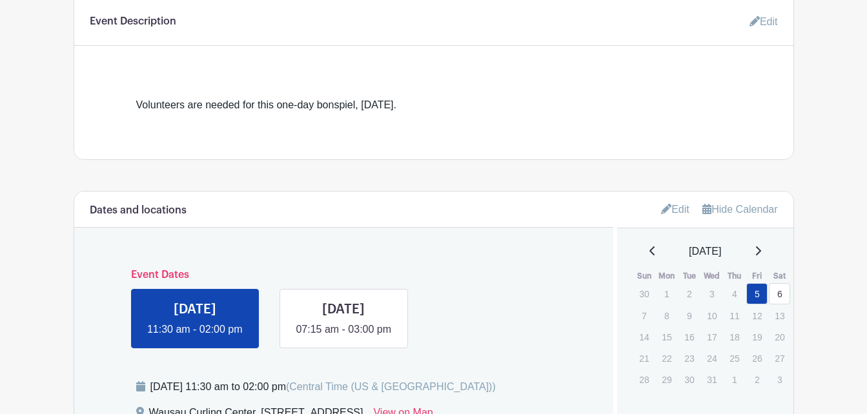
scroll to position [496, 0]
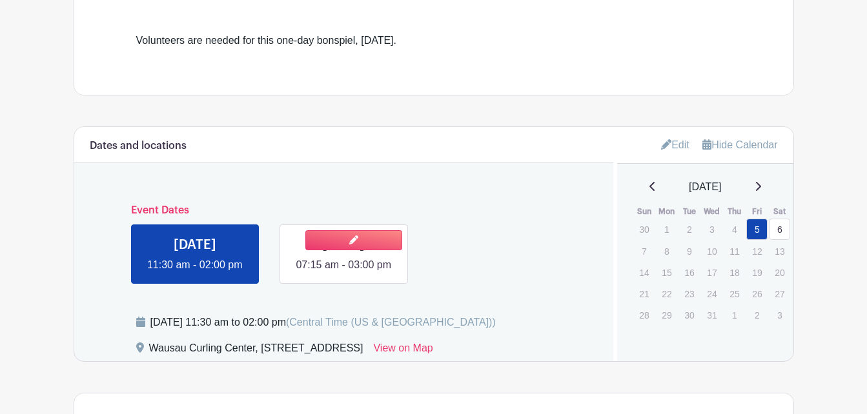
click at [343, 273] on link at bounding box center [343, 273] width 0 height 0
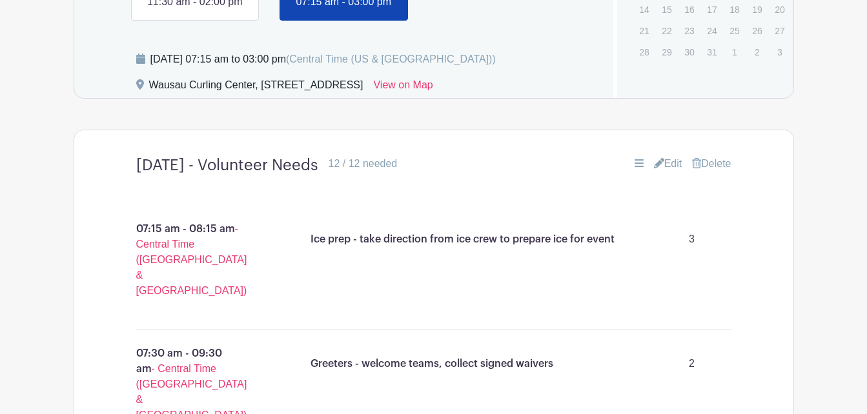
scroll to position [754, 0]
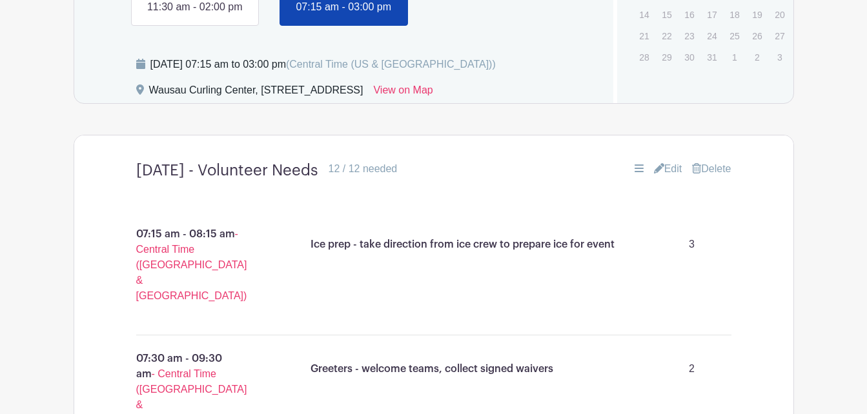
click at [657, 174] on icon at bounding box center [659, 168] width 10 height 10
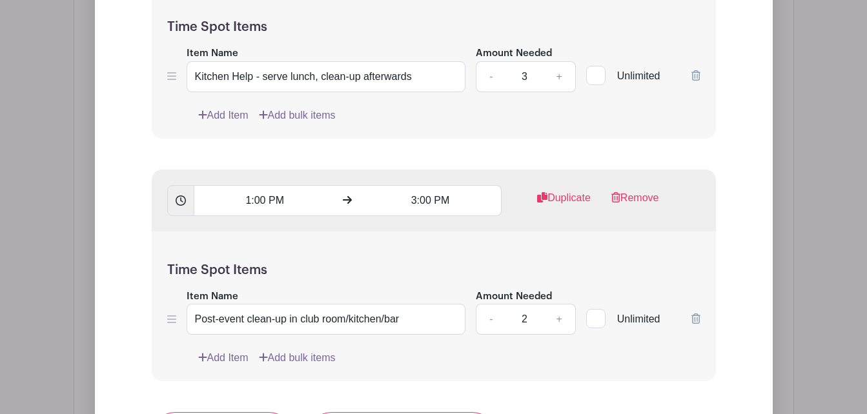
scroll to position [2174, 0]
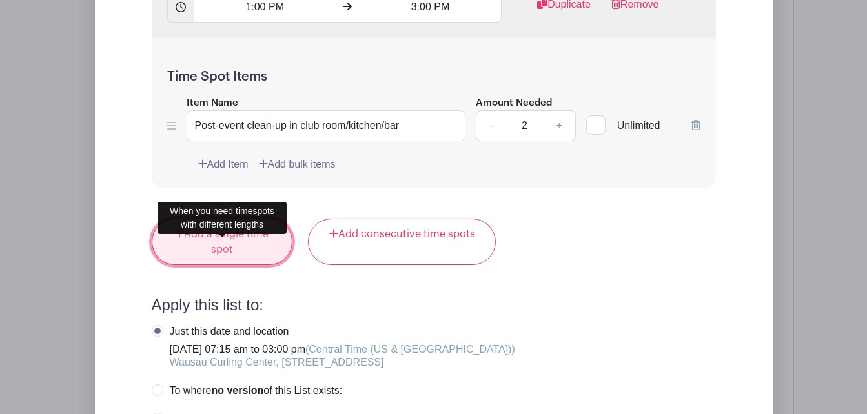
click at [217, 263] on link "Add a single time spot" at bounding box center [222, 242] width 141 height 46
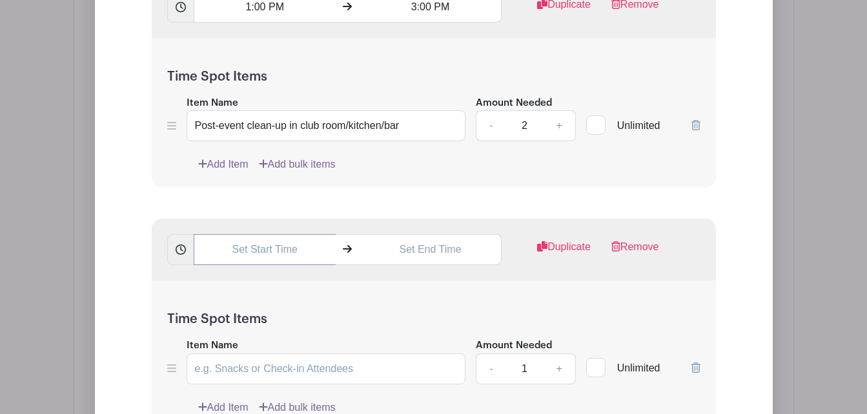
click at [236, 265] on input "text" at bounding box center [265, 249] width 142 height 31
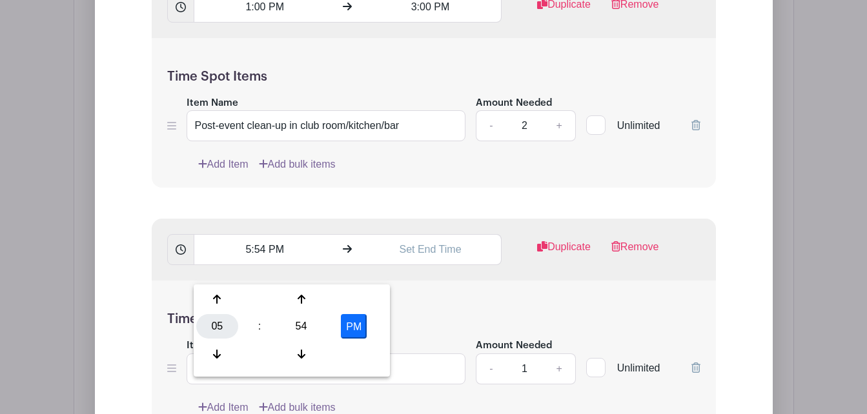
click at [227, 321] on div "05" at bounding box center [217, 326] width 42 height 25
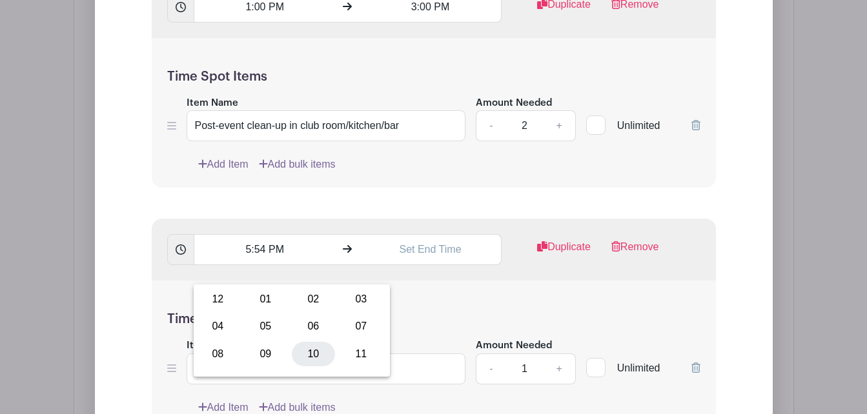
click at [299, 350] on div "10" at bounding box center [313, 354] width 43 height 25
click at [307, 331] on div "54" at bounding box center [301, 326] width 42 height 25
click at [219, 298] on div "00" at bounding box center [217, 299] width 43 height 25
click at [357, 327] on button "PM" at bounding box center [354, 326] width 26 height 25
type input "10:00 AM"
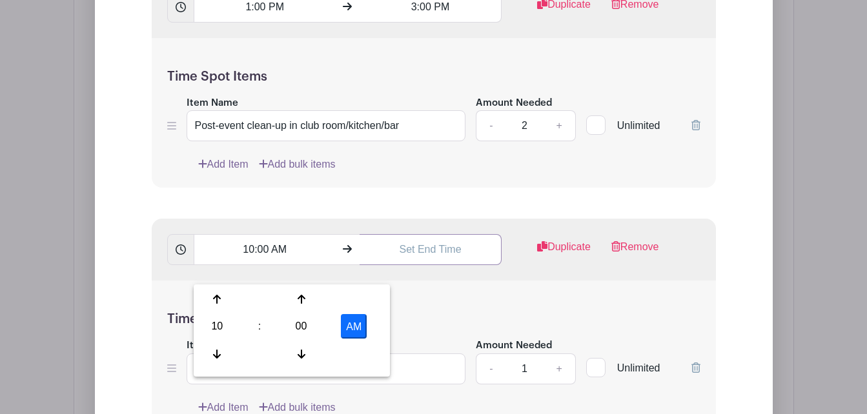
click at [419, 265] on input "text" at bounding box center [430, 249] width 142 height 31
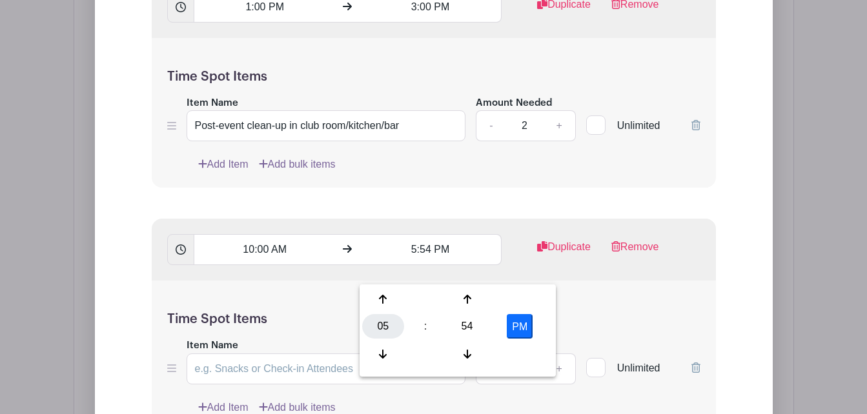
click at [382, 326] on div "05" at bounding box center [383, 326] width 42 height 25
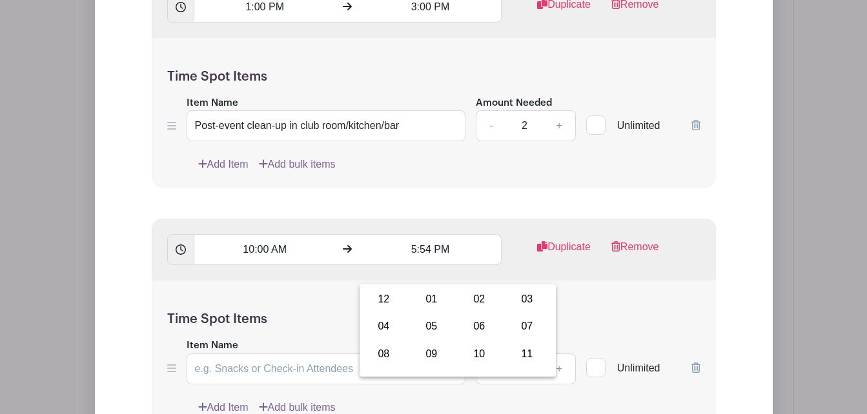
click at [382, 326] on div "04" at bounding box center [383, 326] width 43 height 25
click at [466, 323] on div "54" at bounding box center [467, 326] width 42 height 25
click at [380, 303] on div "00" at bounding box center [383, 299] width 43 height 25
type input "4:00 PM"
click at [585, 321] on div "Time Spot Items Item Name Amount Needed - 1 + Unlimited Add Item Add bulk items" at bounding box center [434, 356] width 564 height 150
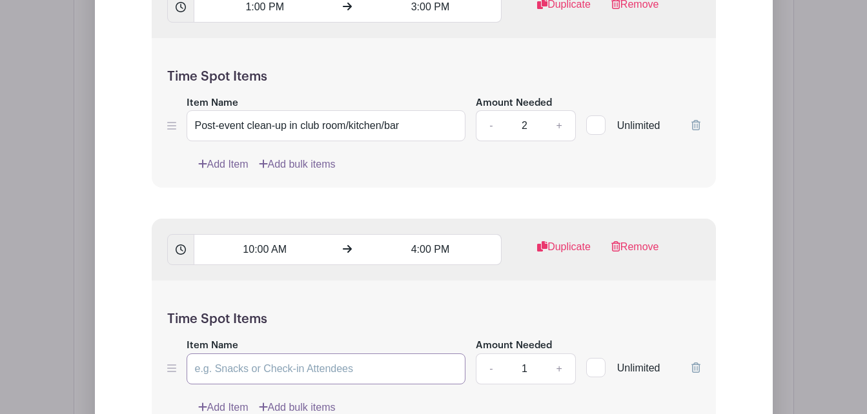
click at [299, 385] on input "Item Name" at bounding box center [325, 369] width 279 height 31
type input "S"
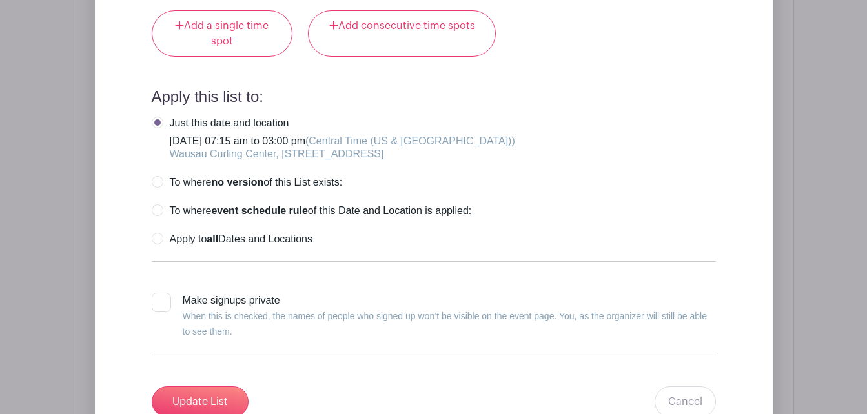
scroll to position [2754, 0]
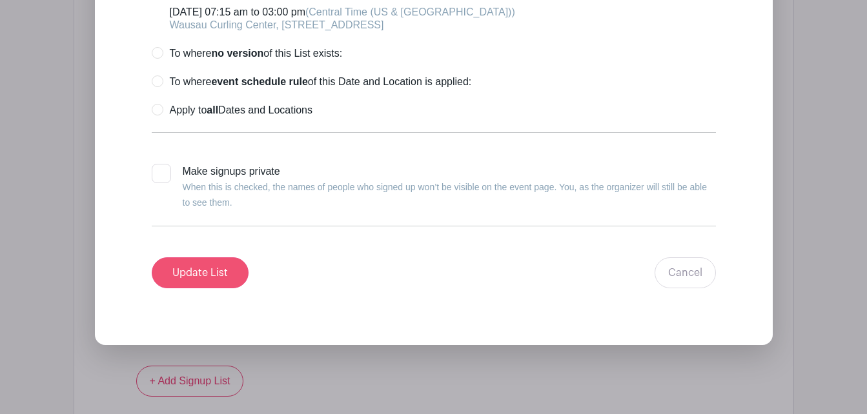
type input "Bartender - serve beverages during event, set-up and take-down bar before/after…"
click at [212, 288] on input "Update List" at bounding box center [200, 272] width 97 height 31
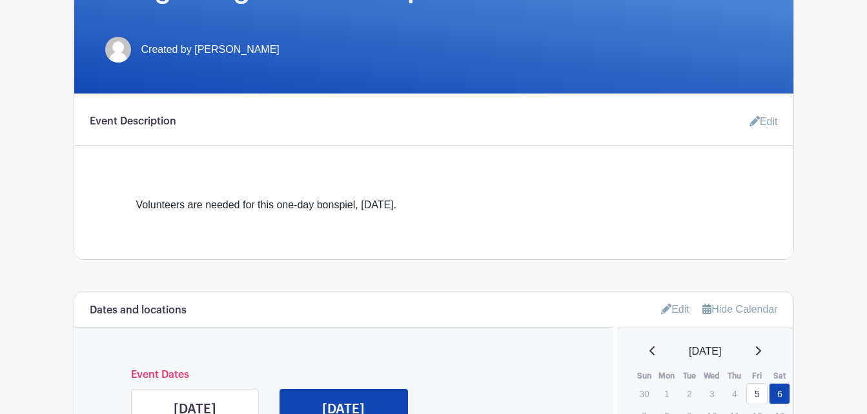
scroll to position [203, 0]
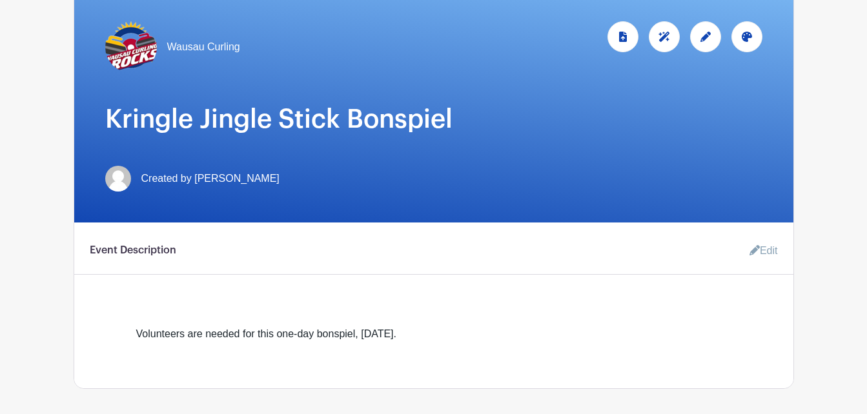
click at [765, 245] on link "Edit" at bounding box center [758, 251] width 39 height 26
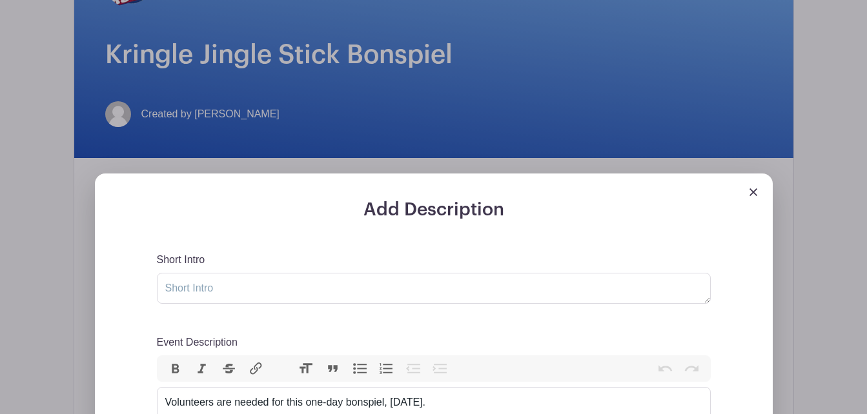
scroll to position [396, 0]
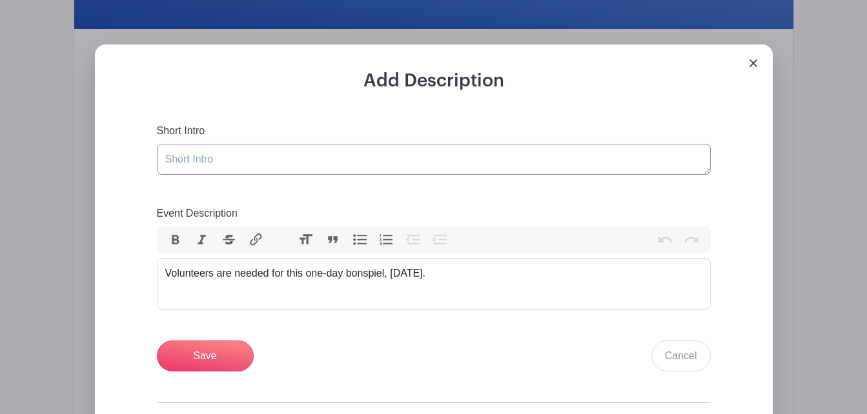
click at [262, 161] on textarea "Short Intro" at bounding box center [434, 159] width 554 height 31
click at [353, 157] on textarea "Short Intro" at bounding box center [434, 159] width 554 height 31
type textarea "Volunteer needs [DATE] & [DATE]"
drag, startPoint x: 270, startPoint y: 276, endPoint x: 282, endPoint y: 284, distance: 14.0
click at [282, 284] on trix-editor "Volunteers are needed for this one-day bonspiel, [DATE]." at bounding box center [434, 284] width 554 height 52
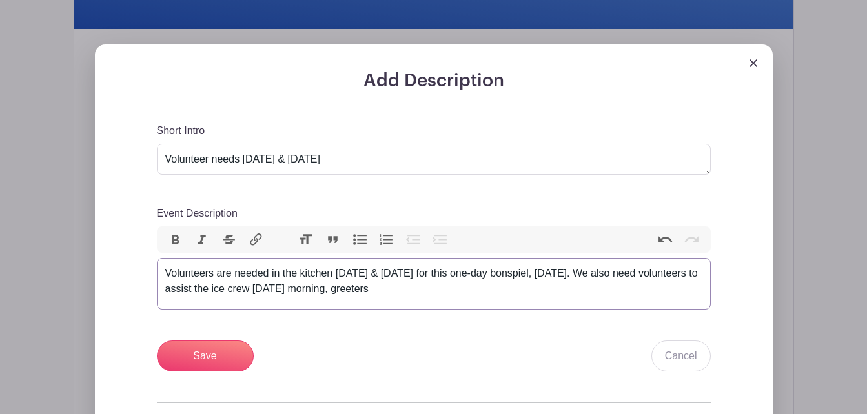
type trix-editor "<div>Volunteers are needed in the kitchen [DATE] &amp; [DATE] for this one-day …"
drag, startPoint x: 166, startPoint y: 273, endPoint x: 538, endPoint y: 291, distance: 372.7
click at [538, 291] on div "Volunteers are needed in the kitchen [DATE] & [DATE] for this one-day bonspiel,…" at bounding box center [433, 281] width 537 height 31
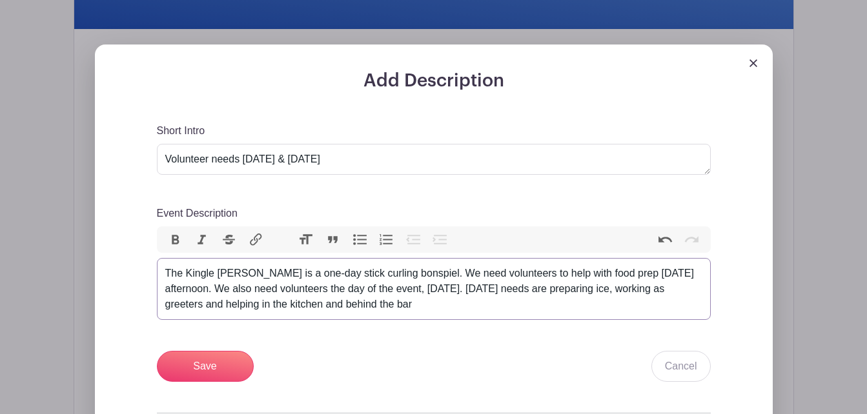
type trix-editor "<div>The Kingle Jingle is a one-day stick curling bonspiel. We need volunteers …"
click at [223, 369] on input "Save" at bounding box center [205, 366] width 97 height 31
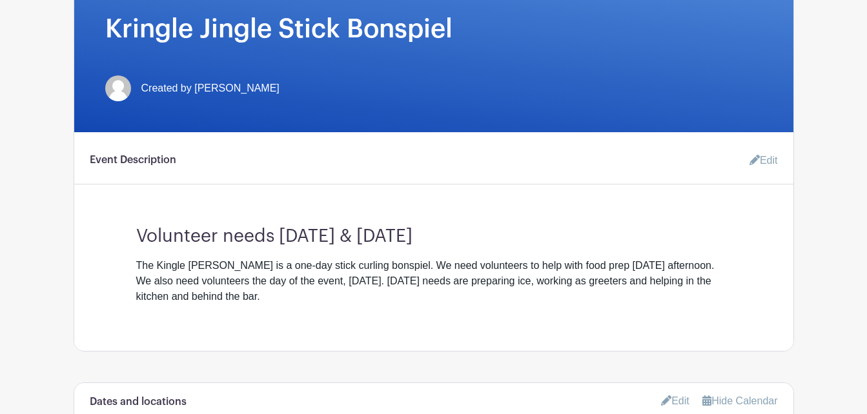
click at [773, 160] on link "Edit" at bounding box center [758, 161] width 39 height 26
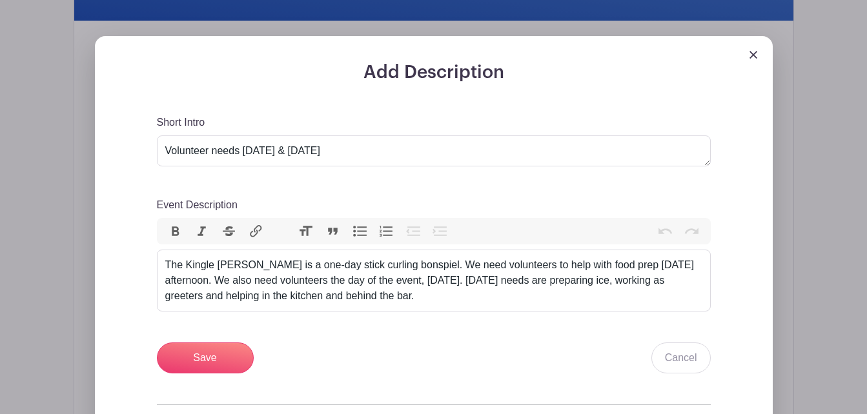
scroll to position [525, 0]
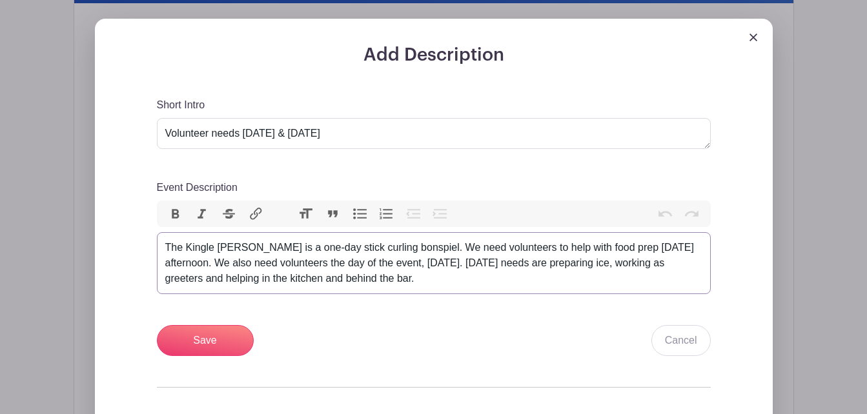
click at [693, 248] on div "The Kingle [PERSON_NAME] is a one-day stick curling bonspiel. We need volunteer…" at bounding box center [433, 263] width 537 height 46
click at [605, 250] on div "The Kingle [PERSON_NAME] is a one-day stick curling bonspiel. We need volunteer…" at bounding box center [433, 263] width 537 height 46
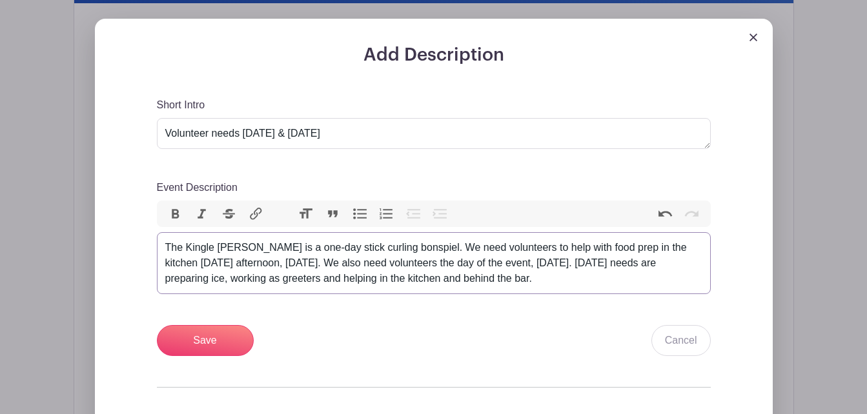
type trix-editor "<div>The Kingle Jingle is a one-day stick curling bonspiel. We need volunteers …"
click at [192, 334] on input "Save" at bounding box center [205, 340] width 97 height 31
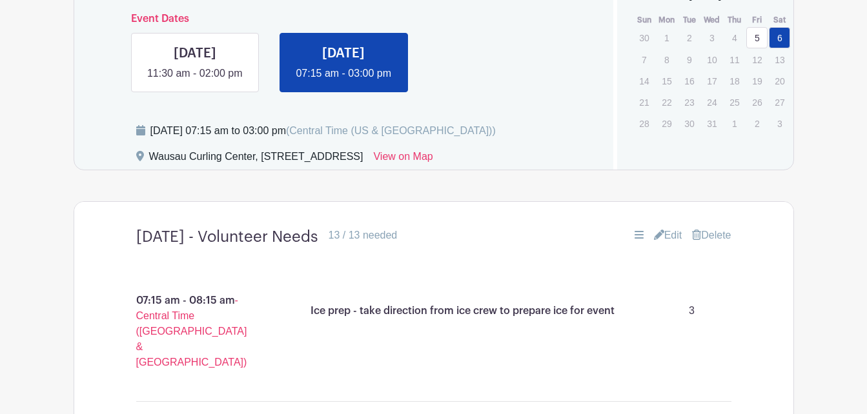
scroll to position [848, 0]
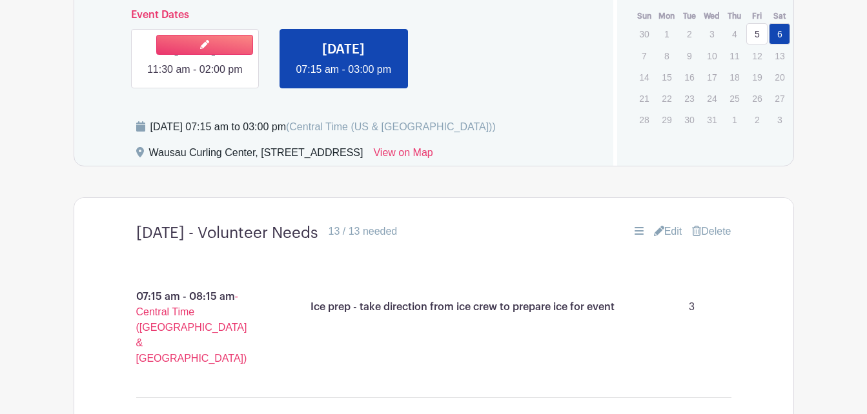
click at [195, 77] on link at bounding box center [195, 77] width 0 height 0
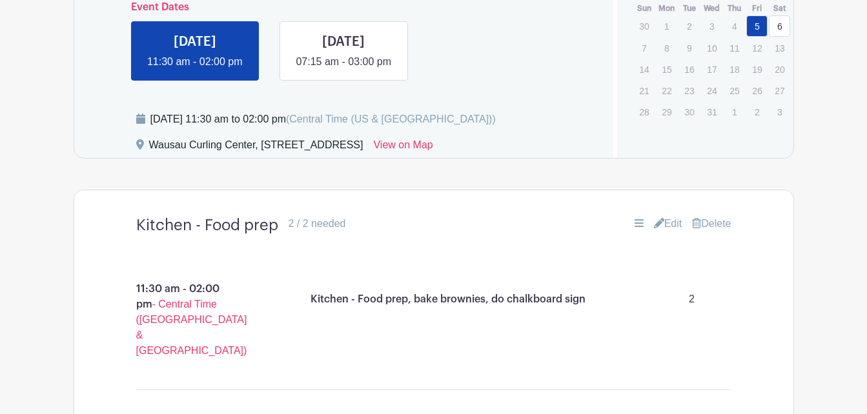
scroll to position [783, 0]
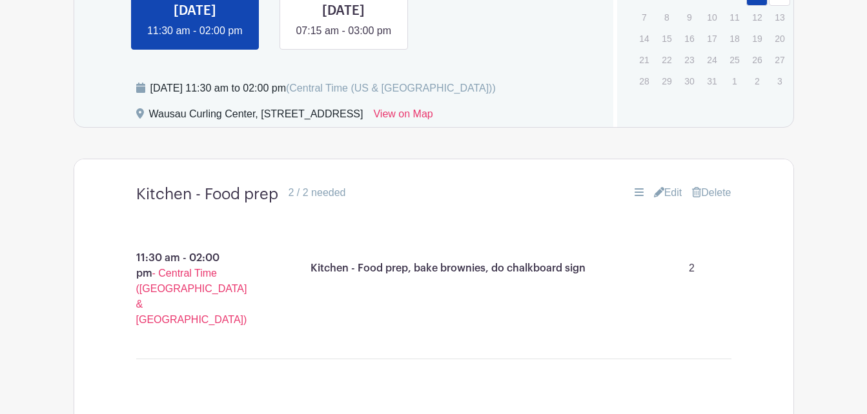
click at [660, 201] on link "Edit" at bounding box center [668, 192] width 28 height 15
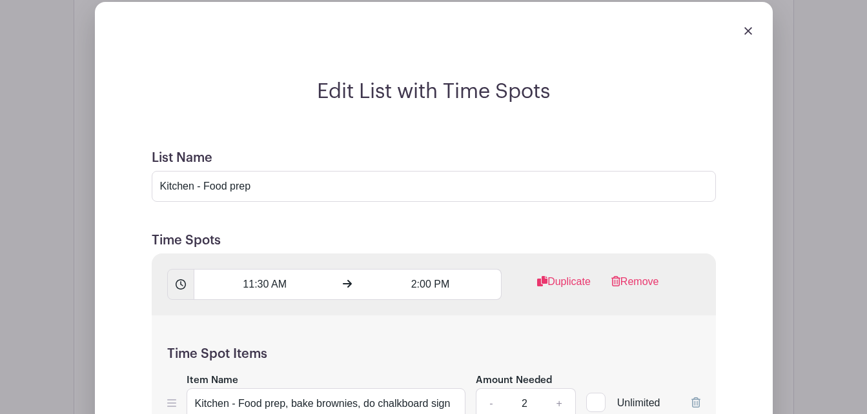
scroll to position [1106, 0]
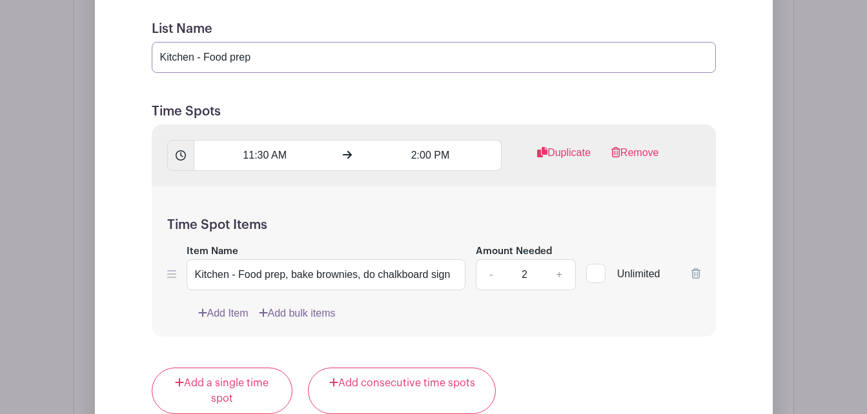
drag, startPoint x: 272, startPoint y: 78, endPoint x: 146, endPoint y: 78, distance: 125.2
click at [146, 78] on form "List Name Kitchen - Food prep Time Spots 11:30 AM 2:00 PM Duplicate Remove Time…" at bounding box center [433, 398] width 595 height 784
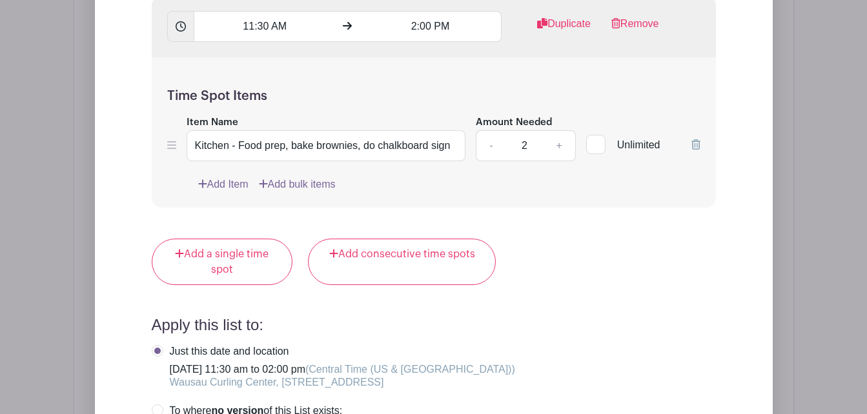
scroll to position [1429, 0]
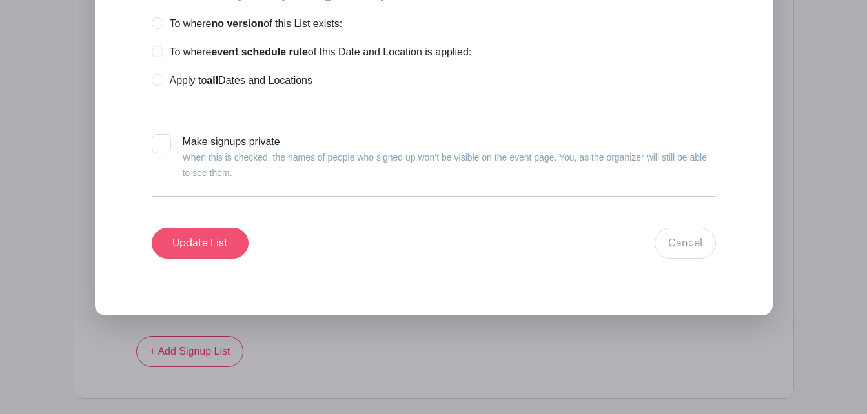
type input "[DATE] - Volunteer needs"
click at [175, 256] on input "Update List" at bounding box center [200, 243] width 97 height 31
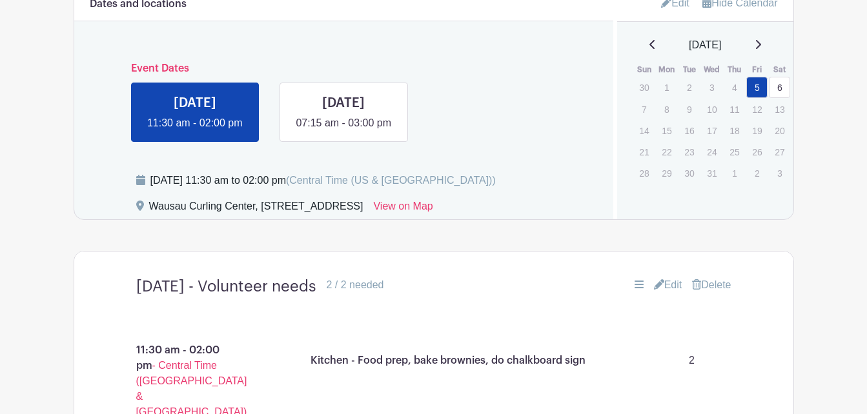
scroll to position [756, 0]
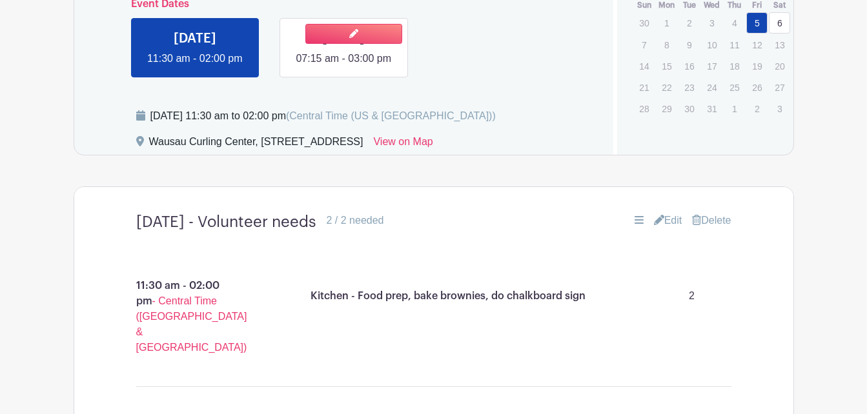
click at [343, 66] on link at bounding box center [343, 66] width 0 height 0
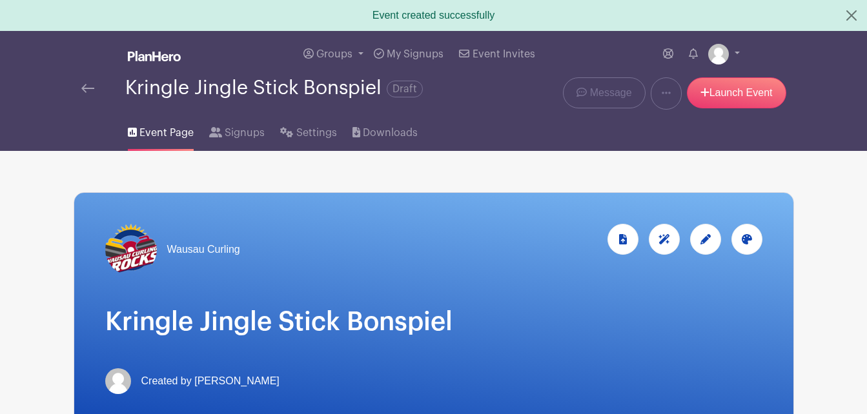
click at [406, 89] on span "Draft" at bounding box center [404, 89] width 36 height 17
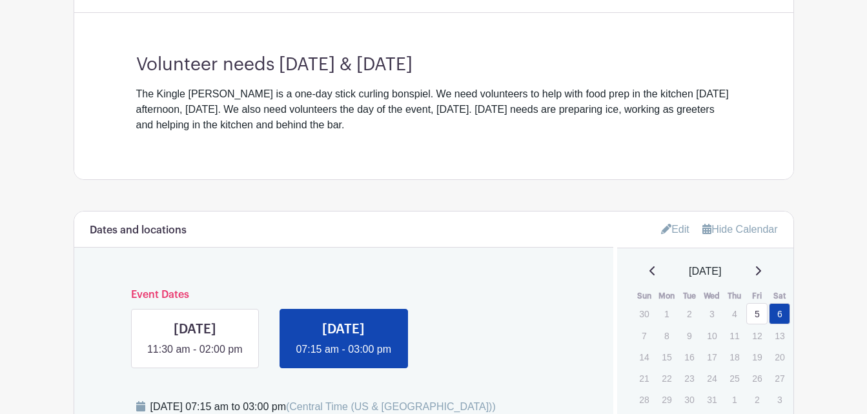
scroll to position [516, 0]
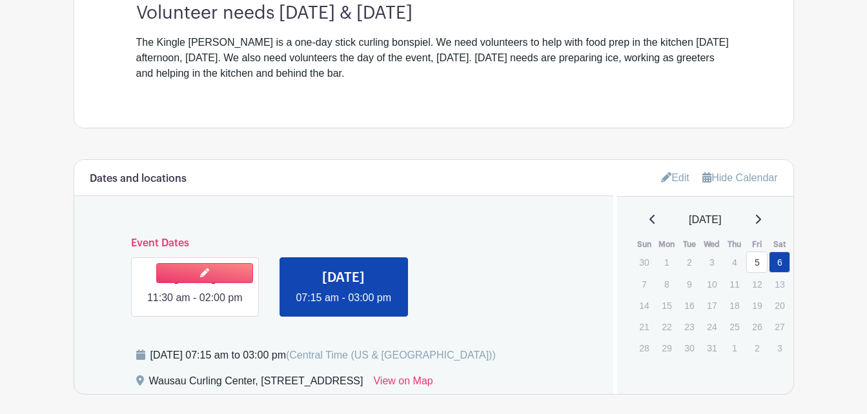
click at [195, 306] on link at bounding box center [195, 306] width 0 height 0
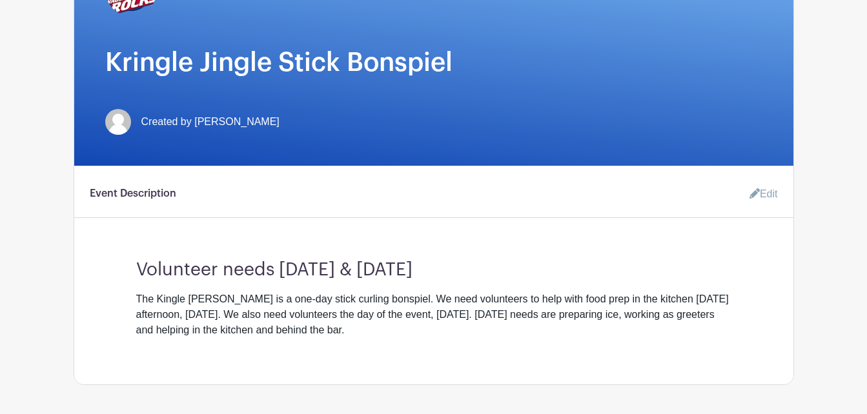
scroll to position [387, 0]
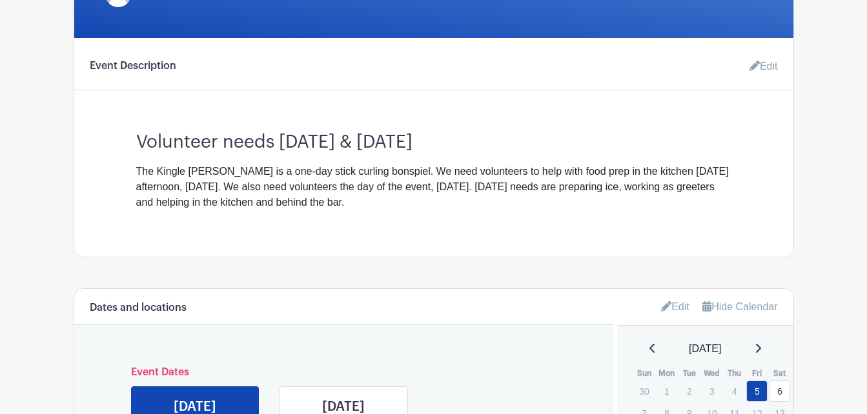
click at [764, 71] on link "Edit" at bounding box center [758, 67] width 39 height 26
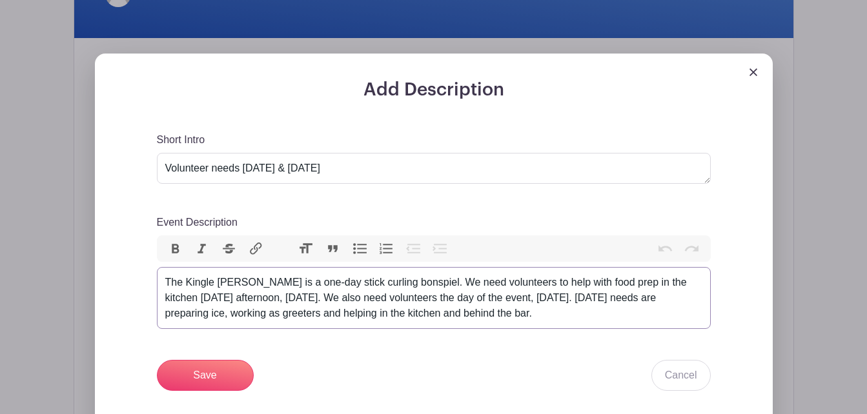
click at [502, 284] on div "The Kingle [PERSON_NAME] is a one-day stick curling bonspiel. We need volunteer…" at bounding box center [433, 298] width 537 height 46
click at [530, 285] on div "The Kingle [PERSON_NAME] is a one-day stick curling bonspiel. We need volunteer…" at bounding box center [433, 298] width 537 height 46
type trix-editor "<div>The Kingle Jingle is a one-day stick curling bonspiel. We need volunteers …"
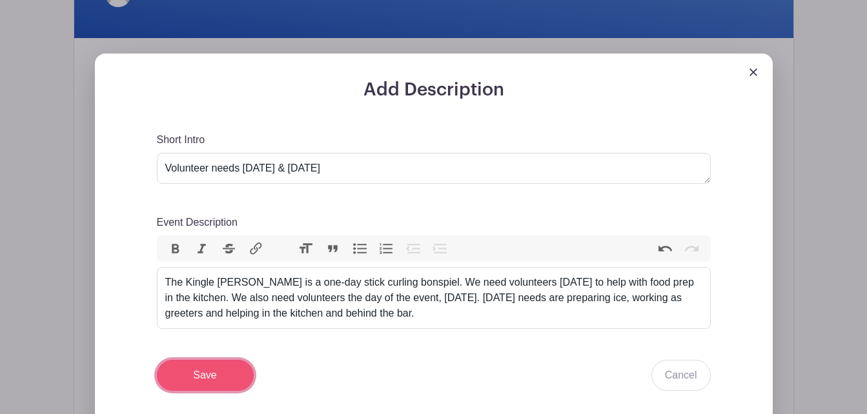
click at [221, 373] on input "Save" at bounding box center [205, 375] width 97 height 31
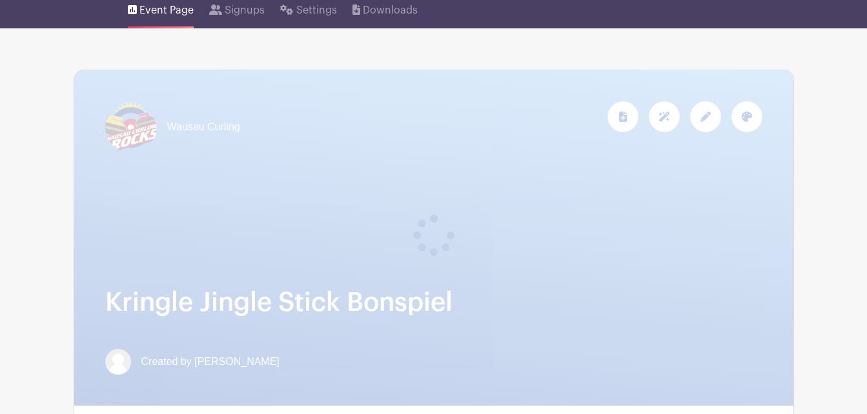
scroll to position [0, 0]
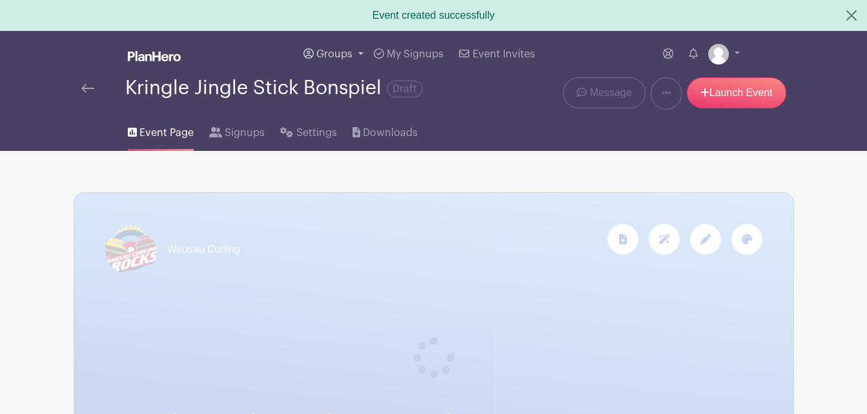
click at [336, 52] on span "Groups" at bounding box center [334, 54] width 36 height 10
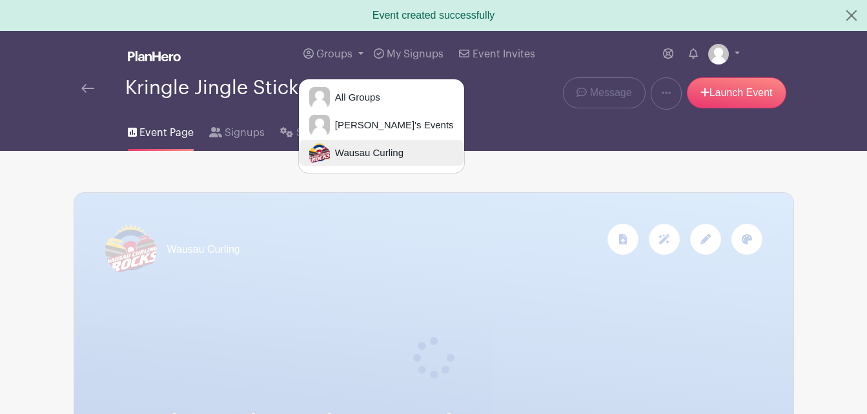
click at [345, 155] on span "Wausau Curling" at bounding box center [367, 153] width 74 height 15
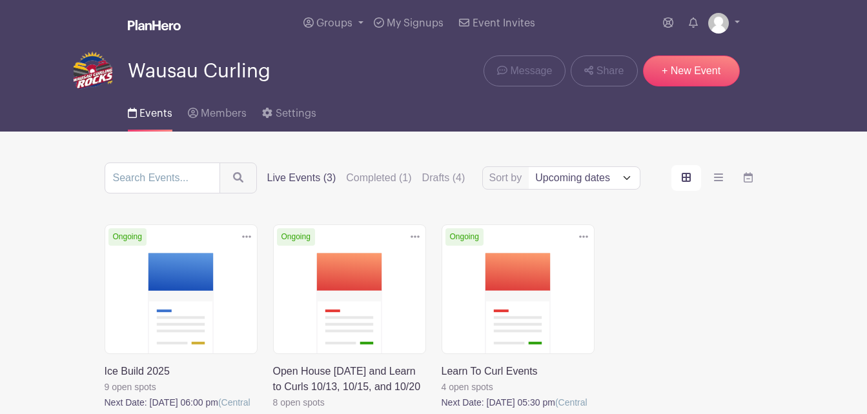
scroll to position [129, 0]
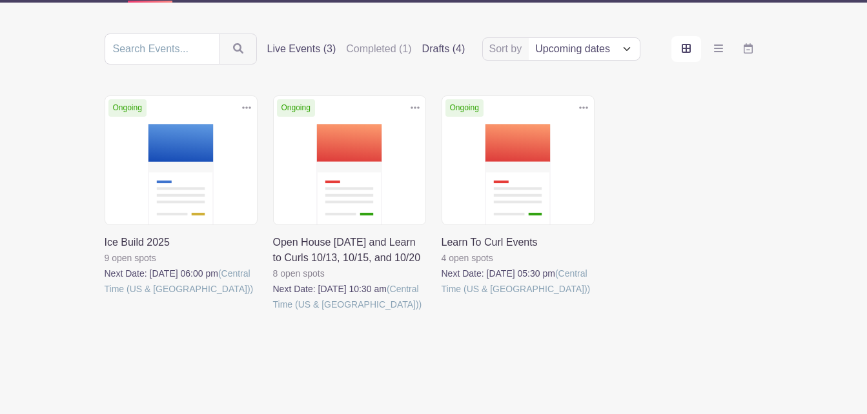
click at [454, 51] on label "Drafts (4)" at bounding box center [443, 48] width 43 height 15
click at [0, 0] on input "Drafts (4)" at bounding box center [0, 0] width 0 height 0
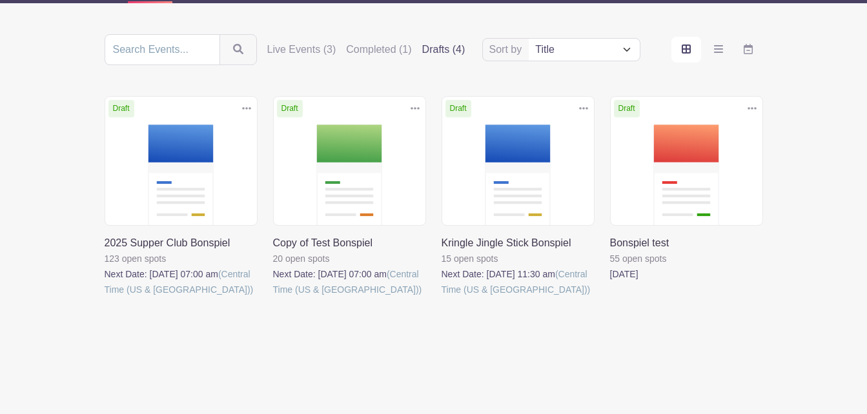
click at [585, 109] on icon at bounding box center [583, 108] width 9 height 10
click at [779, 337] on main "Groups All Groups [PERSON_NAME]'s Events Wausau Curling My Signups Event Invite…" at bounding box center [433, 143] width 867 height 543
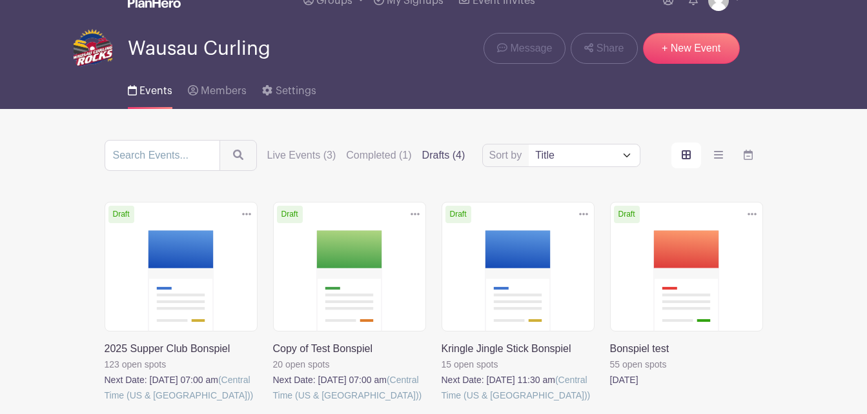
scroll to position [0, 0]
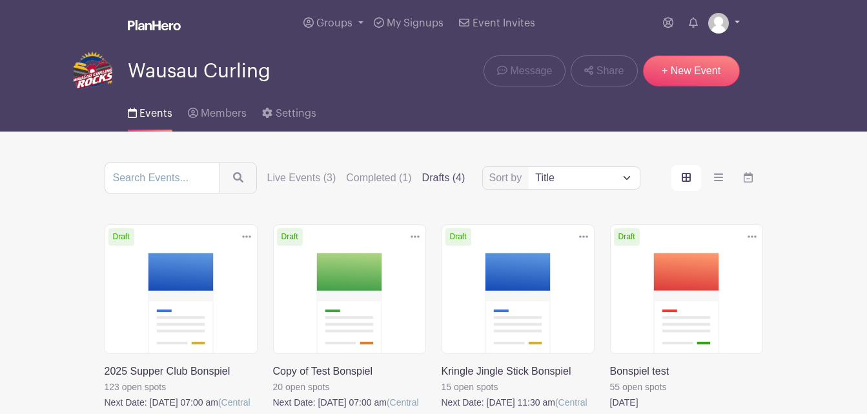
click at [733, 21] on link at bounding box center [724, 23] width 32 height 21
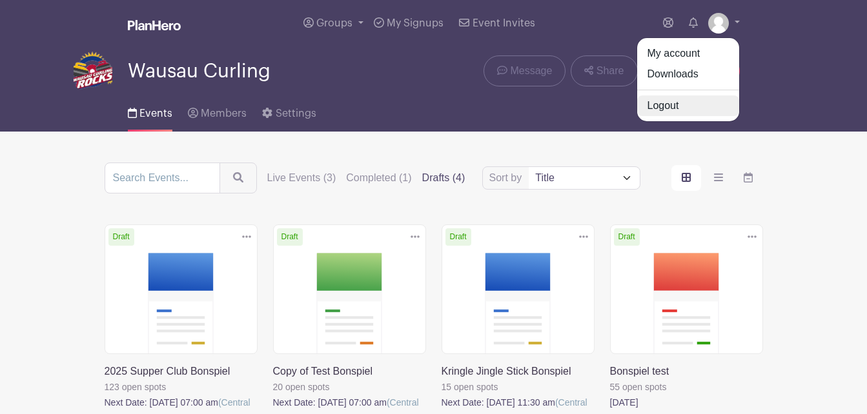
click at [665, 111] on link "Logout" at bounding box center [688, 105] width 102 height 21
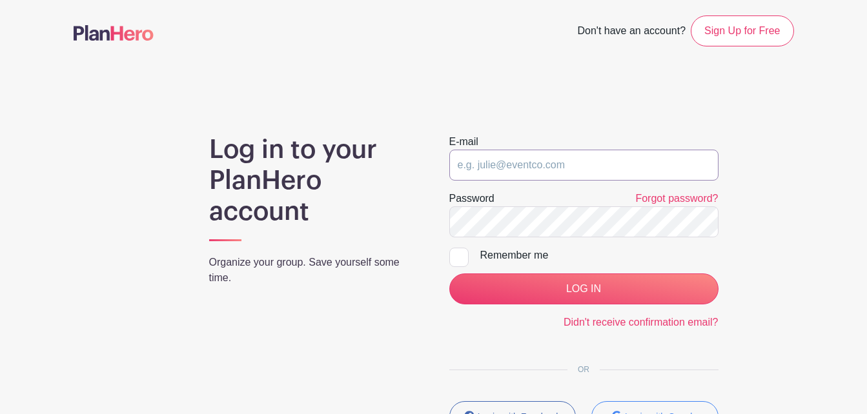
type input "[EMAIL_ADDRESS][DOMAIN_NAME]"
